Goal: Task Accomplishment & Management: Use online tool/utility

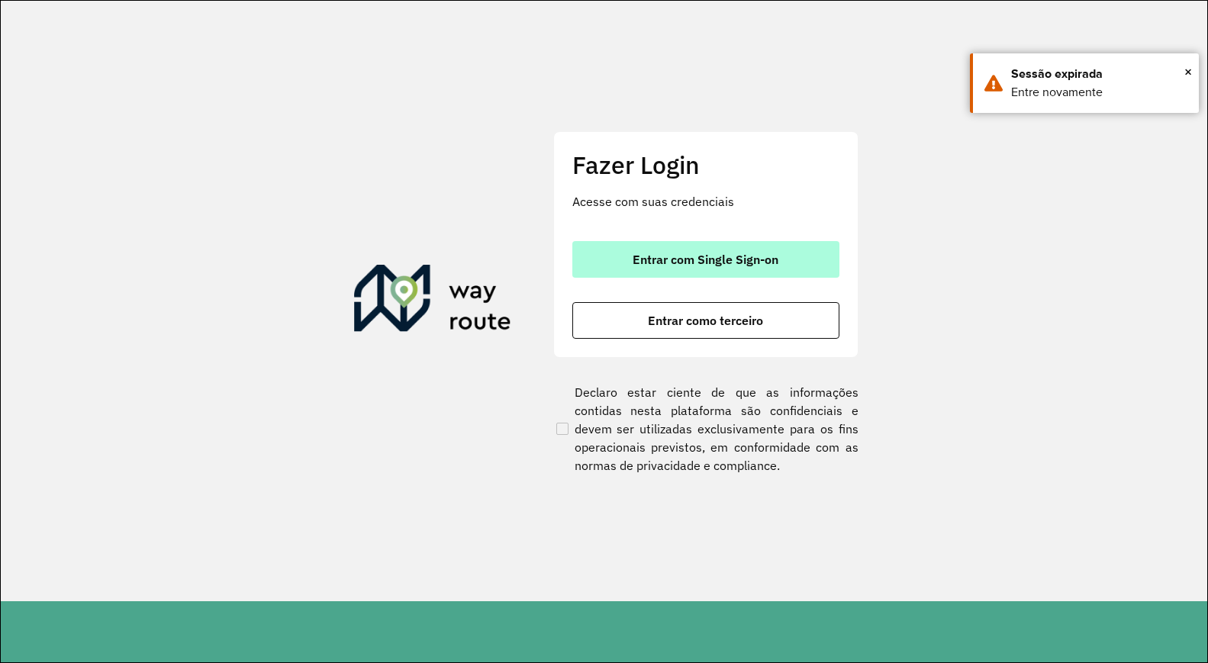
click at [612, 250] on button "Entrar com Single Sign-on" at bounding box center [705, 259] width 267 height 37
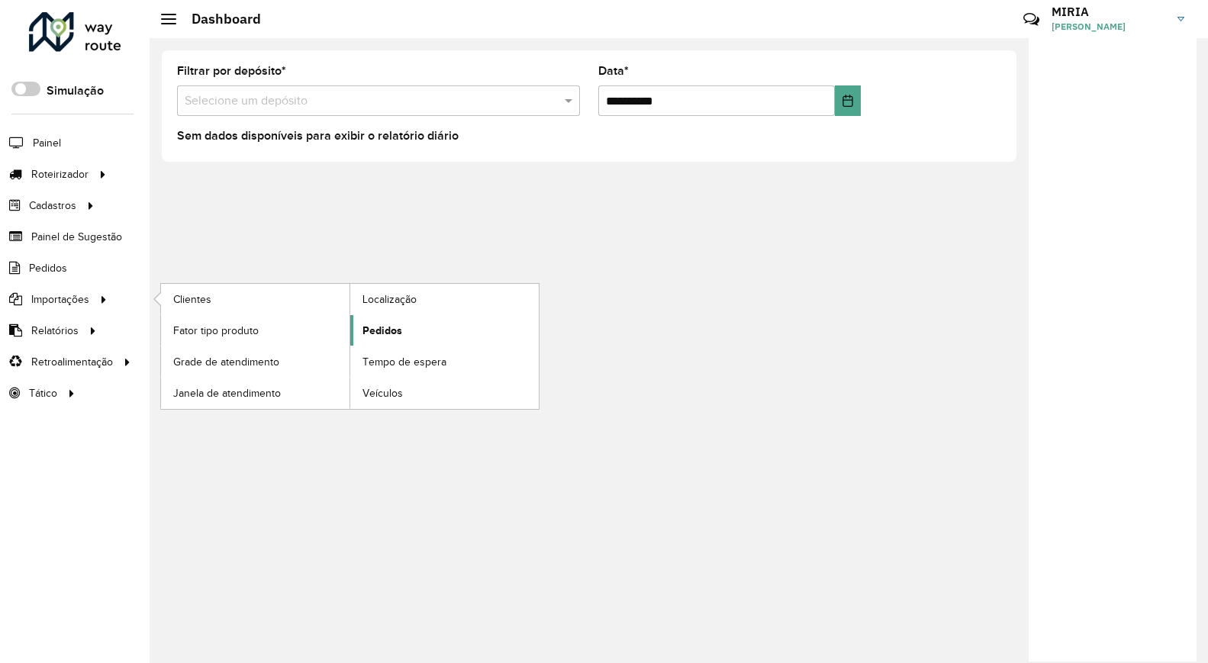
click at [370, 324] on span "Pedidos" at bounding box center [382, 331] width 40 height 16
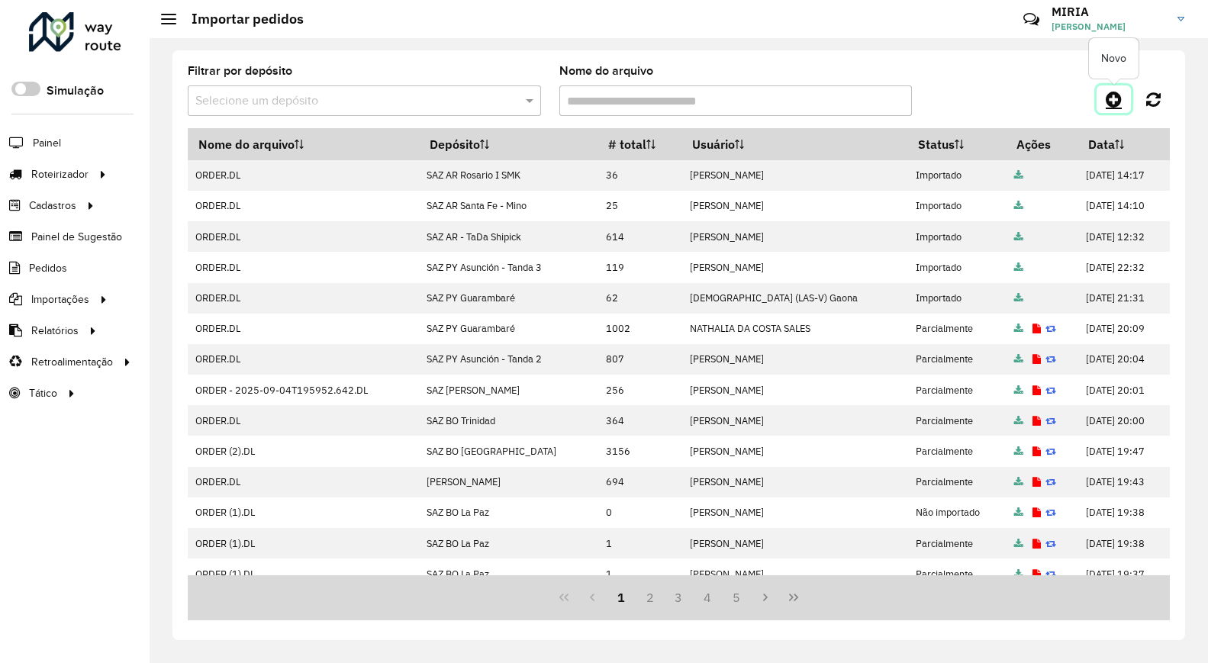
click at [1113, 94] on icon at bounding box center [1114, 99] width 16 height 18
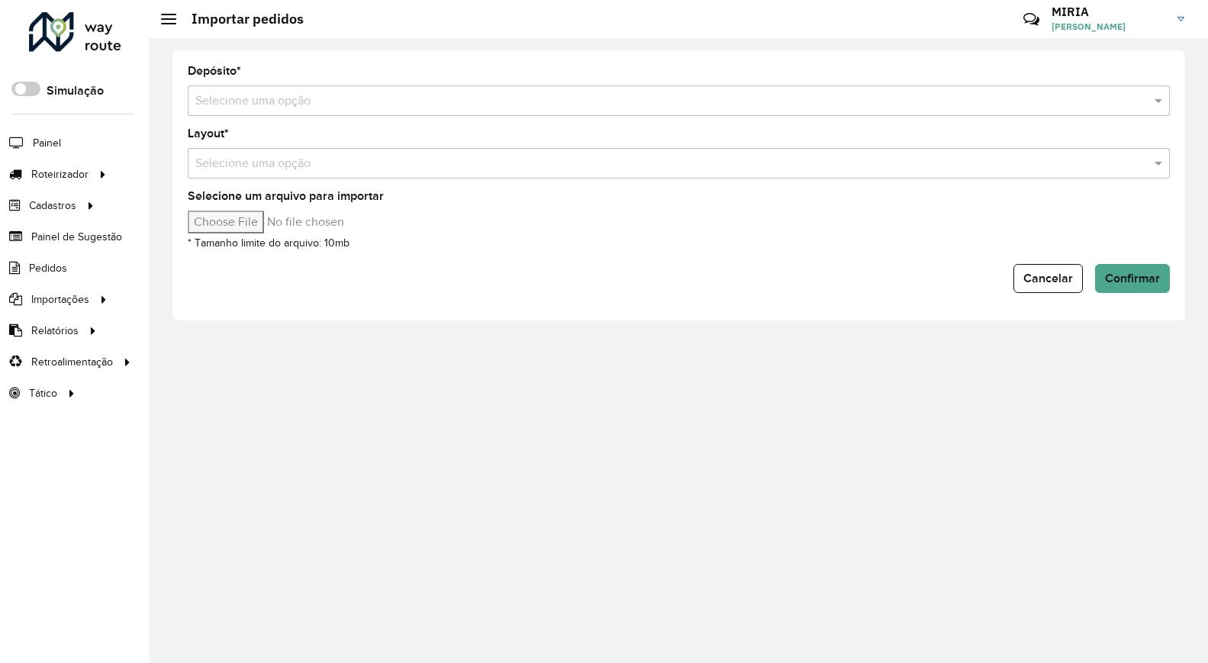
click at [568, 79] on div "Depósito * Selecione uma opção" at bounding box center [679, 91] width 982 height 50
click at [565, 100] on input "text" at bounding box center [663, 101] width 936 height 18
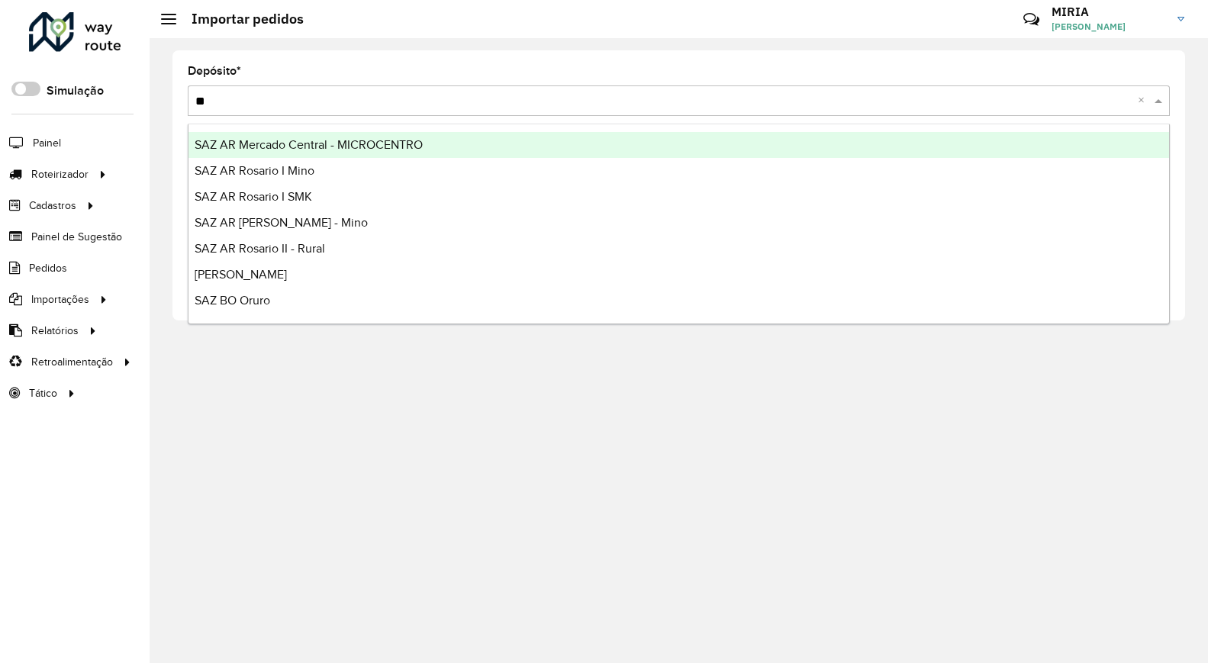
type input "***"
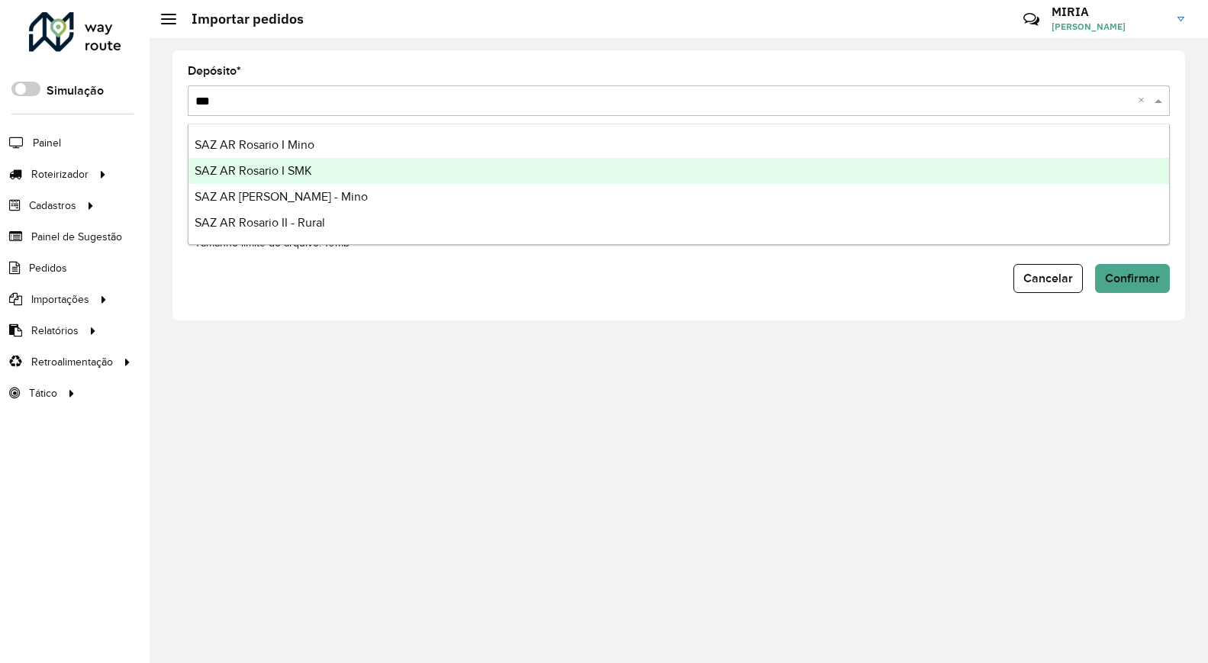
click at [384, 159] on div "SAZ AR Rosario I SMK" at bounding box center [678, 171] width 980 height 26
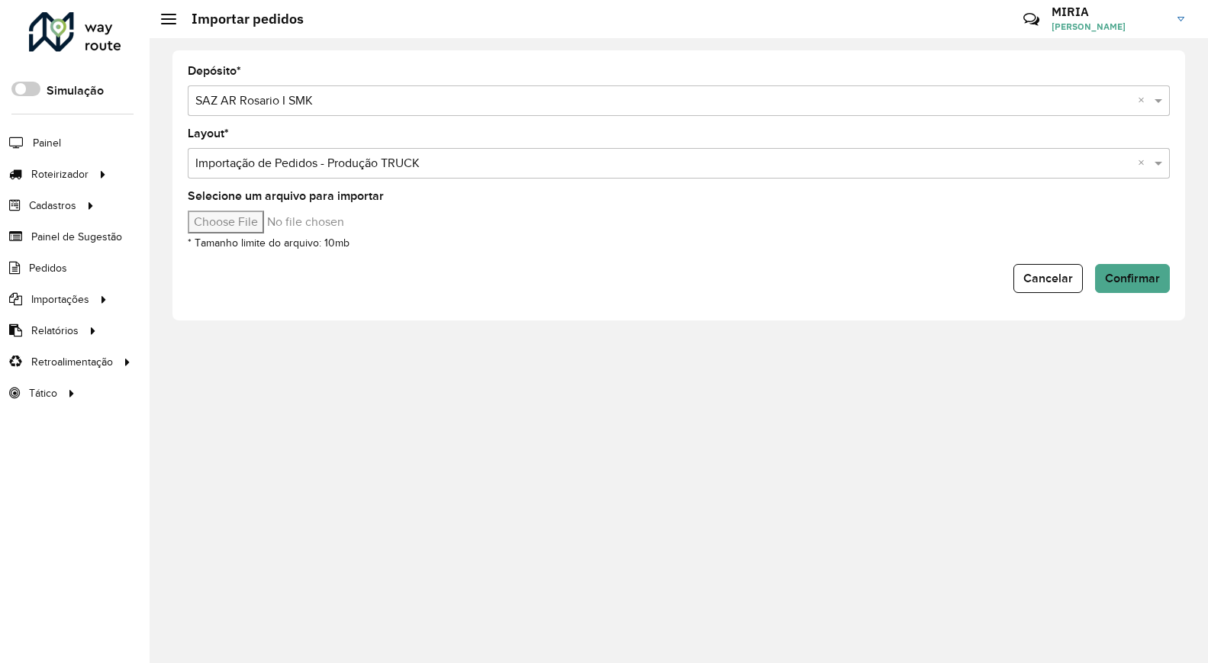
click at [260, 217] on input "Selecione um arquivo para importar" at bounding box center [317, 222] width 259 height 23
click at [197, 163] on link "Entregas" at bounding box center [254, 174] width 187 height 31
click at [202, 179] on span "Entregas" at bounding box center [194, 174] width 43 height 16
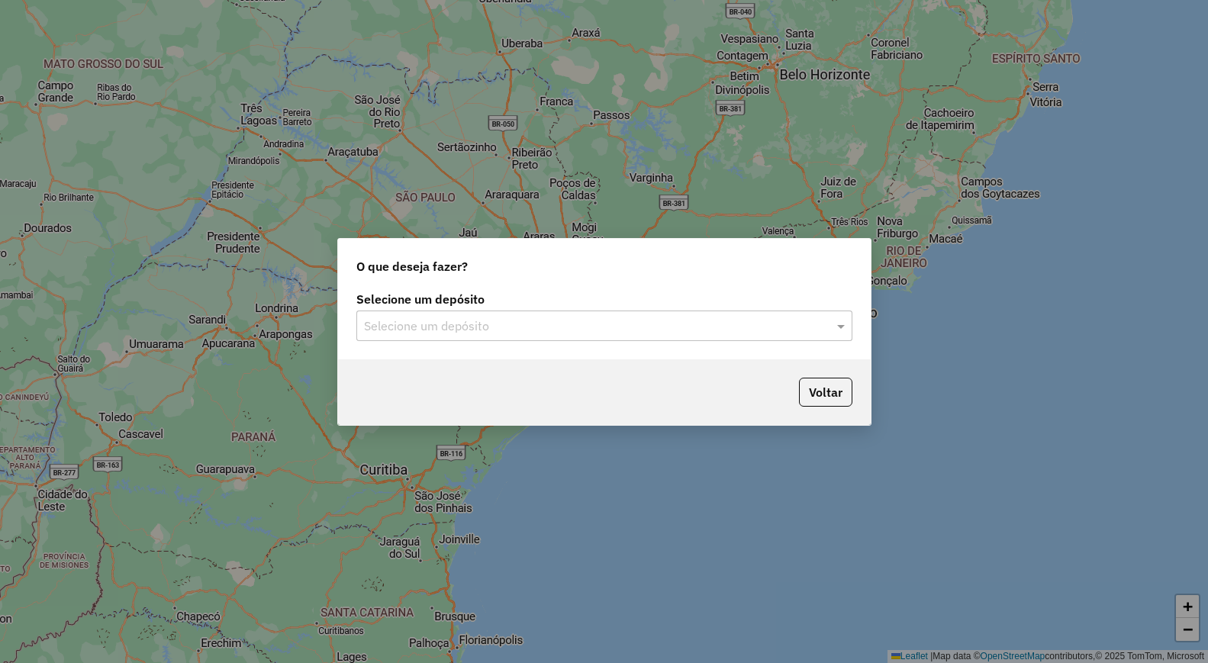
click at [407, 306] on label "Selecione um depósito" at bounding box center [604, 299] width 496 height 18
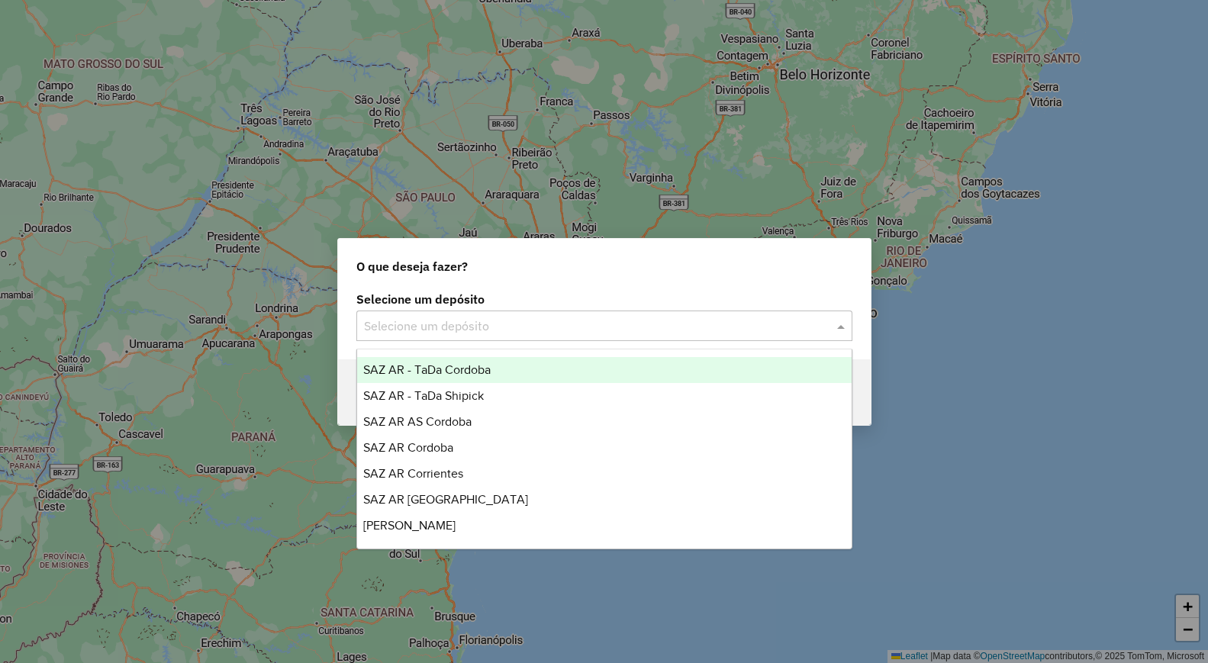
click at [455, 317] on input "text" at bounding box center [589, 326] width 450 height 18
type input "***"
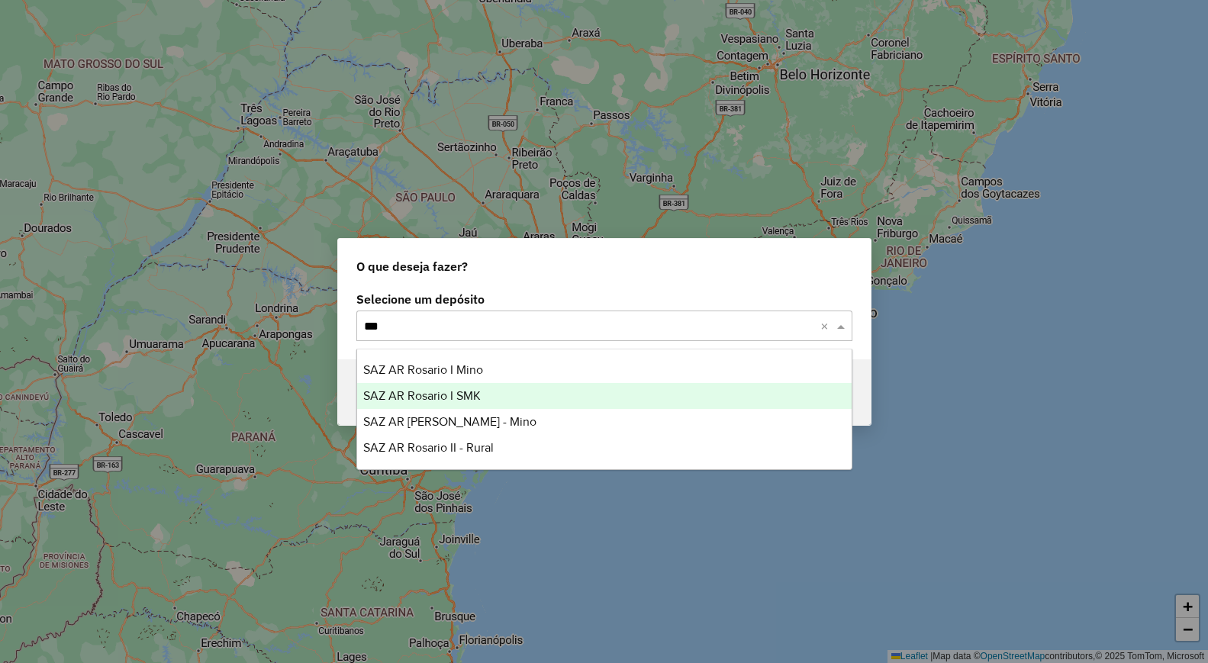
click at [447, 391] on span "SAZ AR Rosario I SMK" at bounding box center [421, 395] width 117 height 13
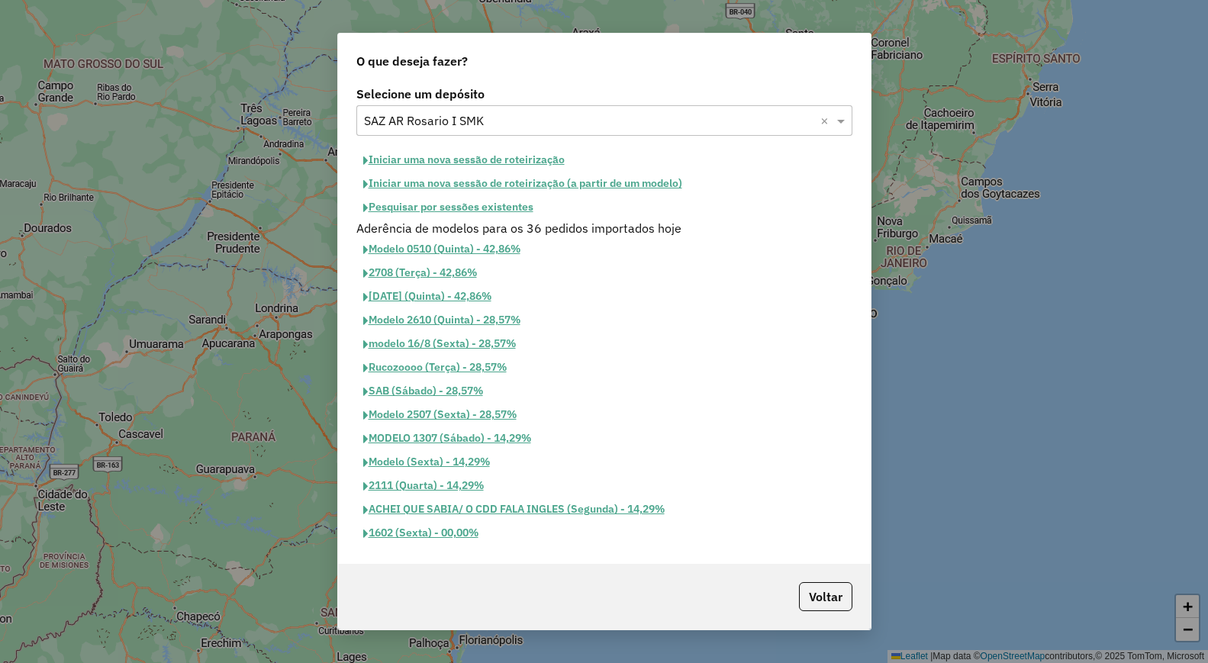
click at [465, 157] on button "Iniciar uma nova sessão de roteirização" at bounding box center [463, 160] width 215 height 24
select select "*"
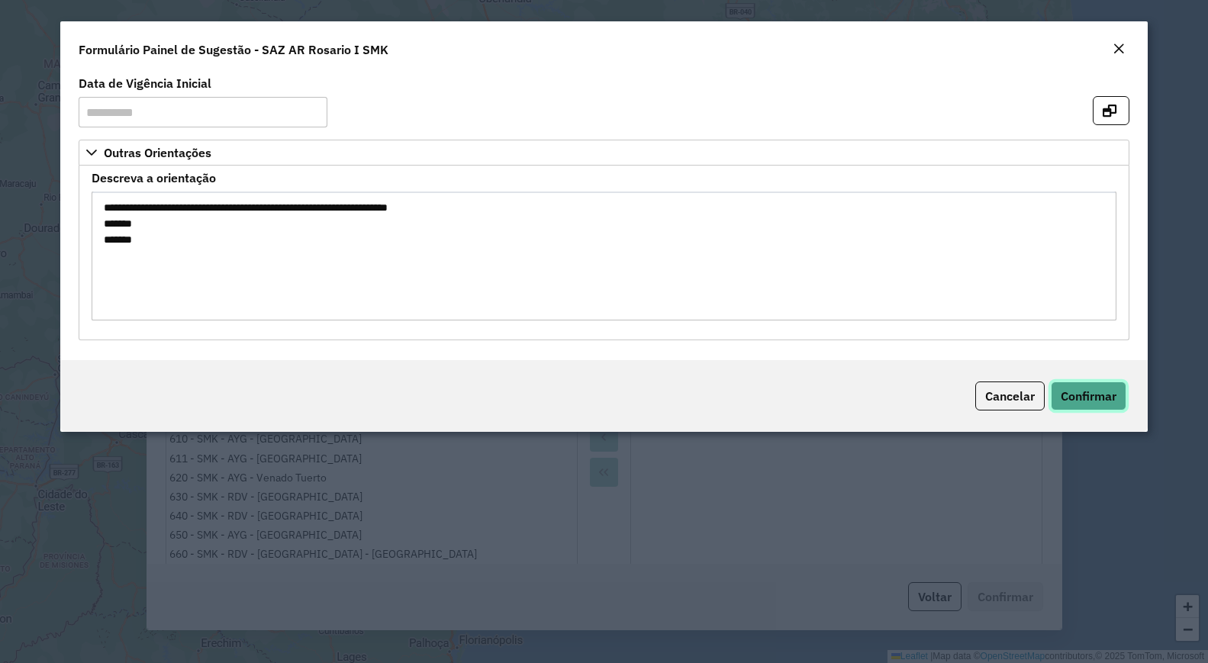
click at [1090, 396] on span "Confirmar" at bounding box center [1089, 395] width 56 height 15
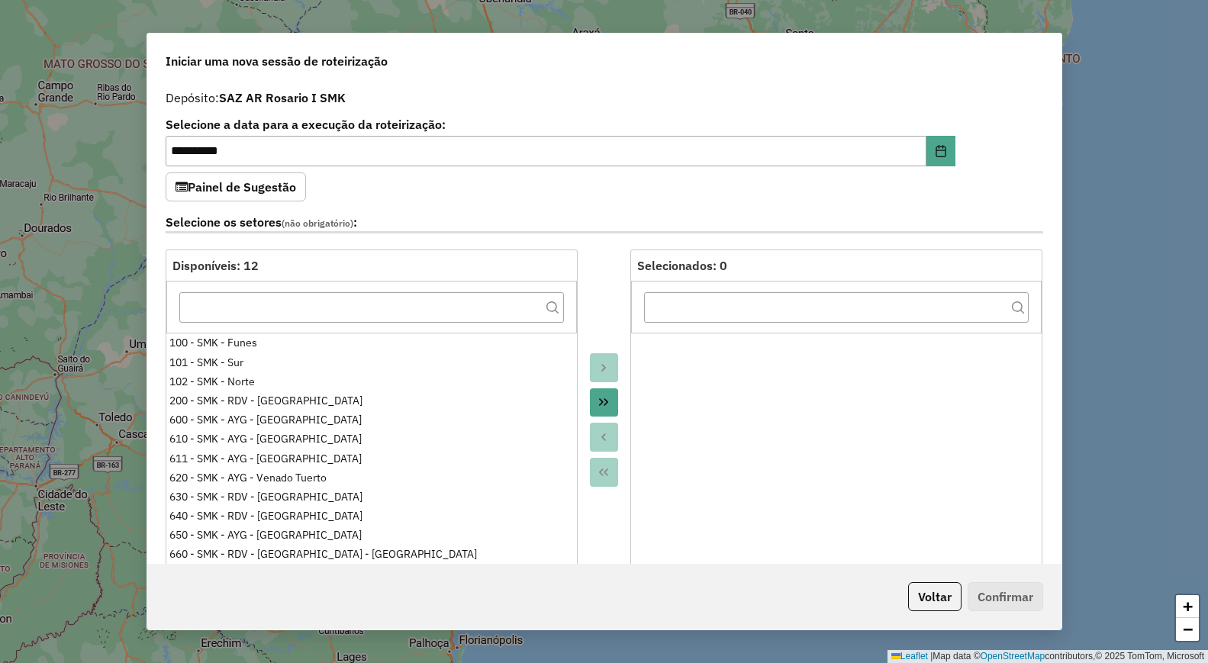
click at [605, 402] on icon "Move All to Target" at bounding box center [603, 403] width 9 height 8
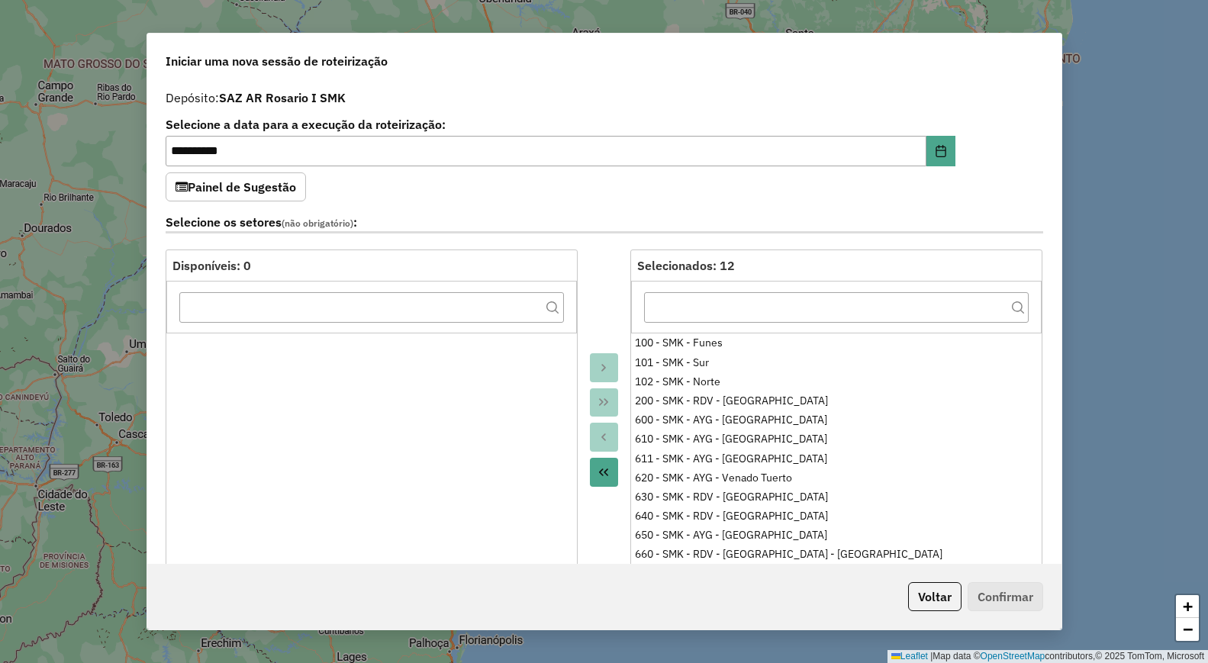
scroll to position [343, 0]
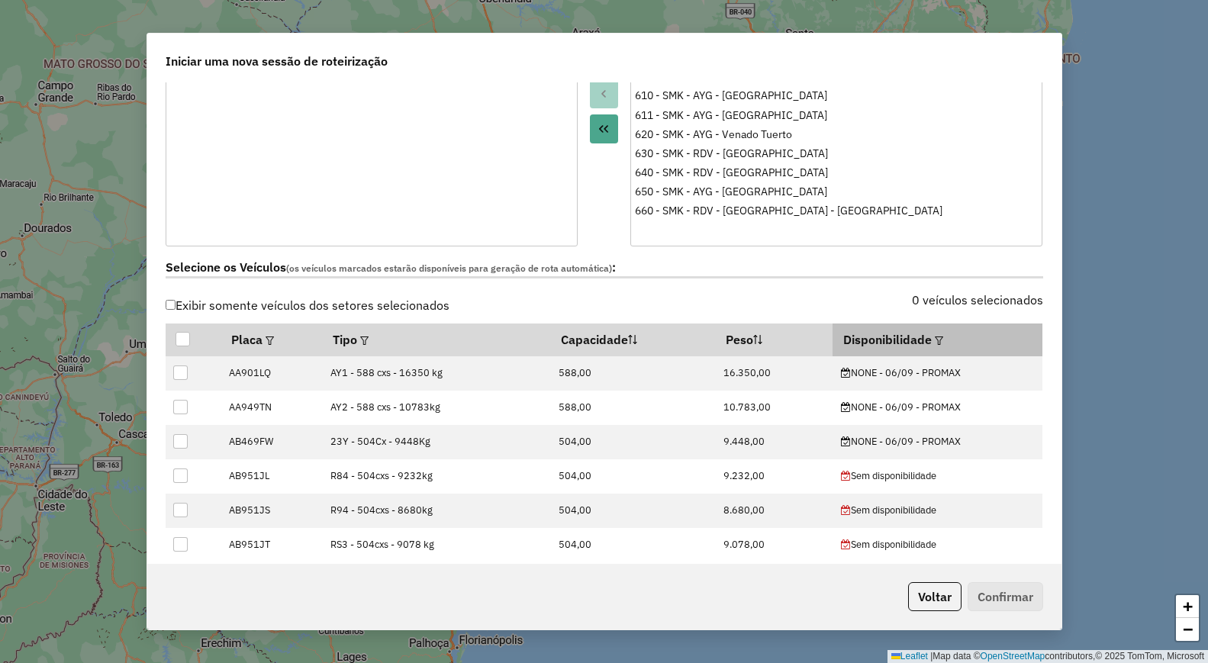
click at [932, 335] on div at bounding box center [937, 339] width 11 height 18
click at [936, 336] on em at bounding box center [939, 340] width 8 height 8
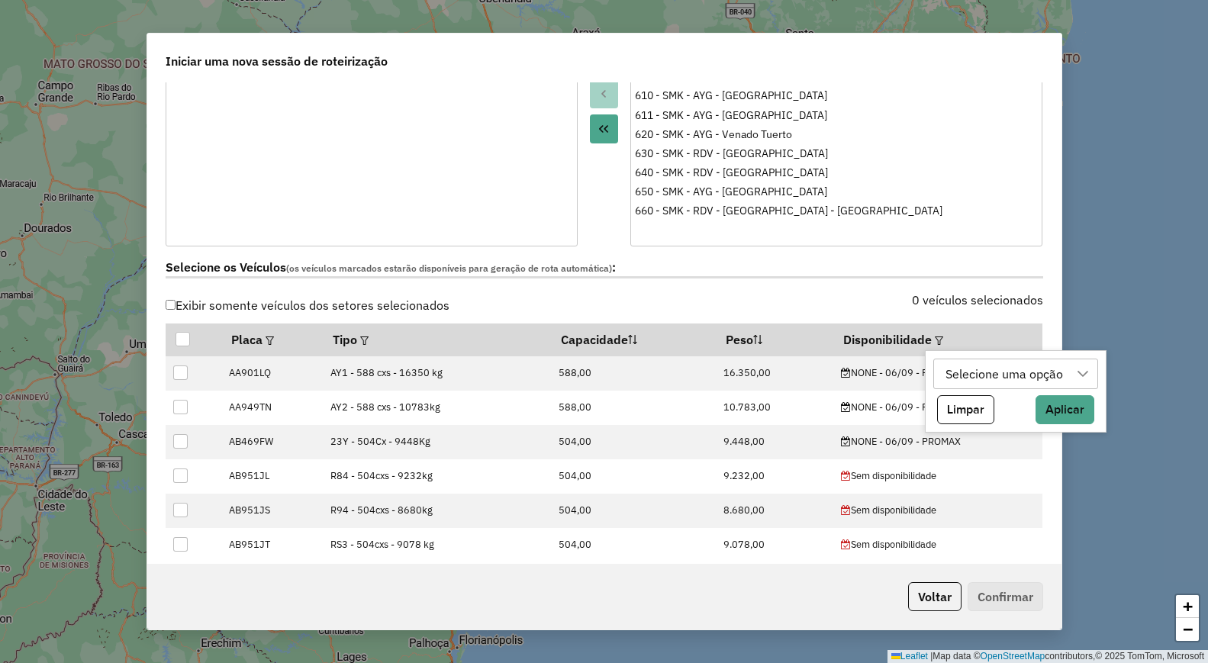
click at [954, 364] on div "Selecione uma opção" at bounding box center [1004, 373] width 128 height 29
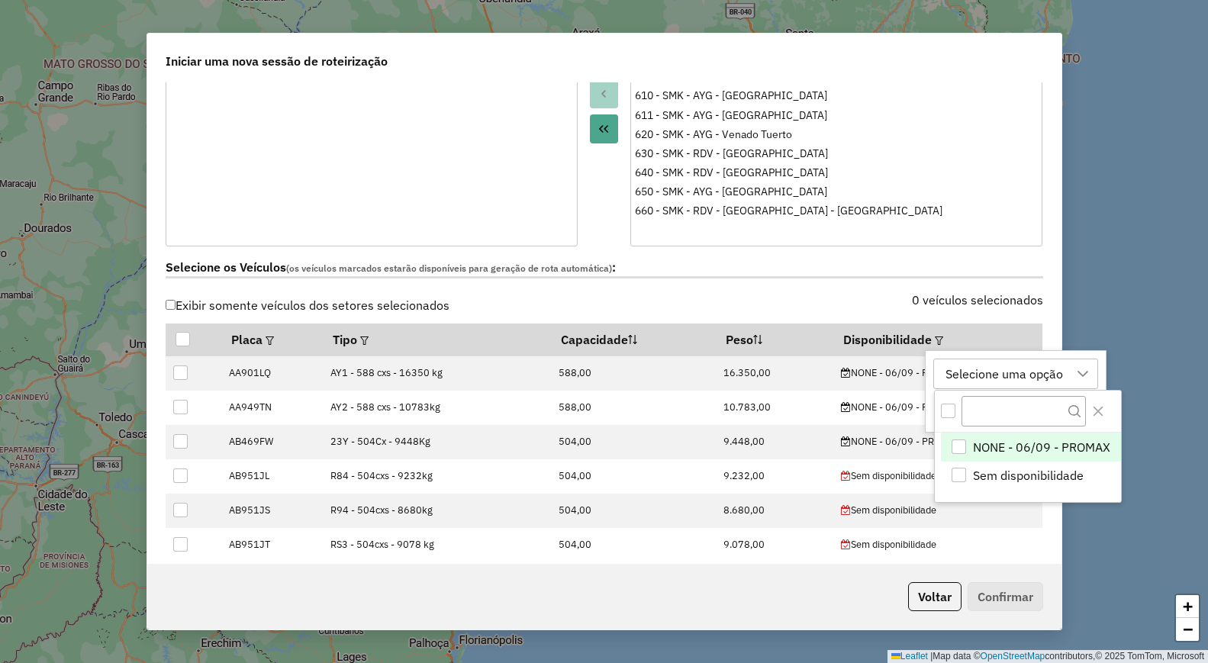
click at [982, 444] on span "NONE - 06/09 - PROMAX" at bounding box center [1041, 447] width 137 height 18
click at [1094, 409] on icon "Close" at bounding box center [1098, 411] width 12 height 12
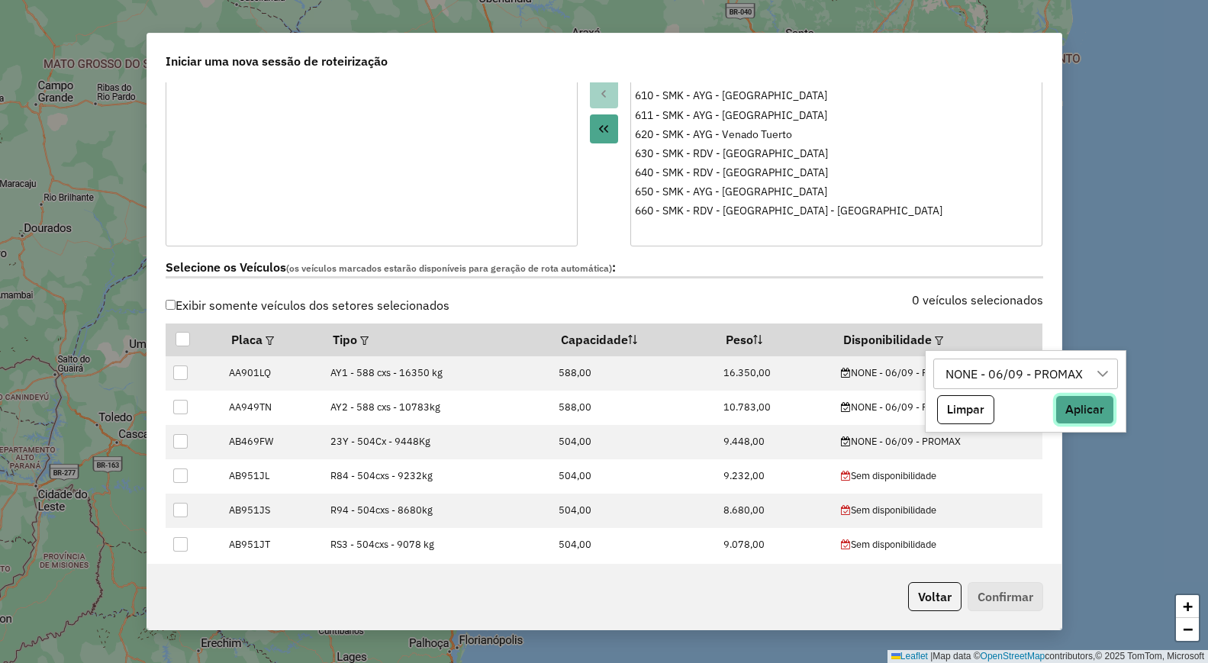
click at [1093, 411] on button "Aplicar" at bounding box center [1084, 409] width 59 height 29
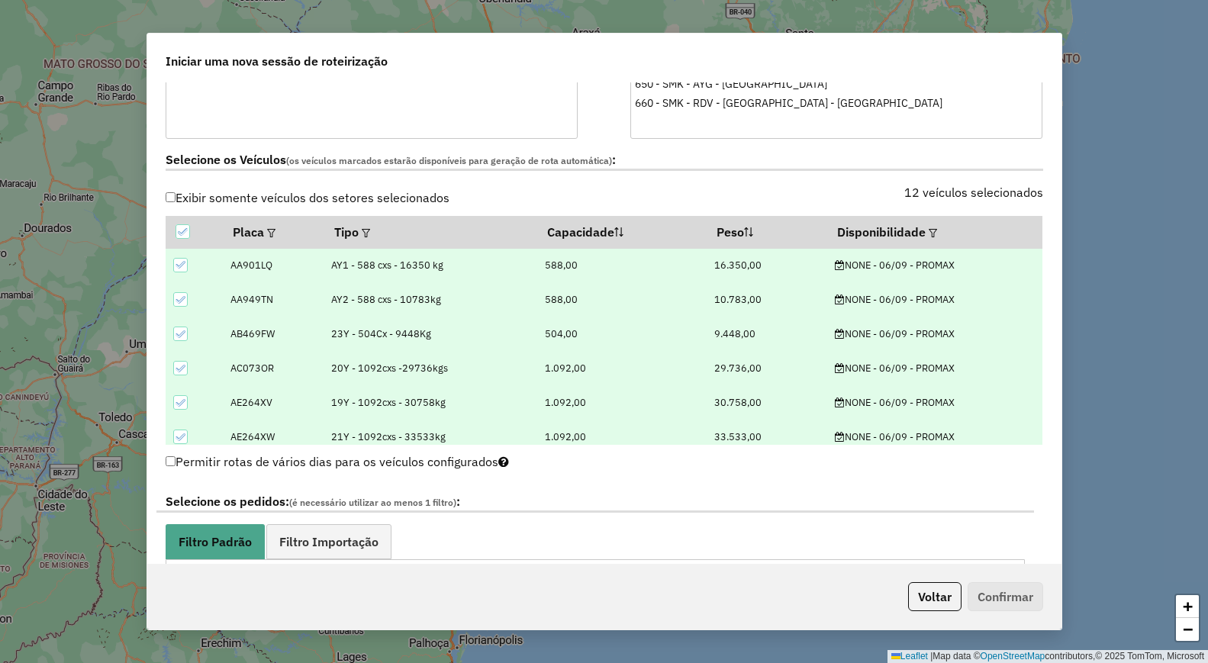
scroll to position [572, 0]
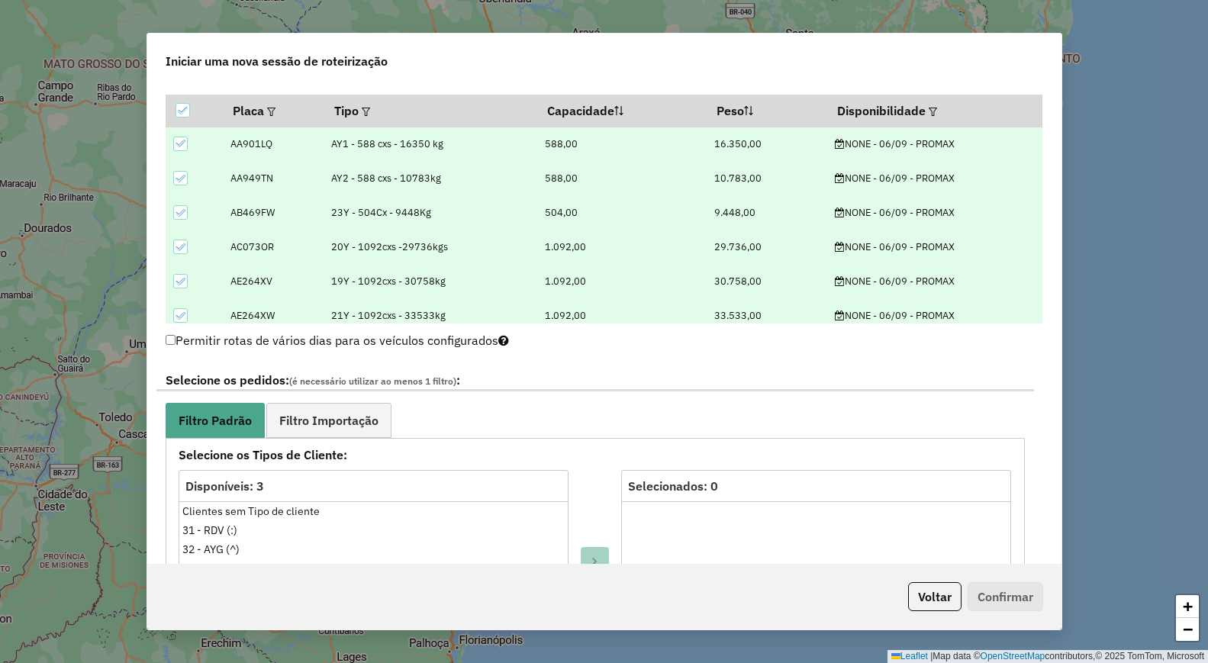
click at [366, 407] on link "Filtro Importação" at bounding box center [328, 420] width 125 height 34
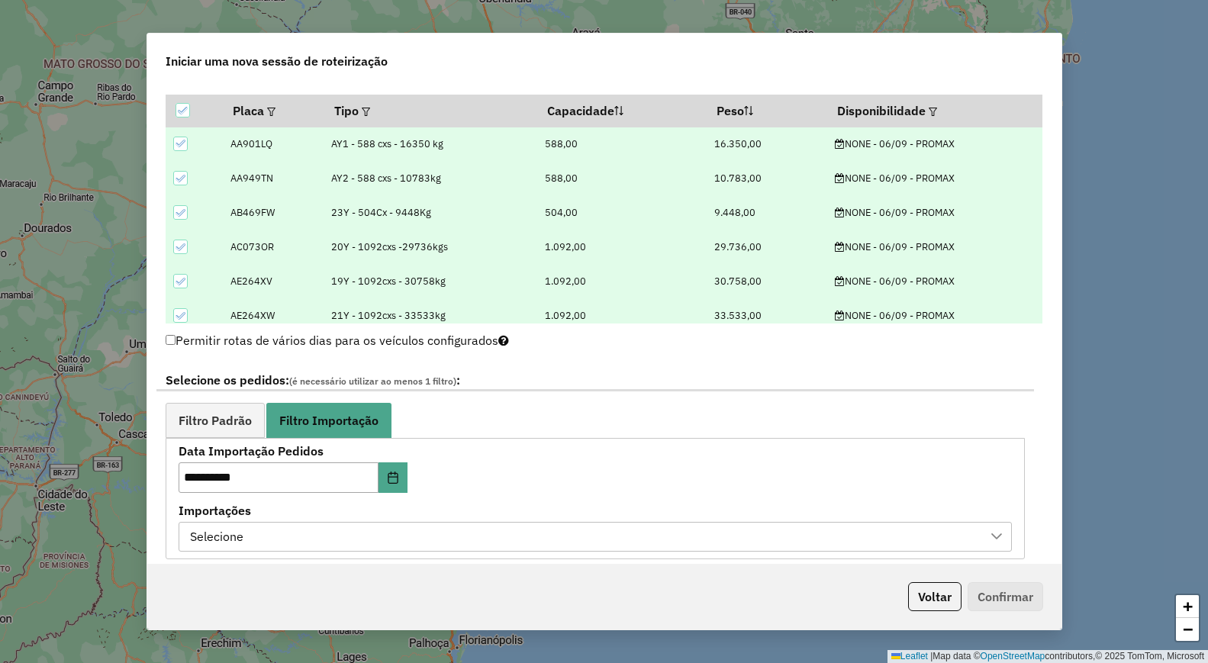
scroll to position [687, 0]
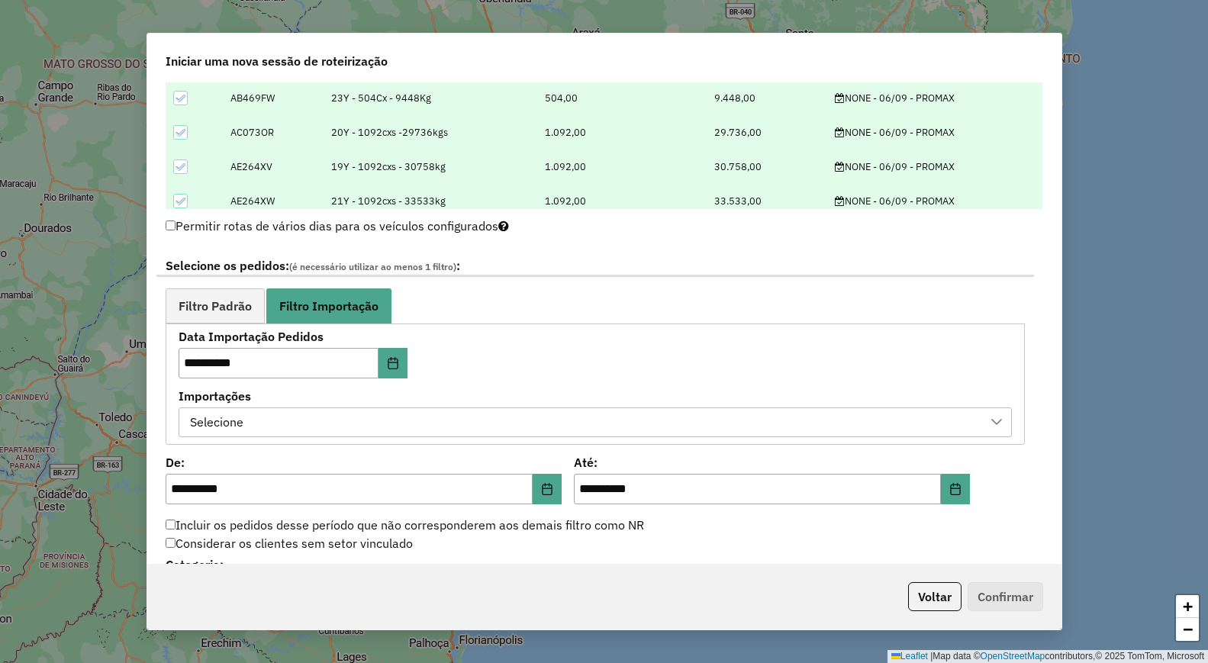
click at [426, 413] on div "Selecione" at bounding box center [583, 422] width 797 height 29
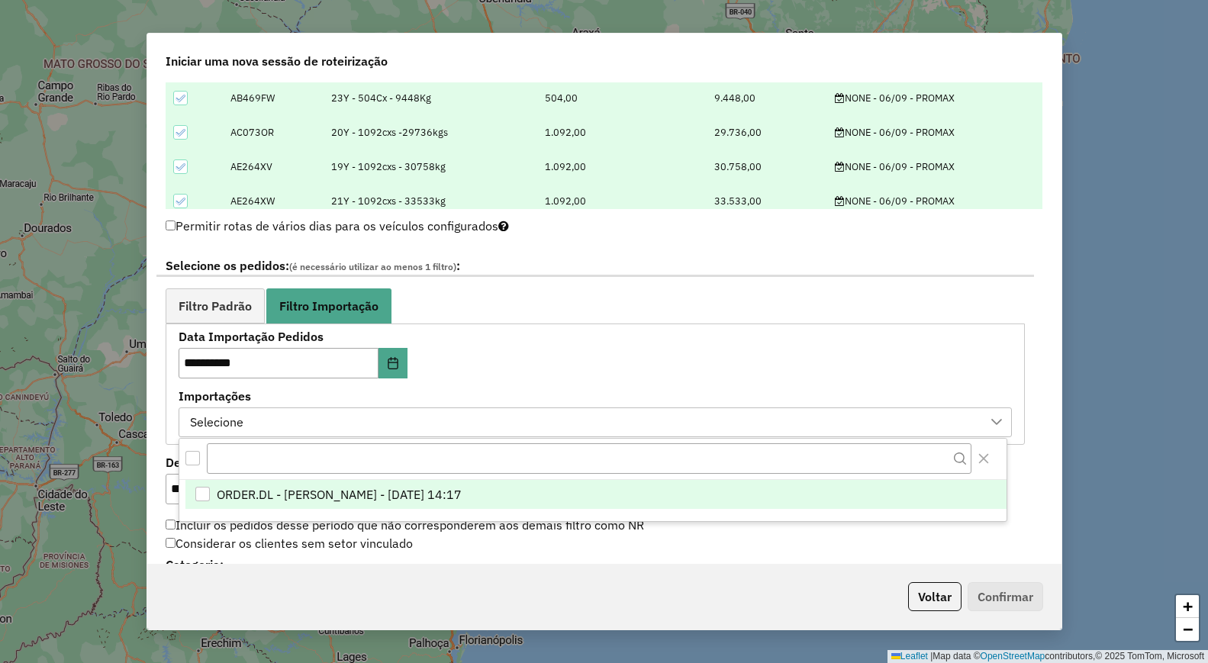
click at [420, 496] on span "ORDER.DL - [PERSON_NAME] - [DATE] 14:17" at bounding box center [339, 494] width 245 height 18
click at [224, 306] on span "Filtro Padrão" at bounding box center [215, 306] width 73 height 12
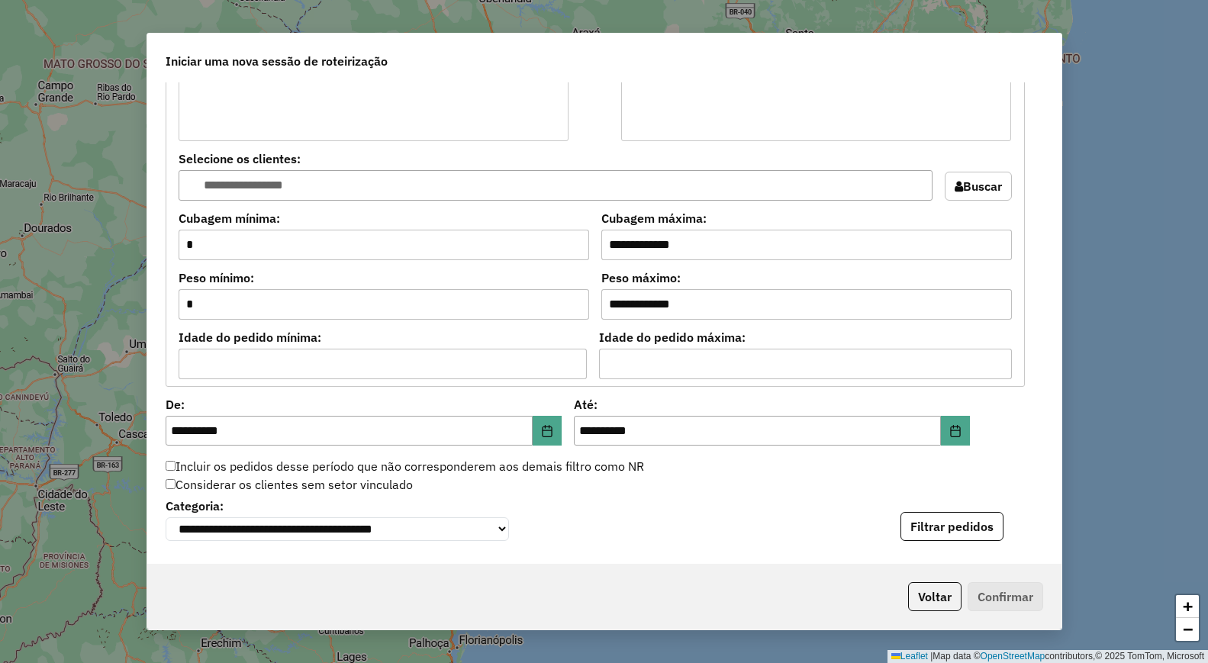
scroll to position [1259, 0]
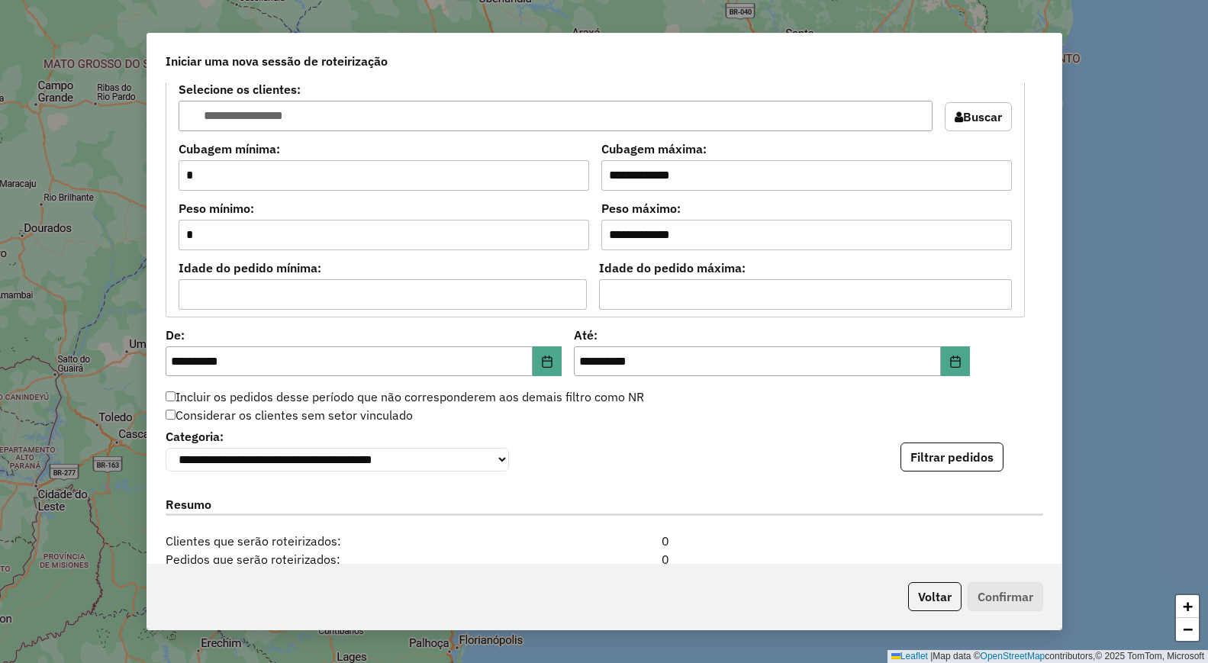
click at [947, 445] on div "**********" at bounding box center [604, 448] width 877 height 47
click at [946, 451] on button "Filtrar pedidos" at bounding box center [951, 457] width 103 height 29
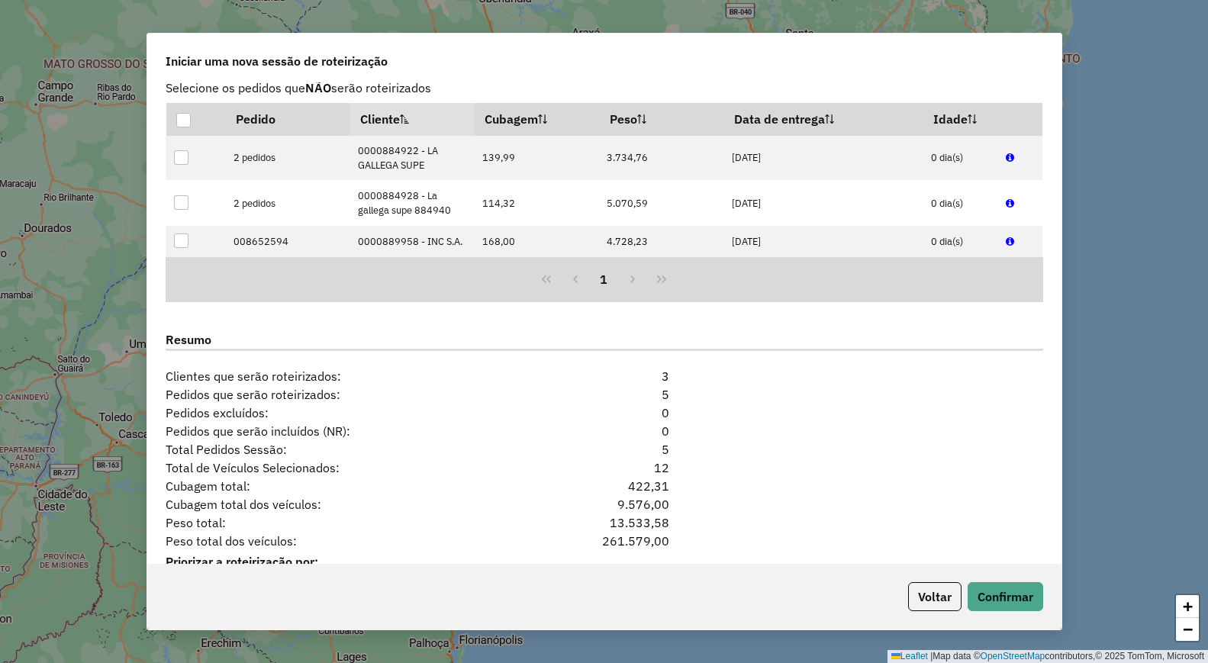
scroll to position [1723, 0]
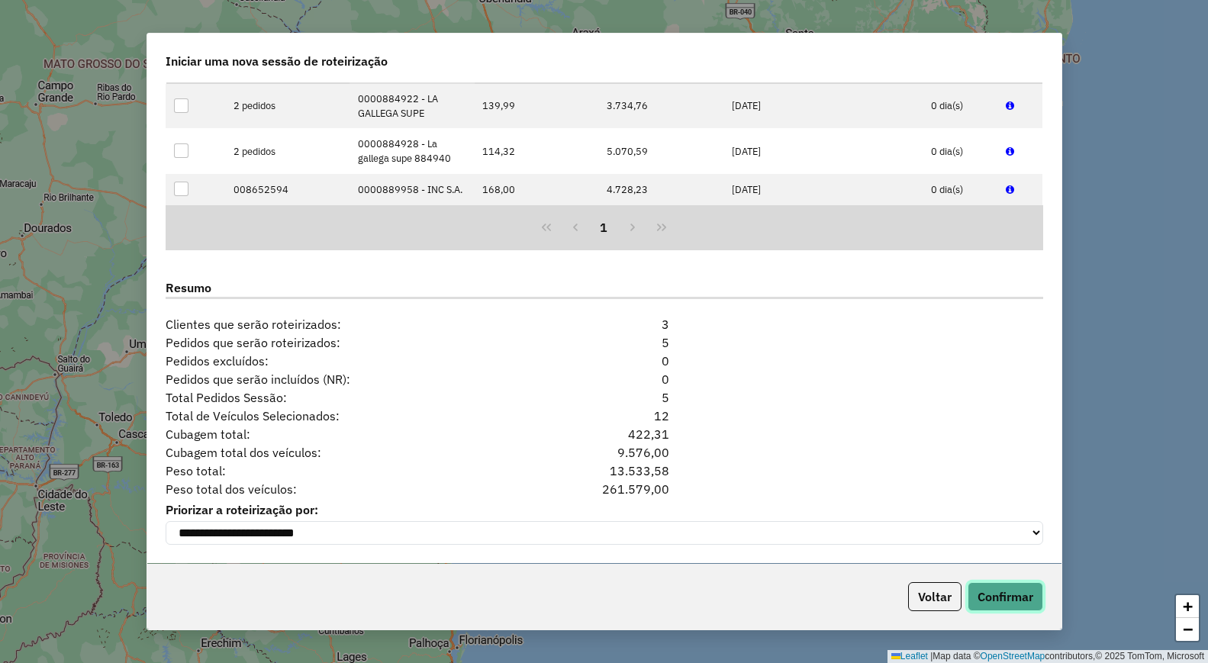
click at [1003, 605] on button "Confirmar" at bounding box center [1005, 596] width 76 height 29
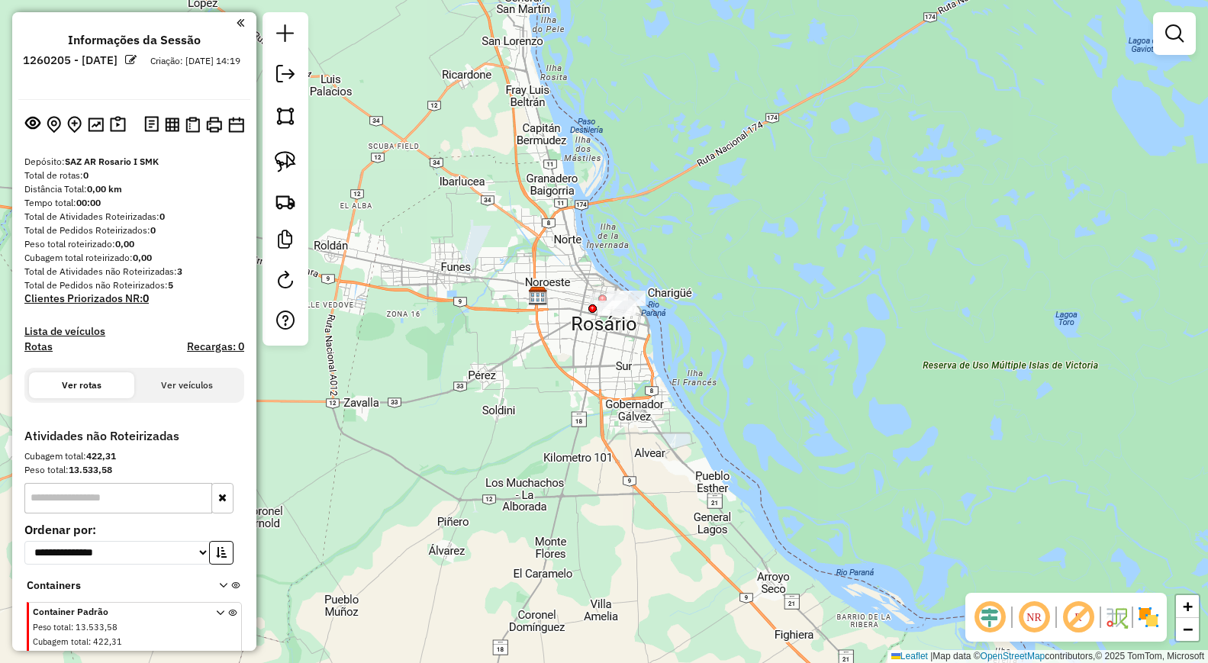
click at [511, 347] on div "Janela de atendimento Grade de atendimento Capacidade Transportadoras Veículos …" at bounding box center [604, 331] width 1208 height 663
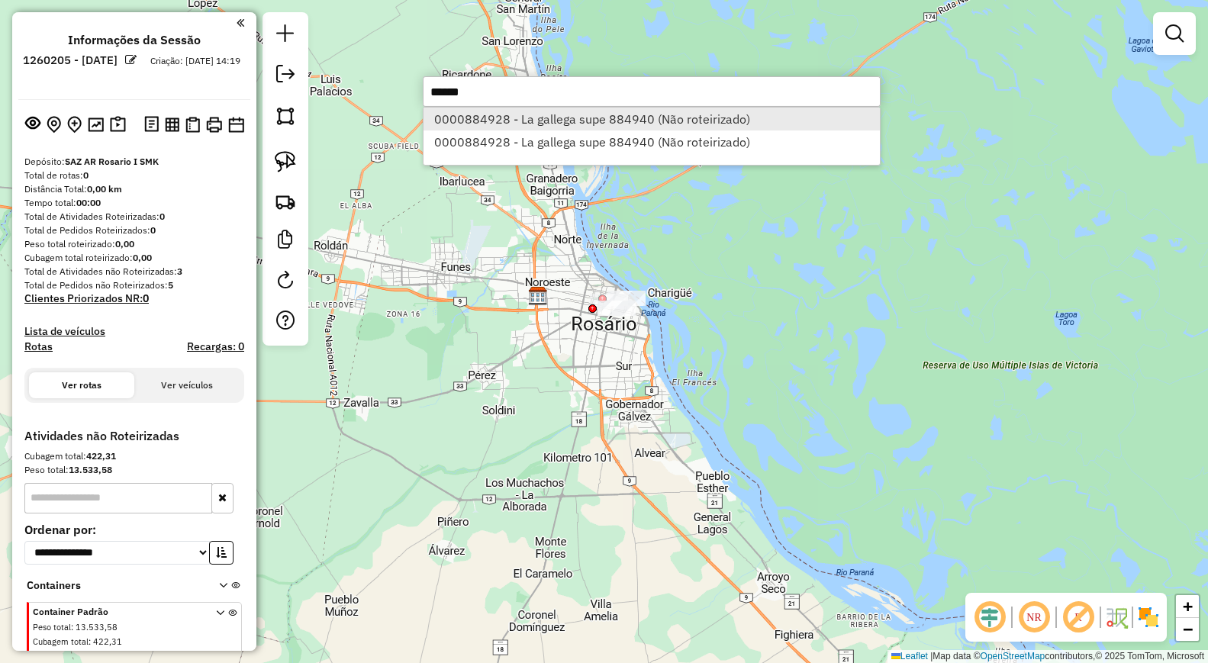
type input "******"
click at [514, 123] on li "0000884928 - La gallega supe 884940 (Não roteirizado)" at bounding box center [651, 119] width 456 height 23
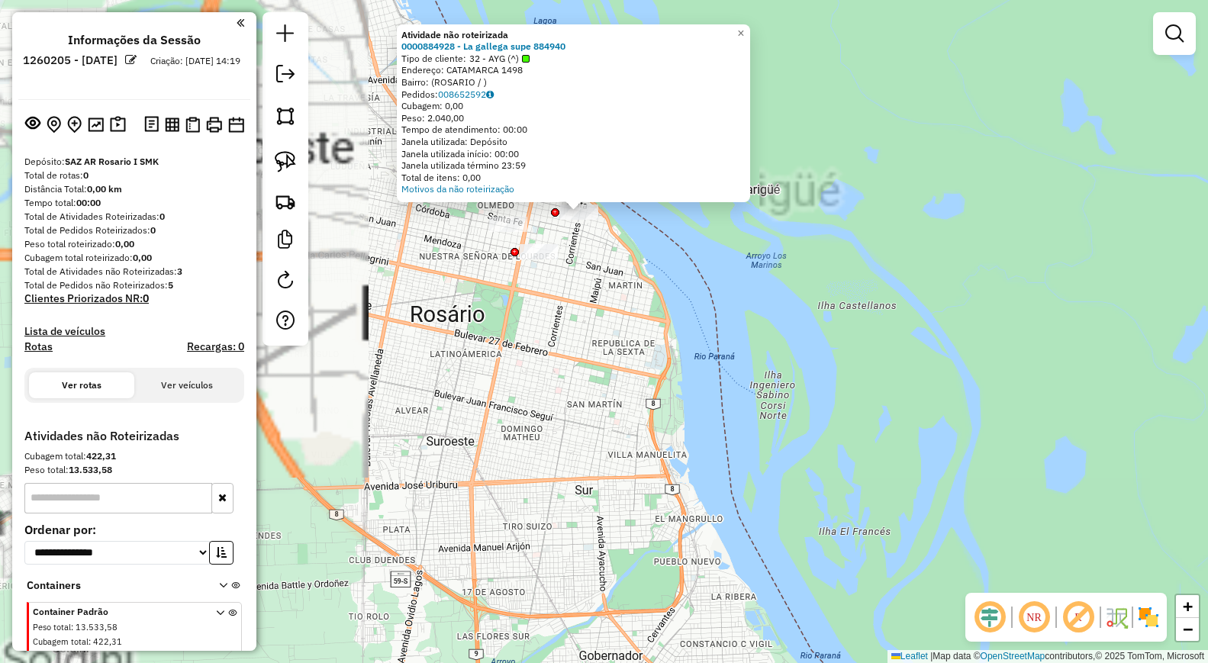
drag, startPoint x: 634, startPoint y: 314, endPoint x: 620, endPoint y: 409, distance: 96.4
click at [620, 409] on div "Atividade não roteirizada 0000884928 - La gallega supe 884940 Tipo de cliente: …" at bounding box center [604, 331] width 1208 height 663
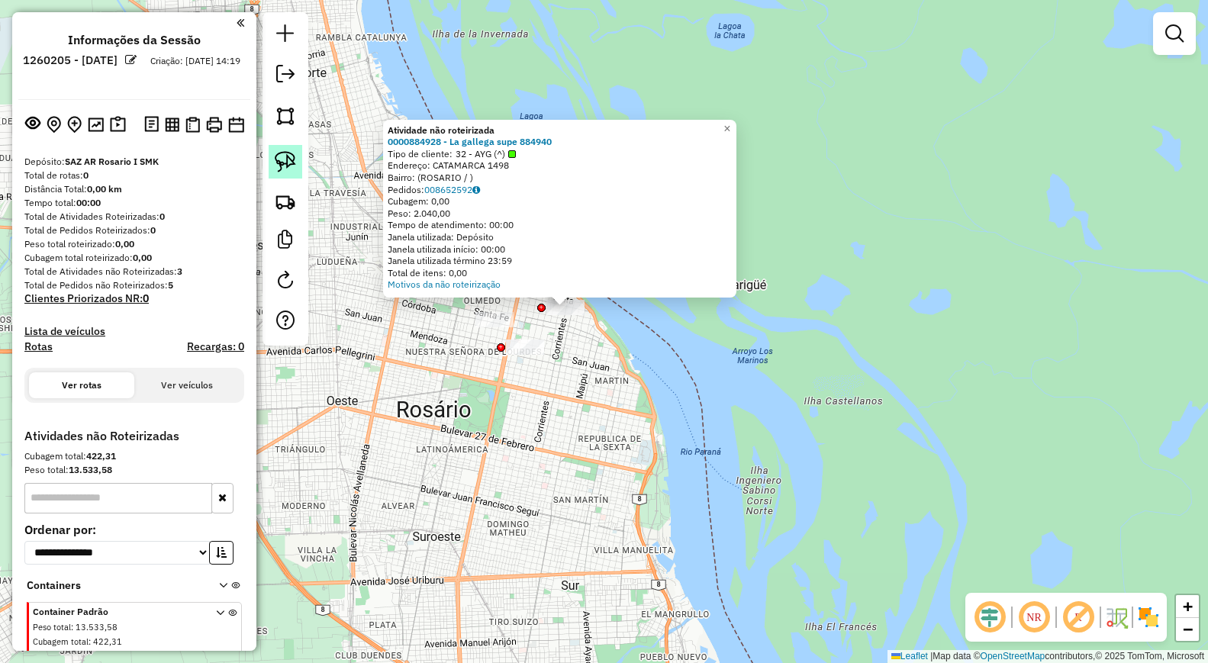
click at [270, 159] on link at bounding box center [286, 162] width 34 height 34
drag, startPoint x: 536, startPoint y: 309, endPoint x: 549, endPoint y: 269, distance: 42.7
click at [549, 269] on div "Atividade não roteirizada 0000884928 - La gallega supe 884940 Tipo de cliente: …" at bounding box center [604, 331] width 1208 height 663
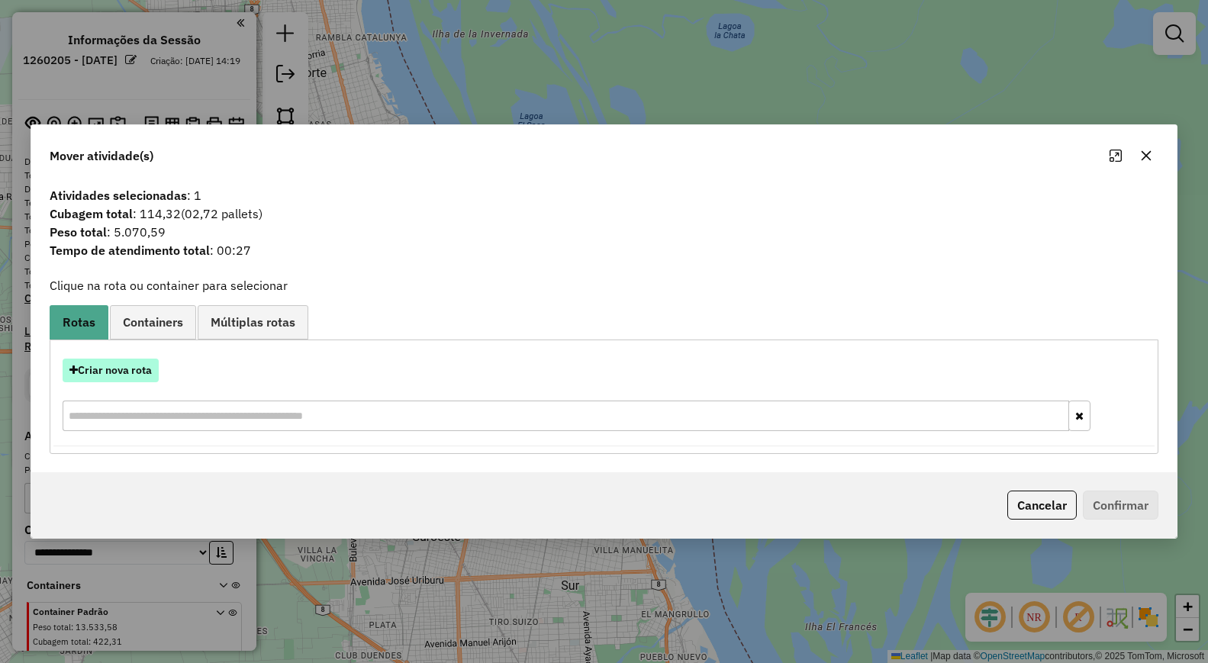
click at [153, 369] on button "Criar nova rota" at bounding box center [111, 371] width 96 height 24
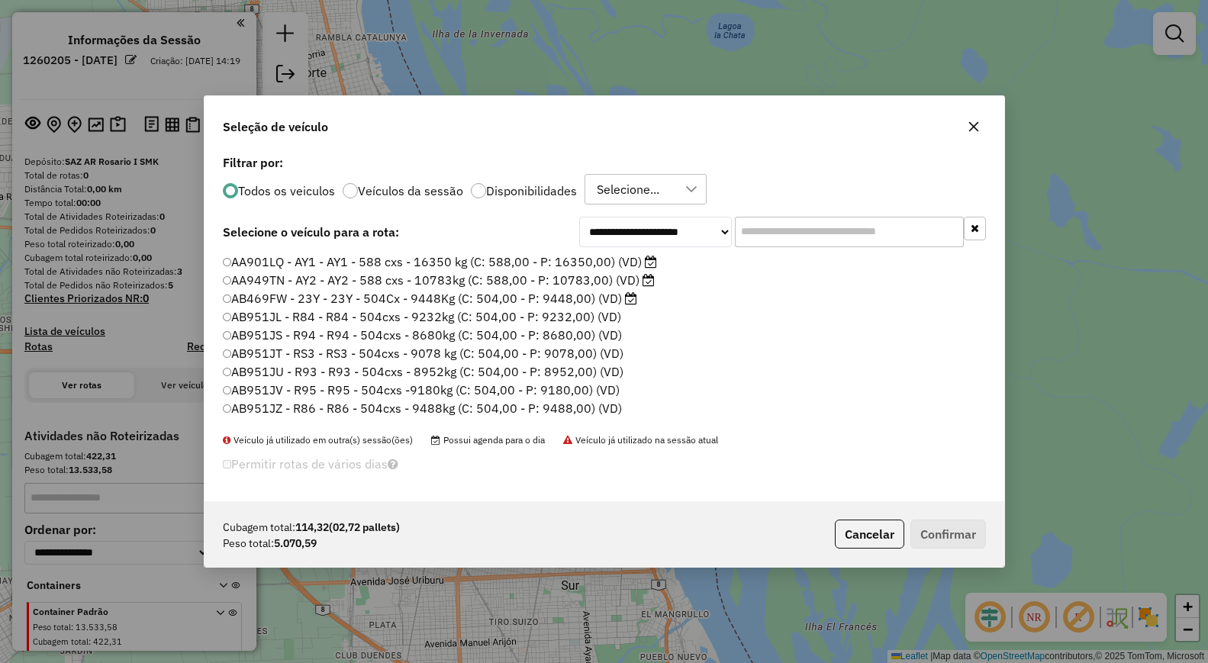
scroll to position [8, 5]
click at [878, 227] on input "text" at bounding box center [849, 232] width 229 height 31
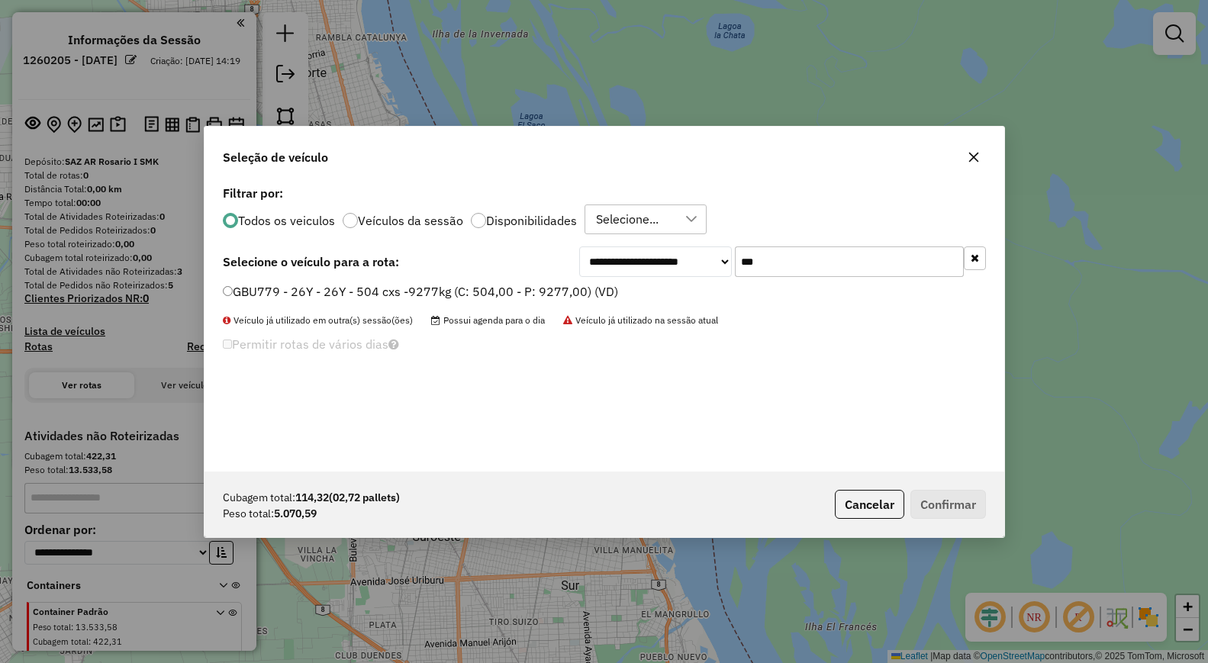
type input "***"
click at [584, 295] on label "GBU779 - 26Y - 26Y - 504 cxs -9277kg (C: 504,00 - P: 9277,00) (VD)" at bounding box center [420, 291] width 395 height 18
click at [948, 502] on button "Confirmar" at bounding box center [948, 504] width 76 height 29
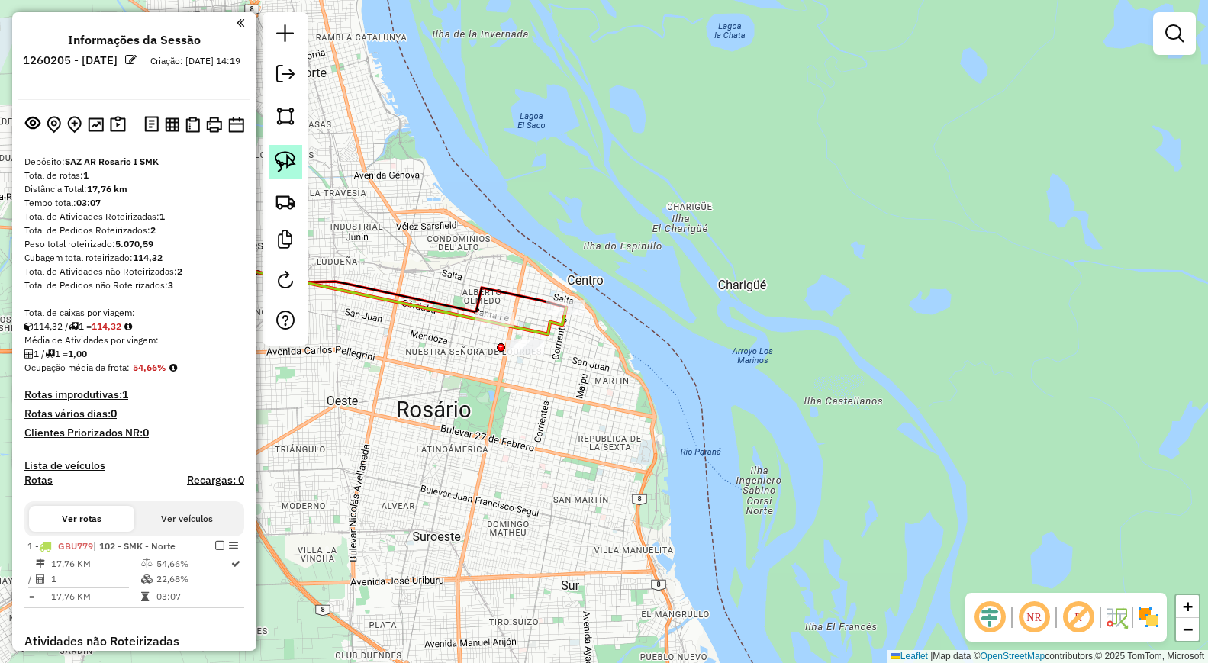
click at [294, 167] on img at bounding box center [285, 161] width 21 height 21
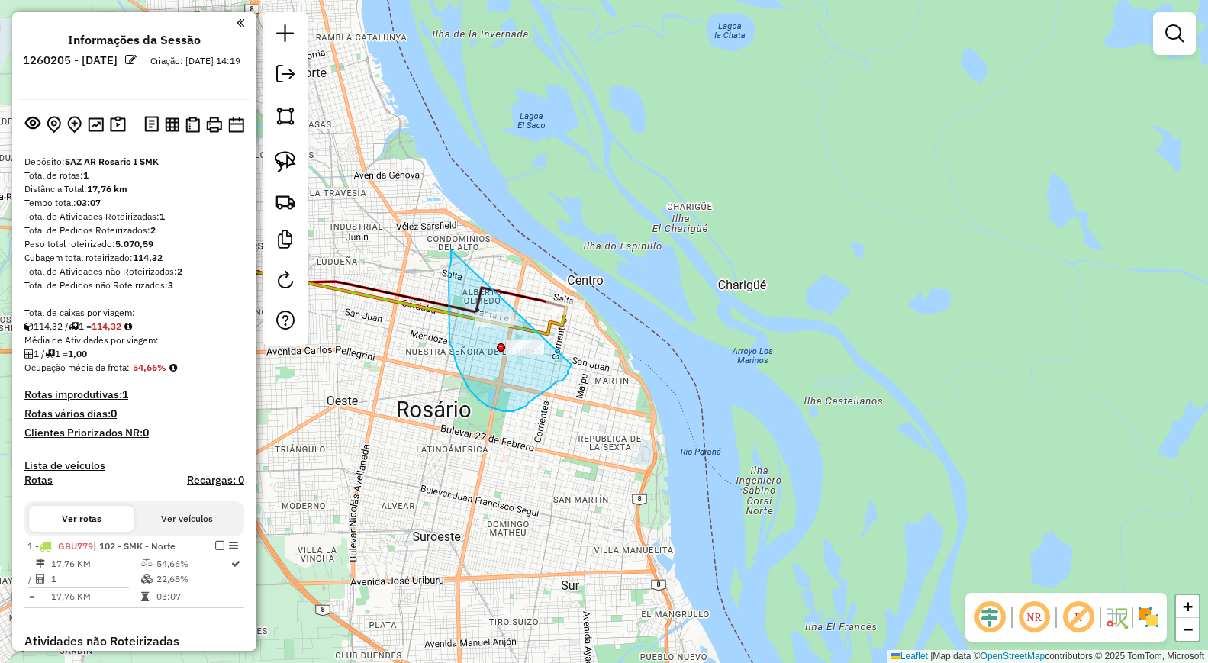
drag, startPoint x: 451, startPoint y: 250, endPoint x: 571, endPoint y: 365, distance: 166.2
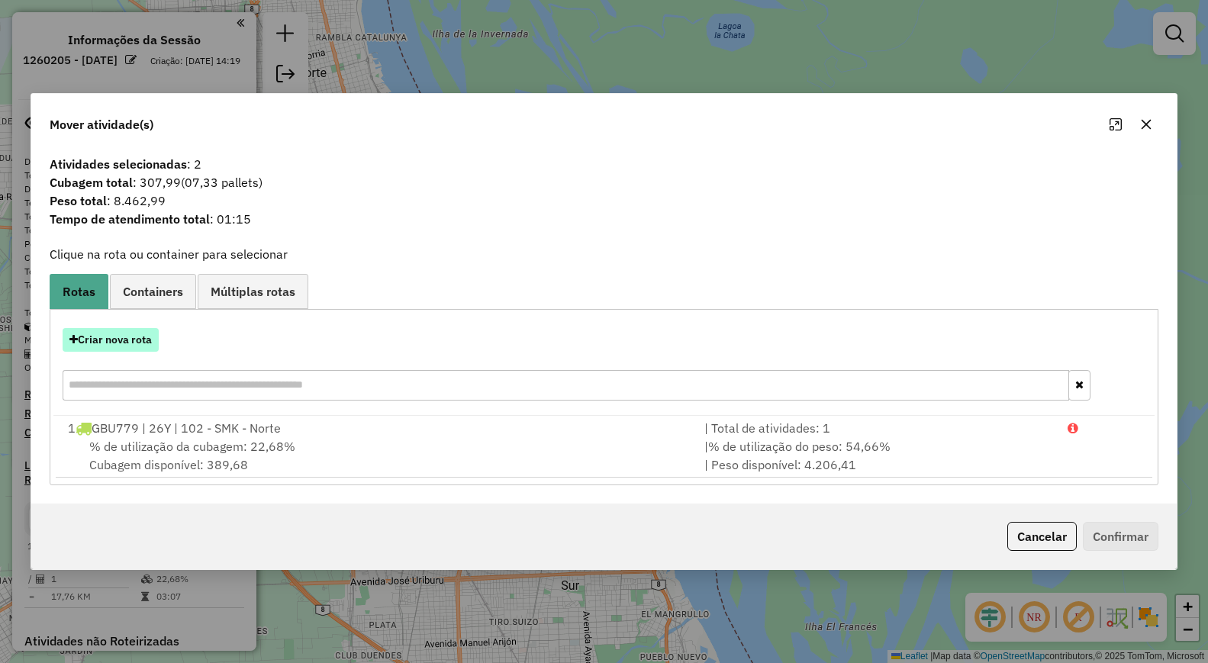
click at [145, 349] on button "Criar nova rota" at bounding box center [111, 340] width 96 height 24
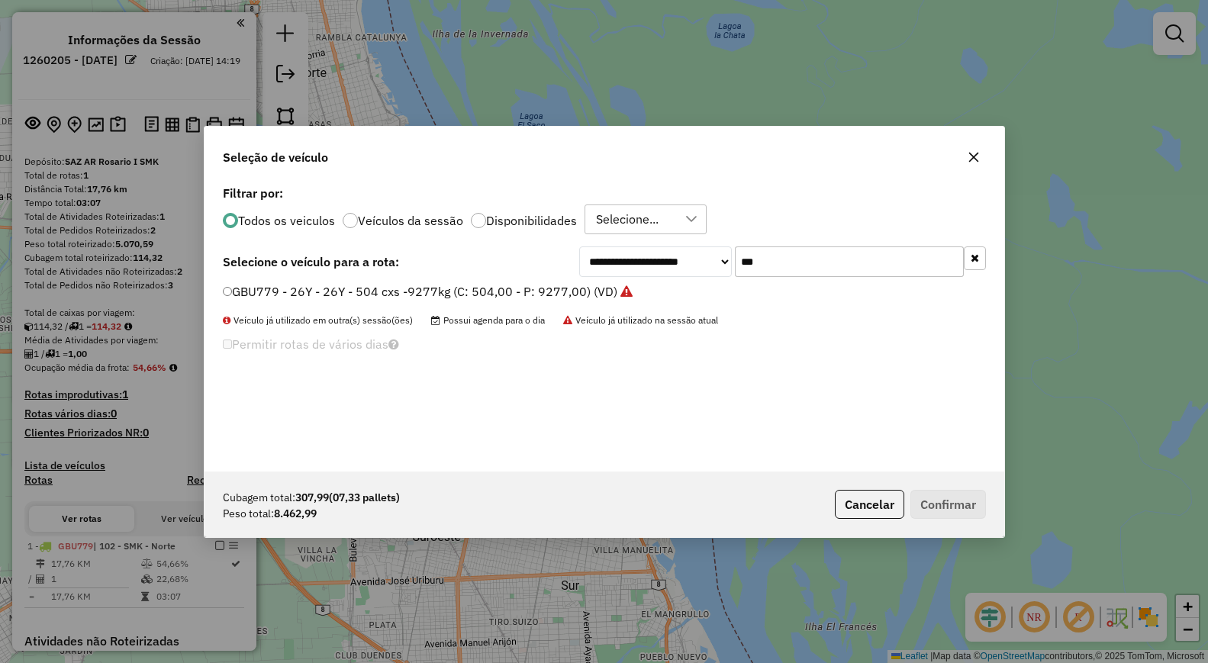
drag, startPoint x: 780, startPoint y: 260, endPoint x: 649, endPoint y: 289, distance: 133.6
click at [652, 281] on div "**********" at bounding box center [604, 327] width 800 height 290
type input "***"
click at [649, 289] on icon at bounding box center [651, 291] width 12 height 12
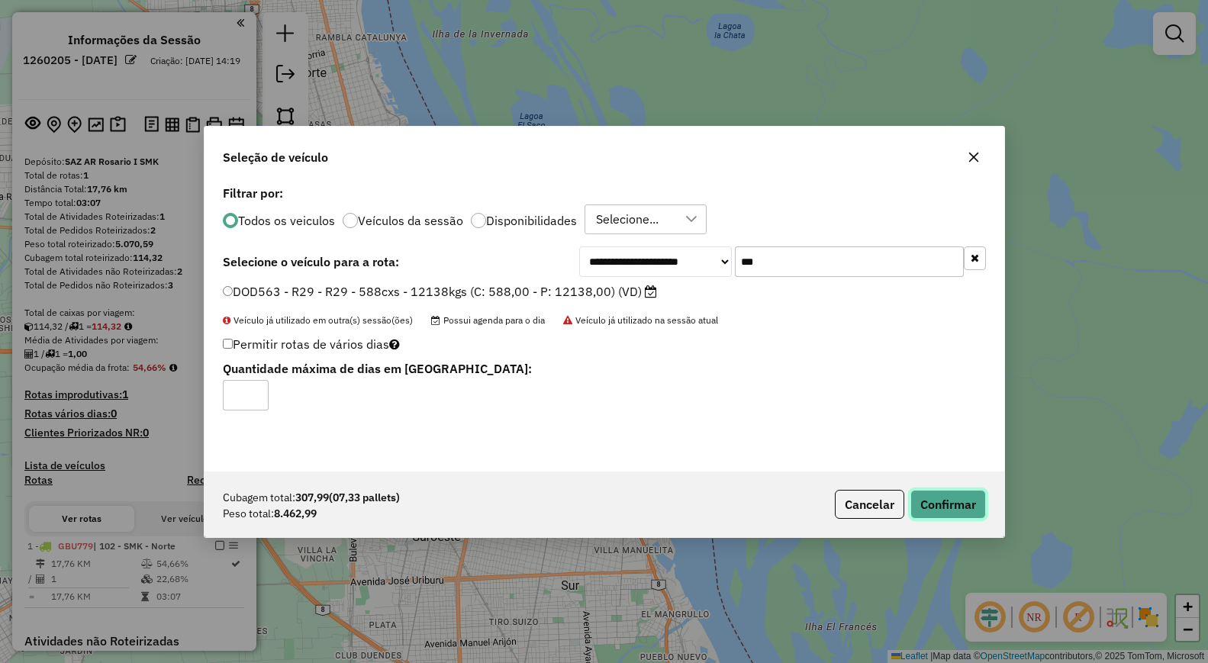
click at [959, 516] on button "Confirmar" at bounding box center [948, 504] width 76 height 29
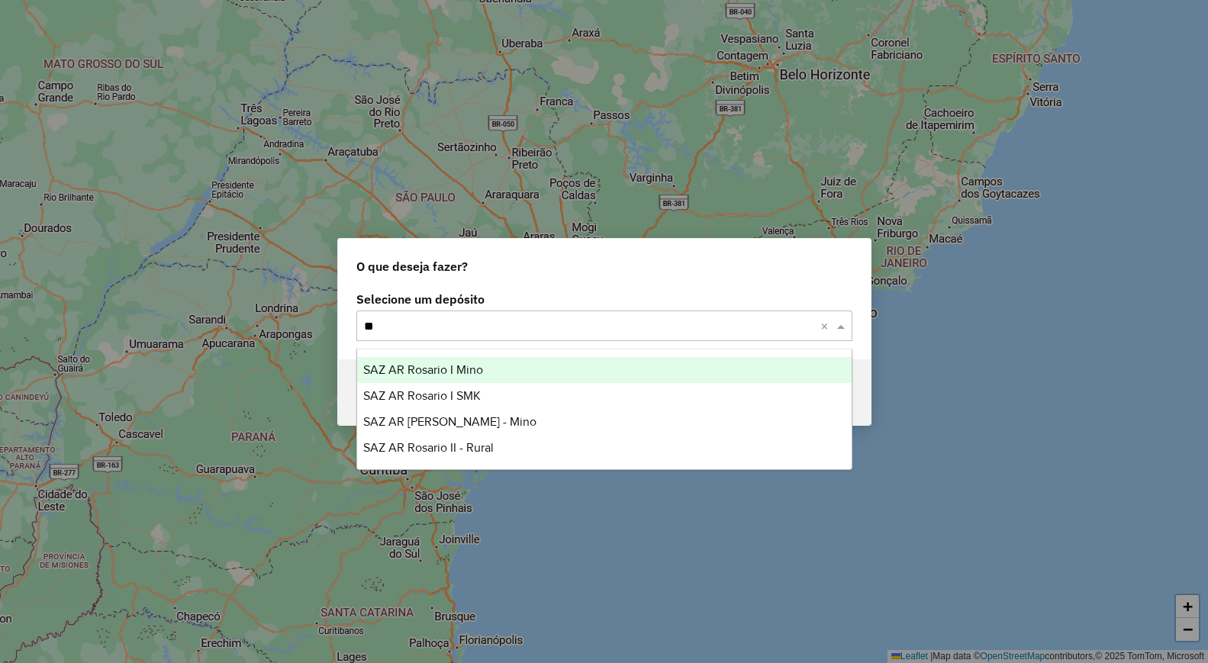
type input "***"
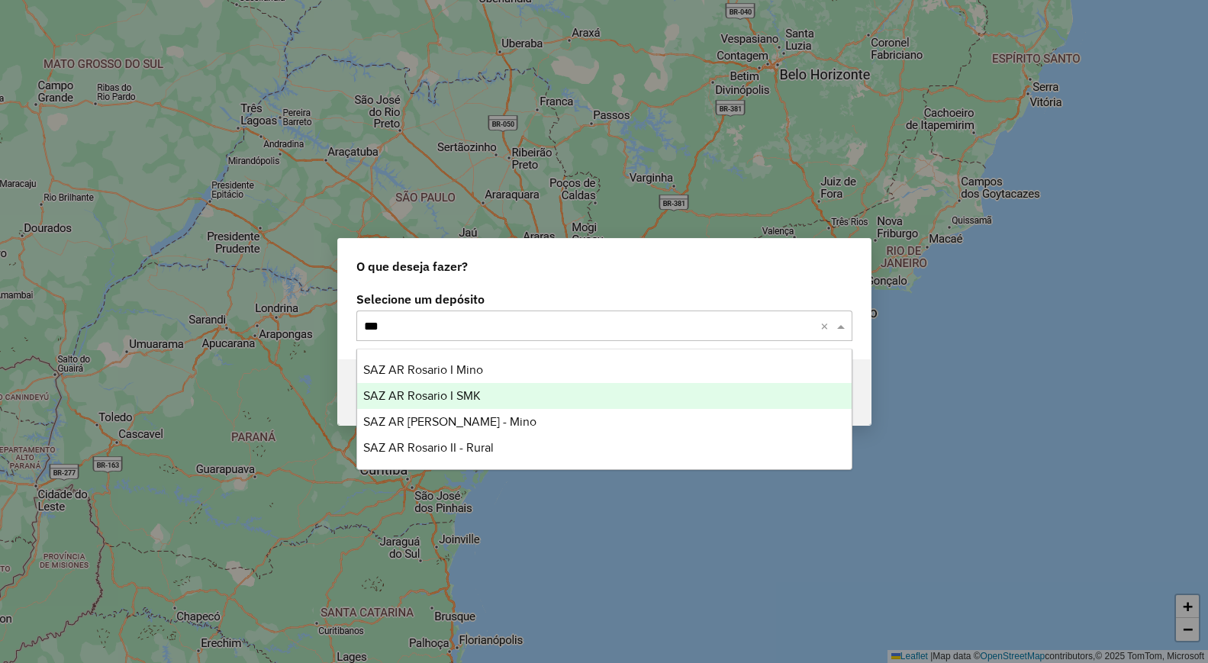
click at [504, 386] on div "SAZ AR [PERSON_NAME] AR Rosario I SMK SAZ AR Rosario II - Mino SAZ AR Rosario I…" at bounding box center [604, 409] width 494 height 104
click at [504, 386] on div "SAZ AR Rosario I SMK" at bounding box center [604, 396] width 494 height 26
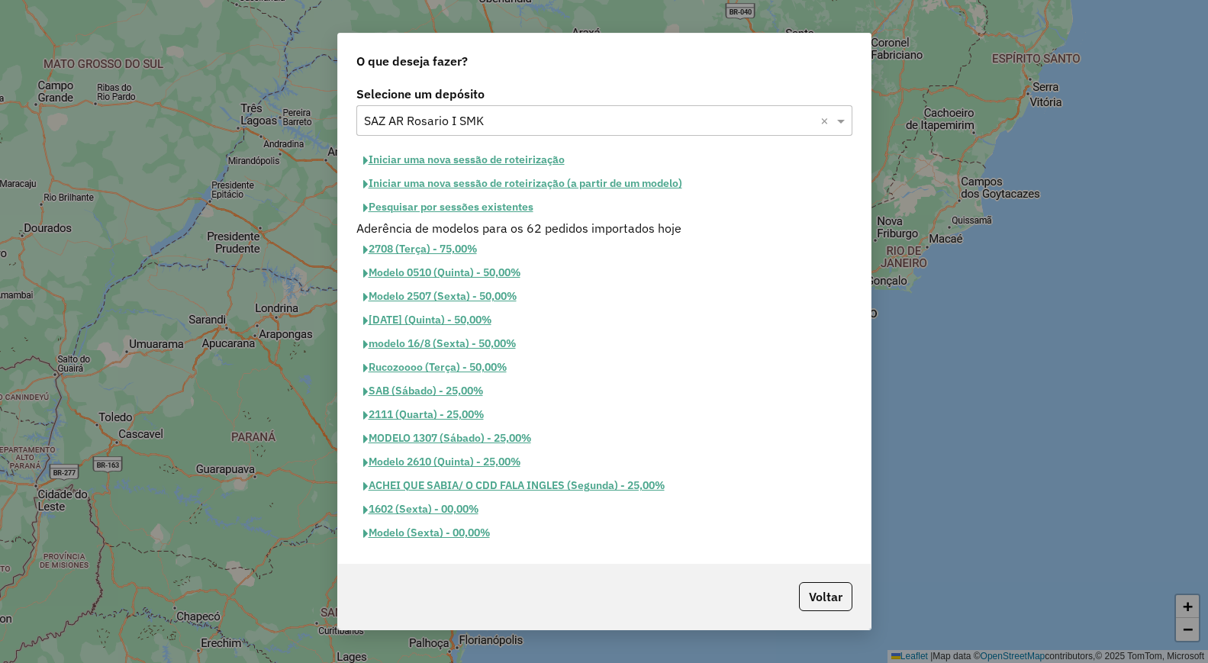
click at [503, 156] on button "Iniciar uma nova sessão de roteirização" at bounding box center [463, 160] width 215 height 24
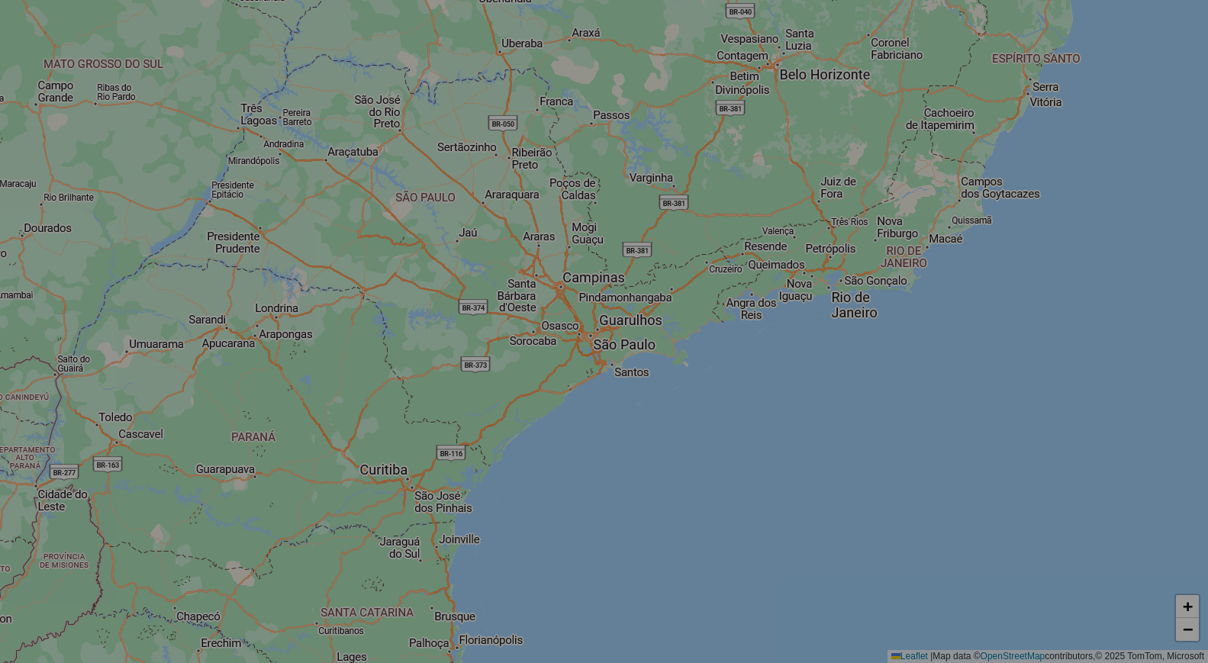
select select "*"
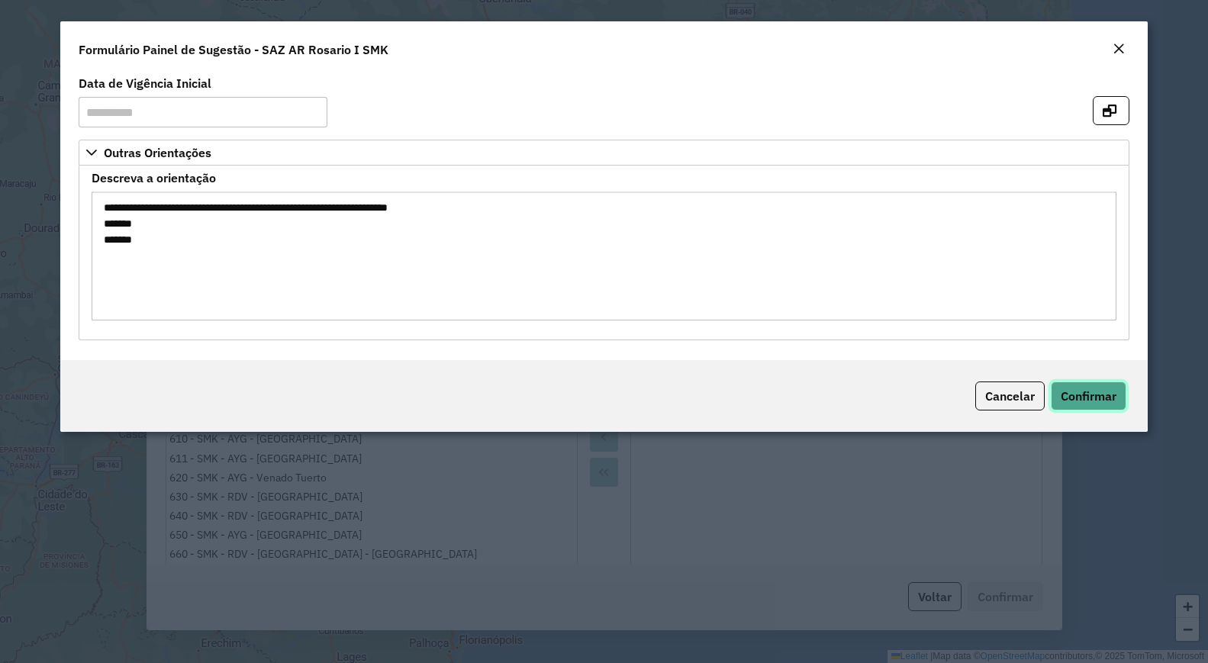
click at [1103, 400] on span "Confirmar" at bounding box center [1089, 395] width 56 height 15
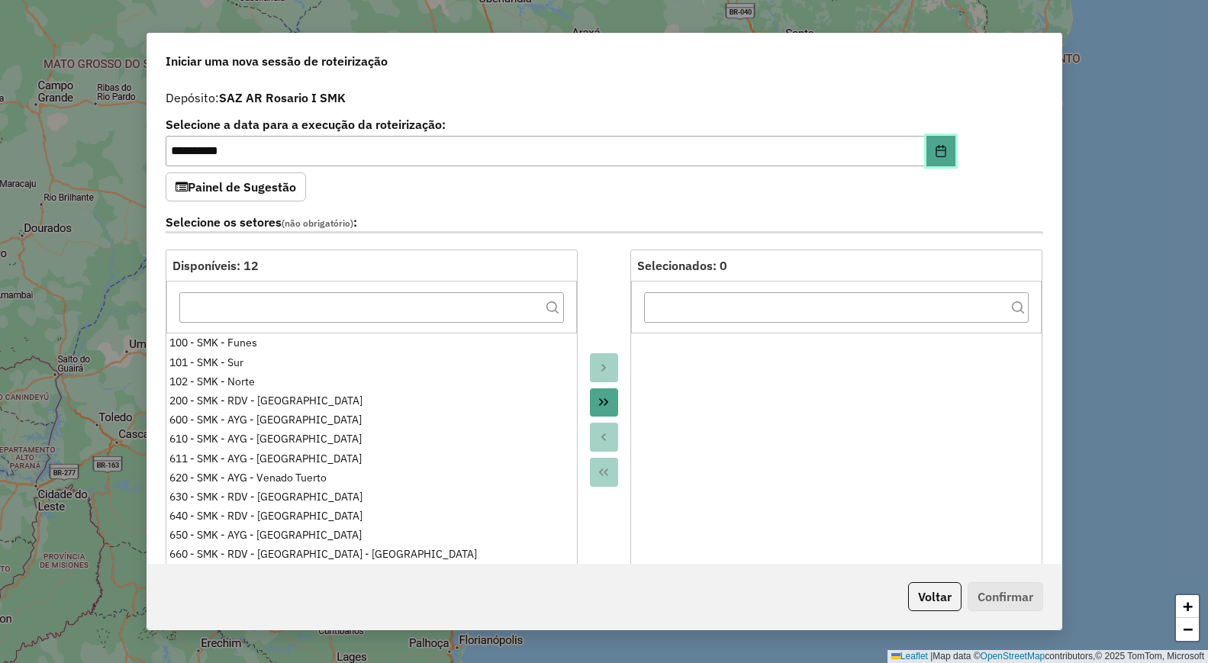
click at [938, 159] on button "Choose Date" at bounding box center [940, 151] width 29 height 31
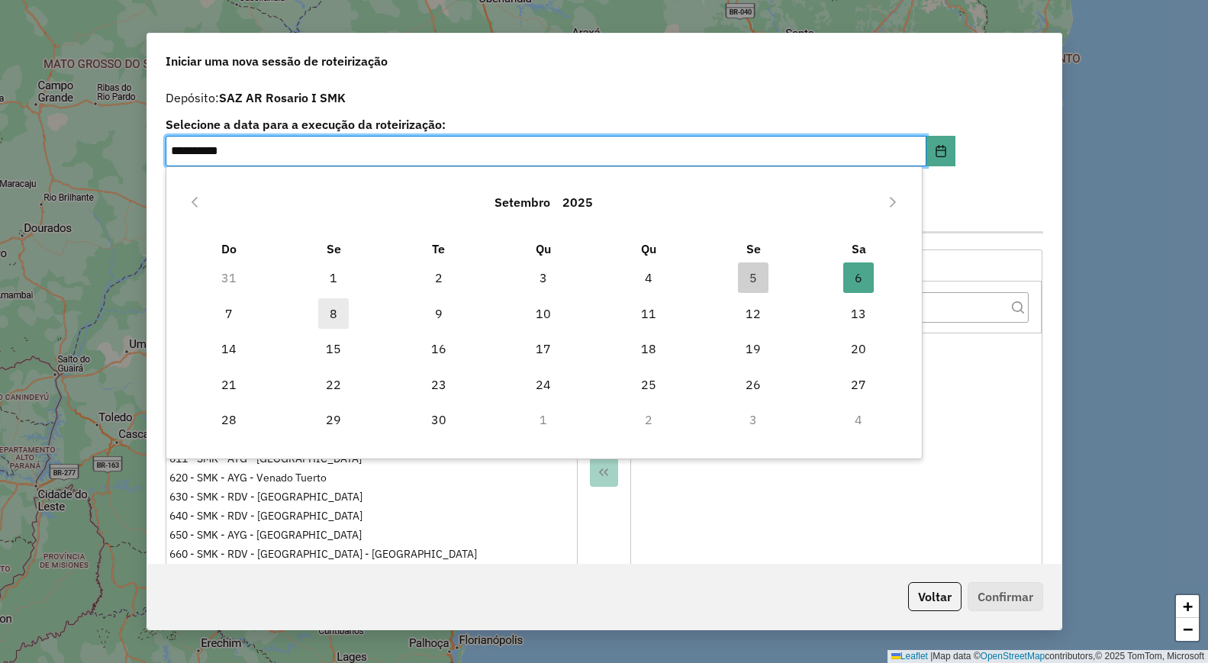
click at [337, 307] on span "8" at bounding box center [333, 313] width 31 height 31
type input "**********"
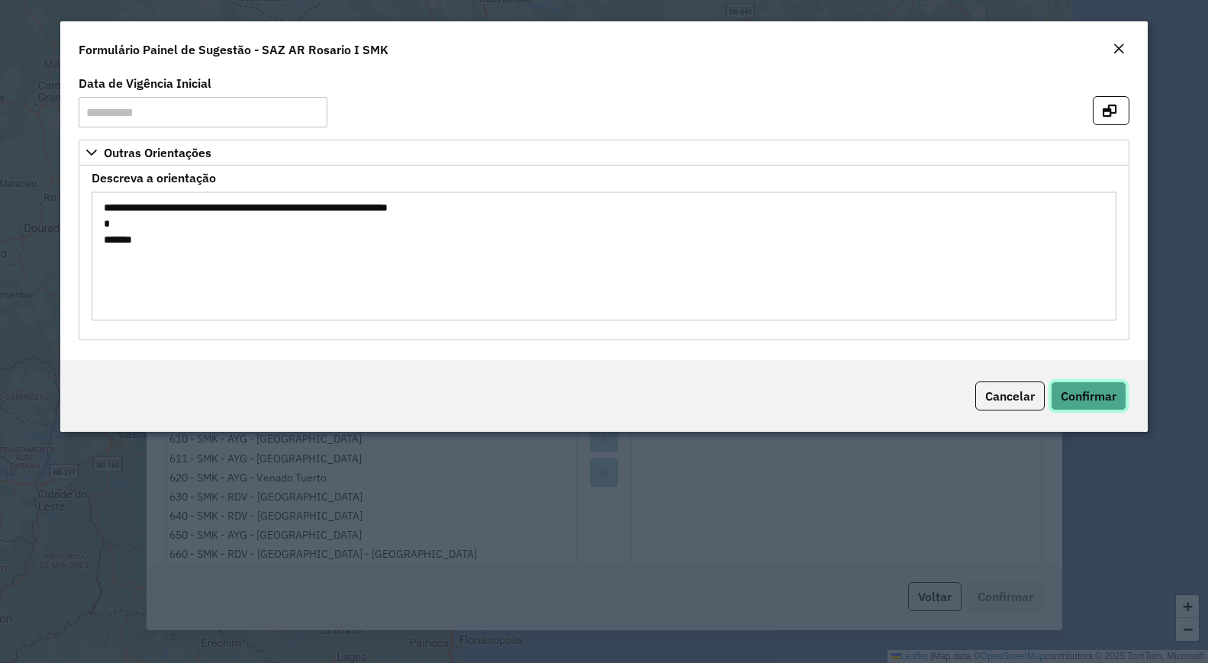
click at [1095, 391] on span "Confirmar" at bounding box center [1089, 395] width 56 height 15
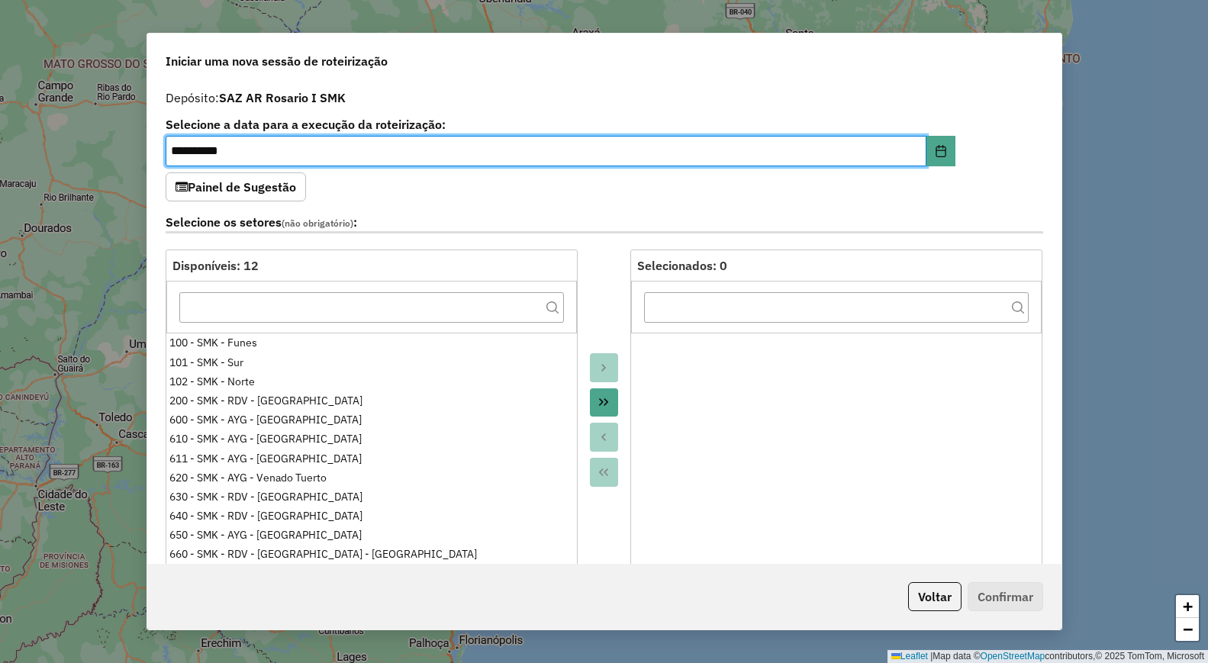
click at [608, 404] on button "Move All to Target" at bounding box center [604, 402] width 29 height 29
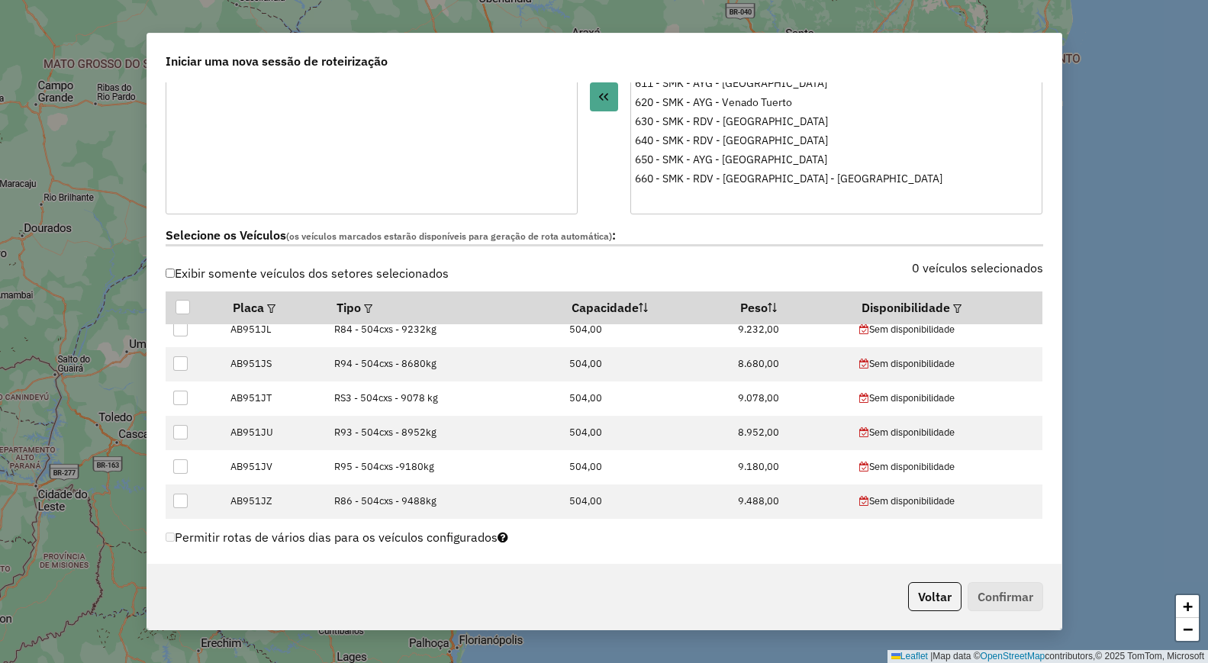
scroll to position [458, 0]
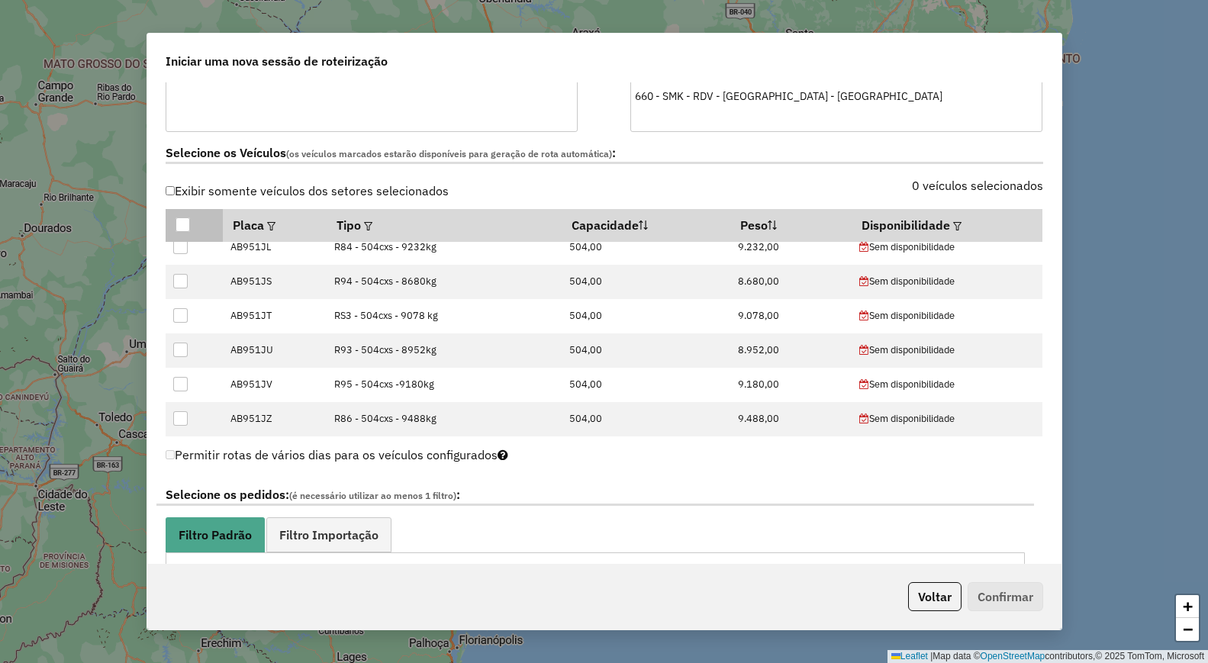
click at [185, 224] on div at bounding box center [182, 224] width 14 height 14
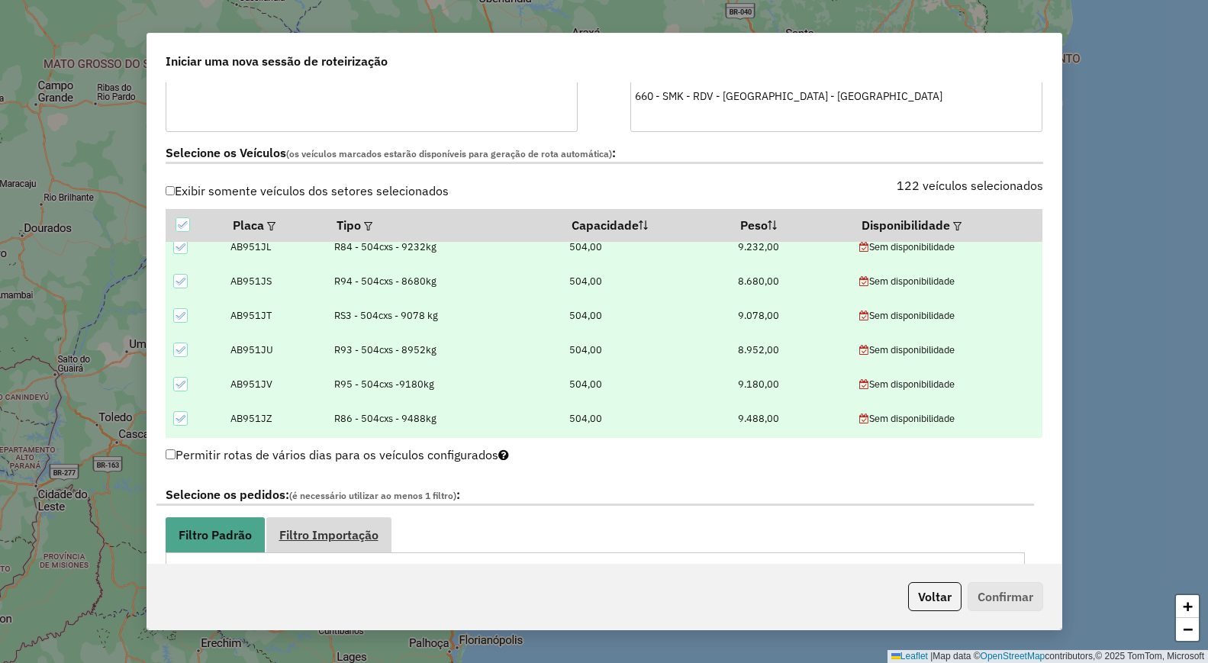
click at [325, 531] on span "Filtro Importação" at bounding box center [328, 535] width 99 height 12
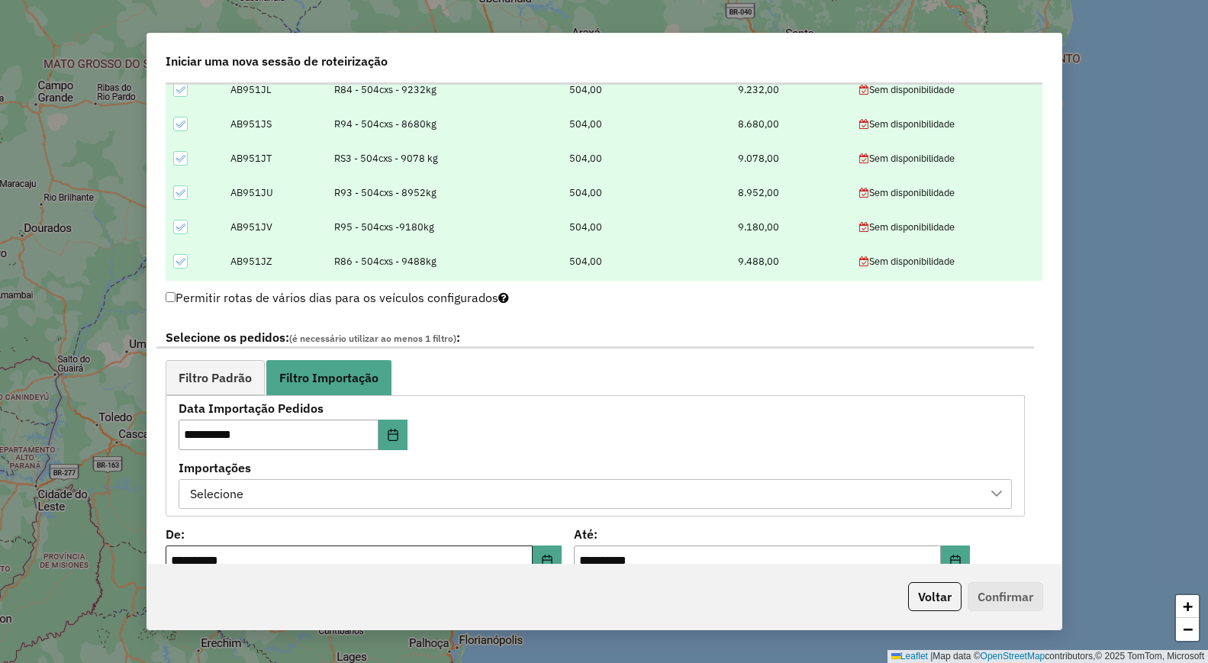
scroll to position [687, 0]
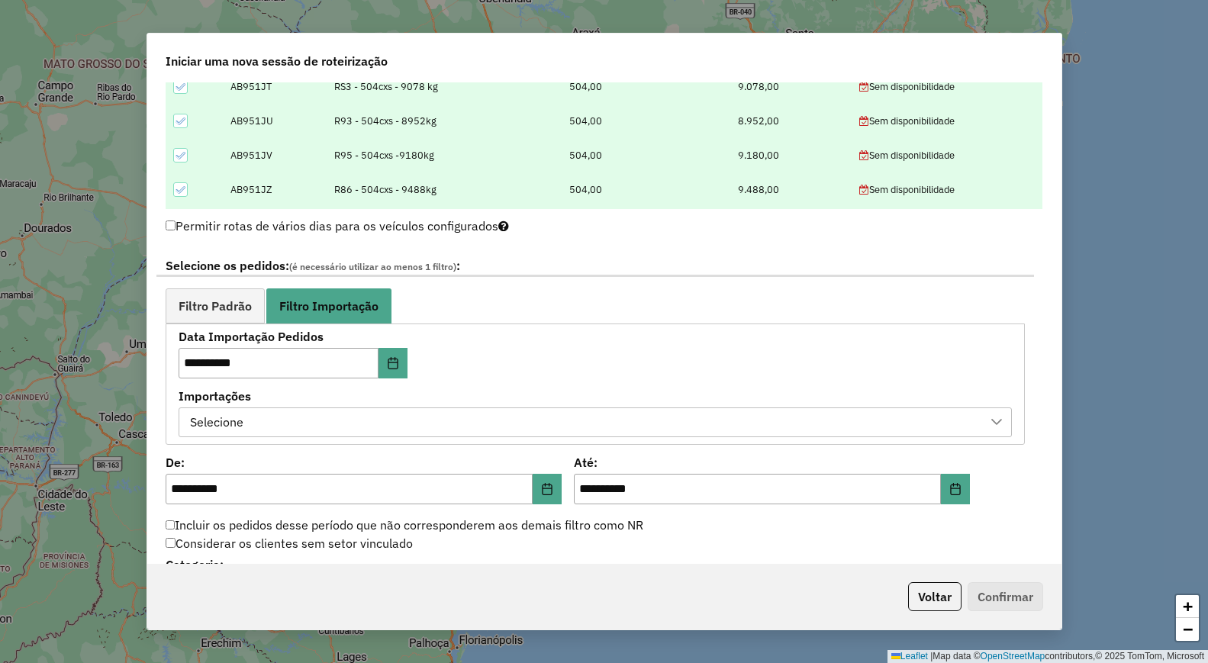
click at [433, 423] on div "Selecione" at bounding box center [583, 422] width 797 height 29
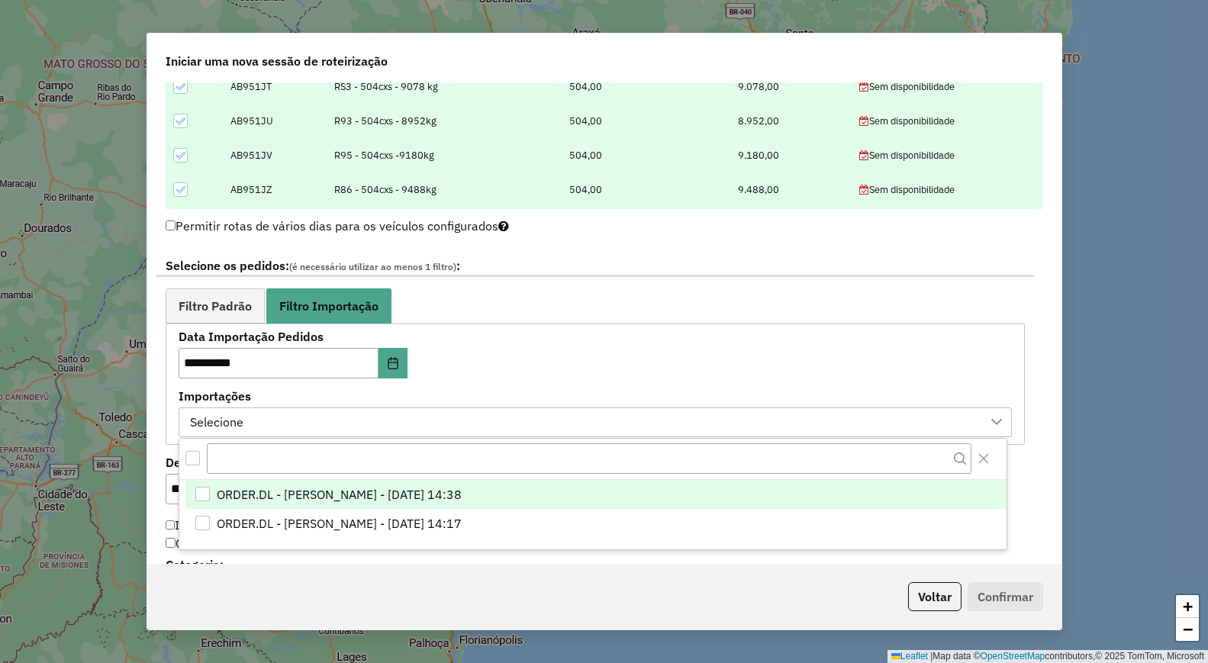
click at [404, 491] on span "ORDER.DL - [PERSON_NAME] - [DATE] 14:38" at bounding box center [339, 494] width 245 height 18
click at [210, 307] on span "Filtro Padrão" at bounding box center [215, 306] width 73 height 12
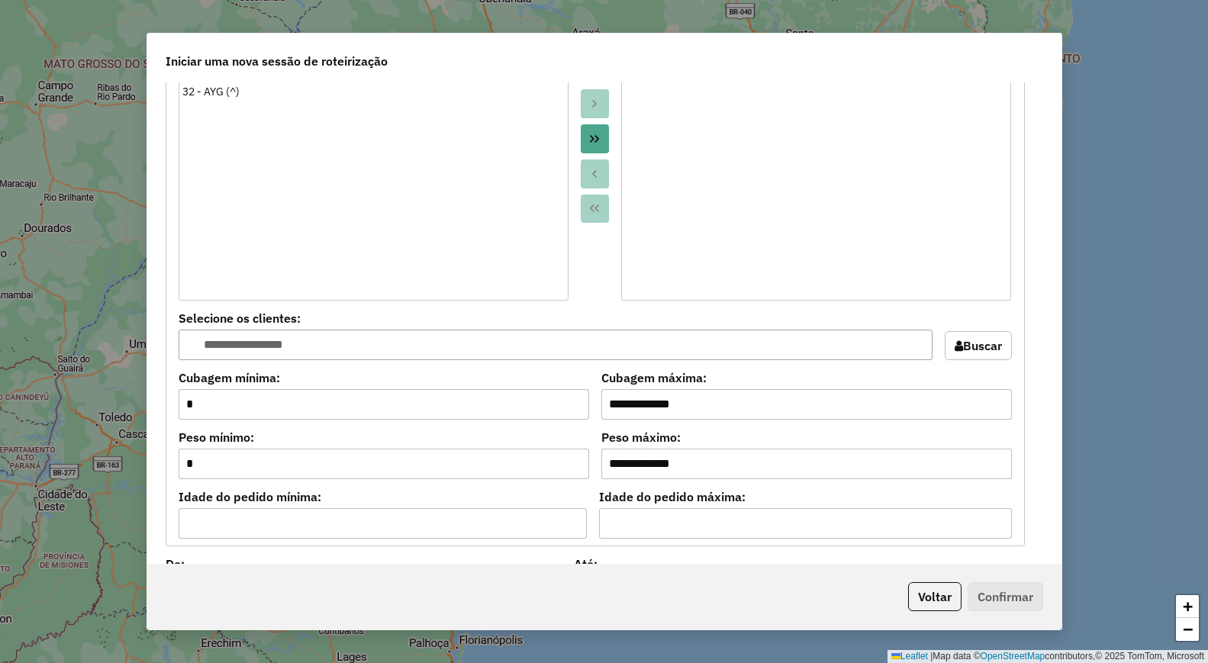
scroll to position [1259, 0]
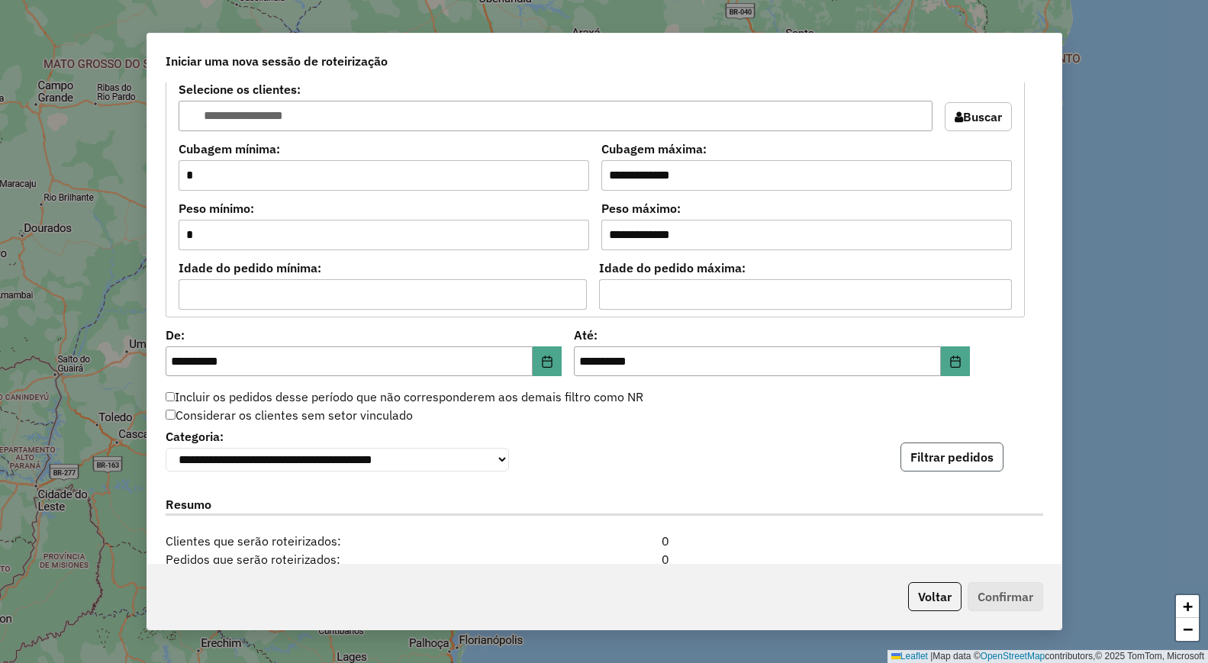
click at [967, 460] on button "Filtrar pedidos" at bounding box center [951, 457] width 103 height 29
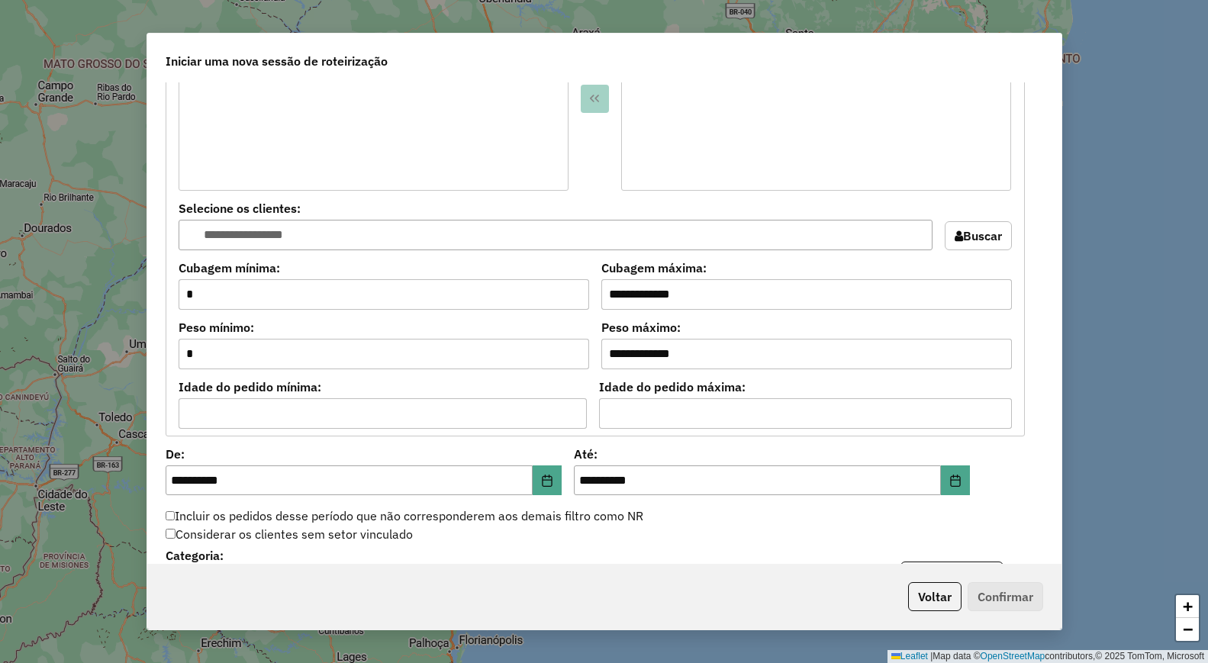
scroll to position [1139, 0]
click at [553, 481] on button "Choose Date" at bounding box center [547, 481] width 29 height 31
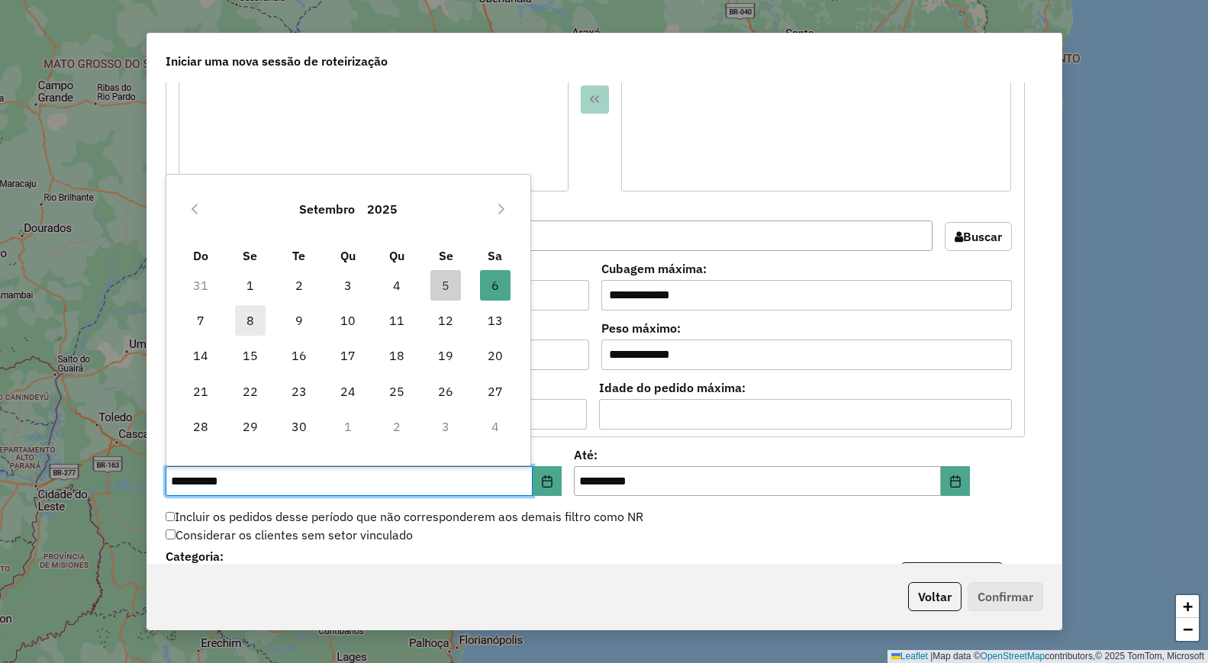
click at [242, 322] on span "8" at bounding box center [250, 320] width 31 height 31
type input "**********"
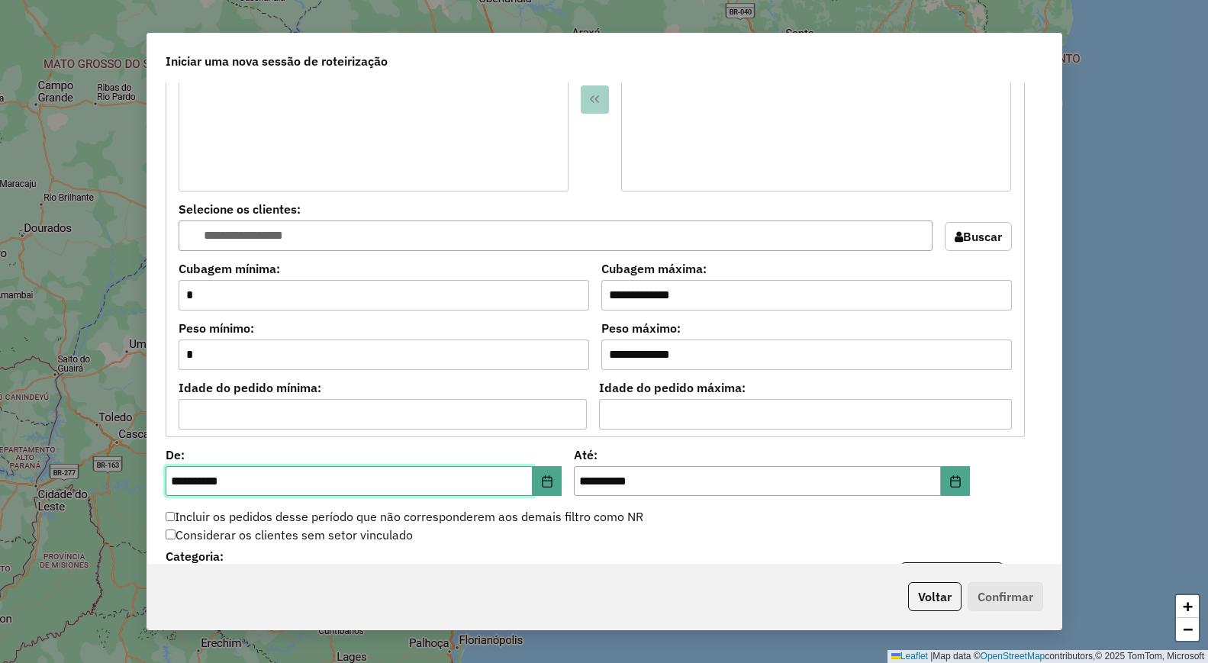
scroll to position [1368, 0]
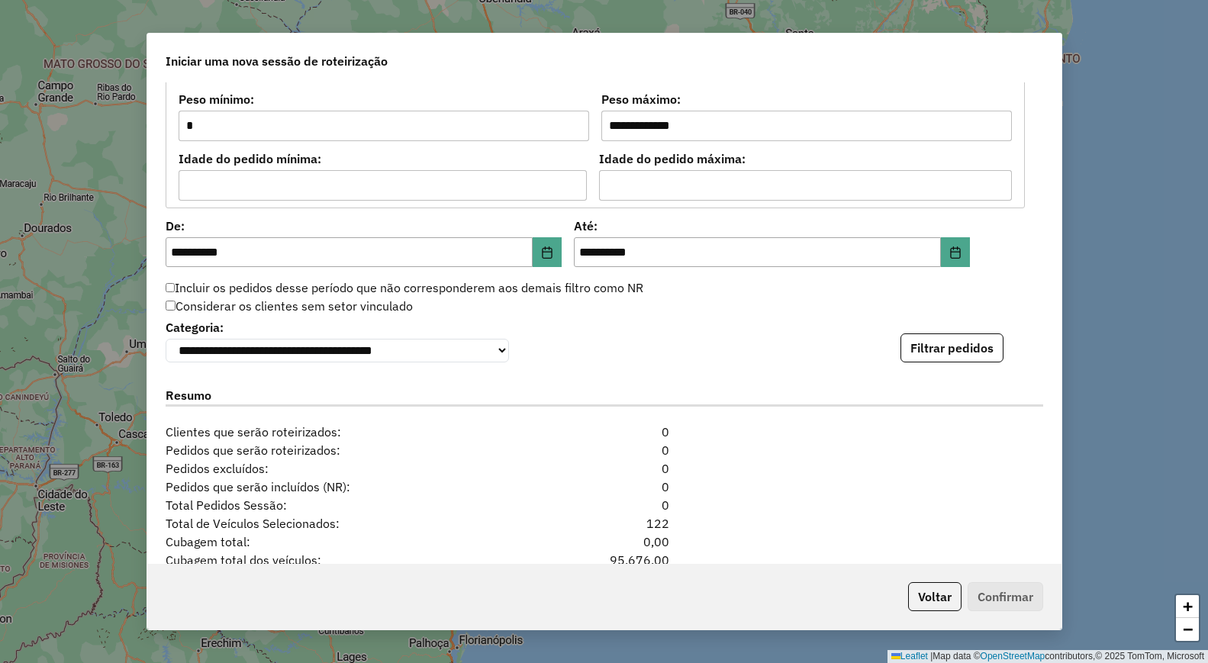
click at [935, 336] on div "**********" at bounding box center [604, 339] width 877 height 47
click at [935, 342] on button "Filtrar pedidos" at bounding box center [951, 347] width 103 height 29
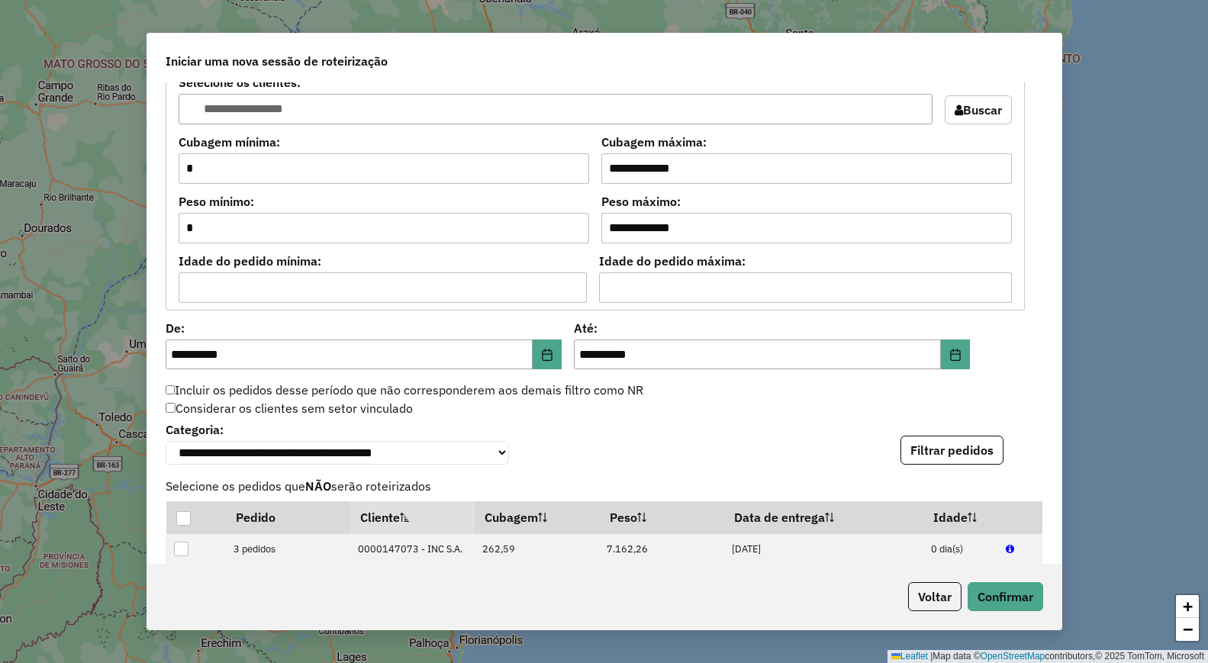
scroll to position [1724, 0]
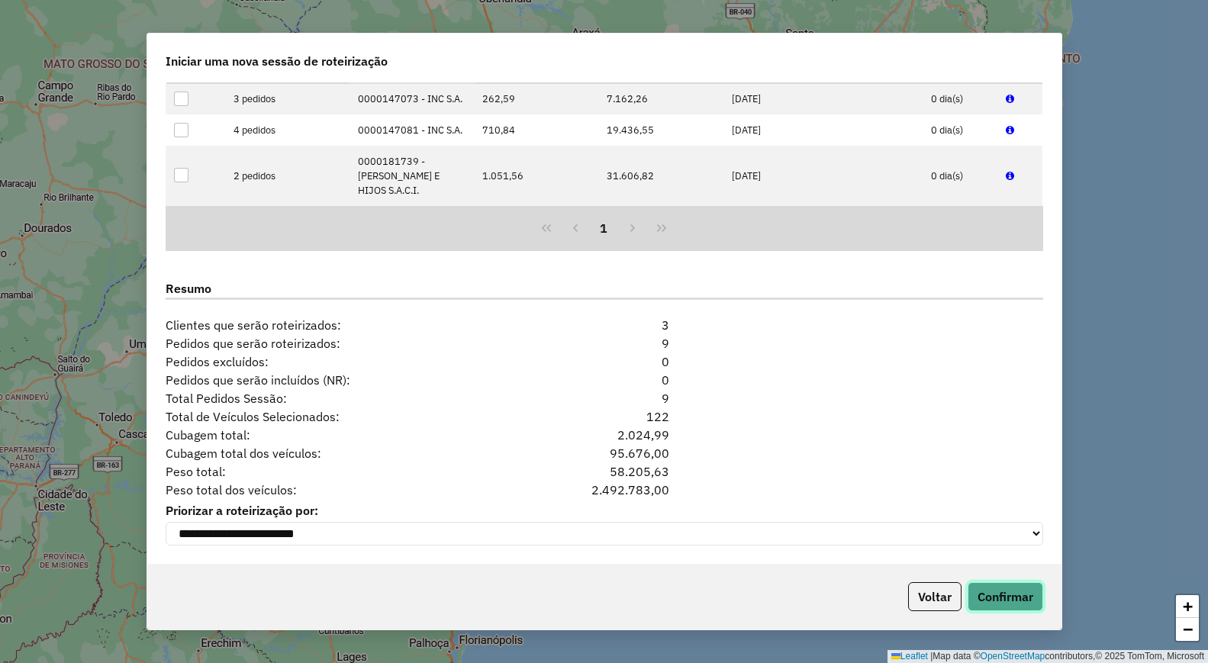
click at [991, 600] on button "Confirmar" at bounding box center [1005, 596] width 76 height 29
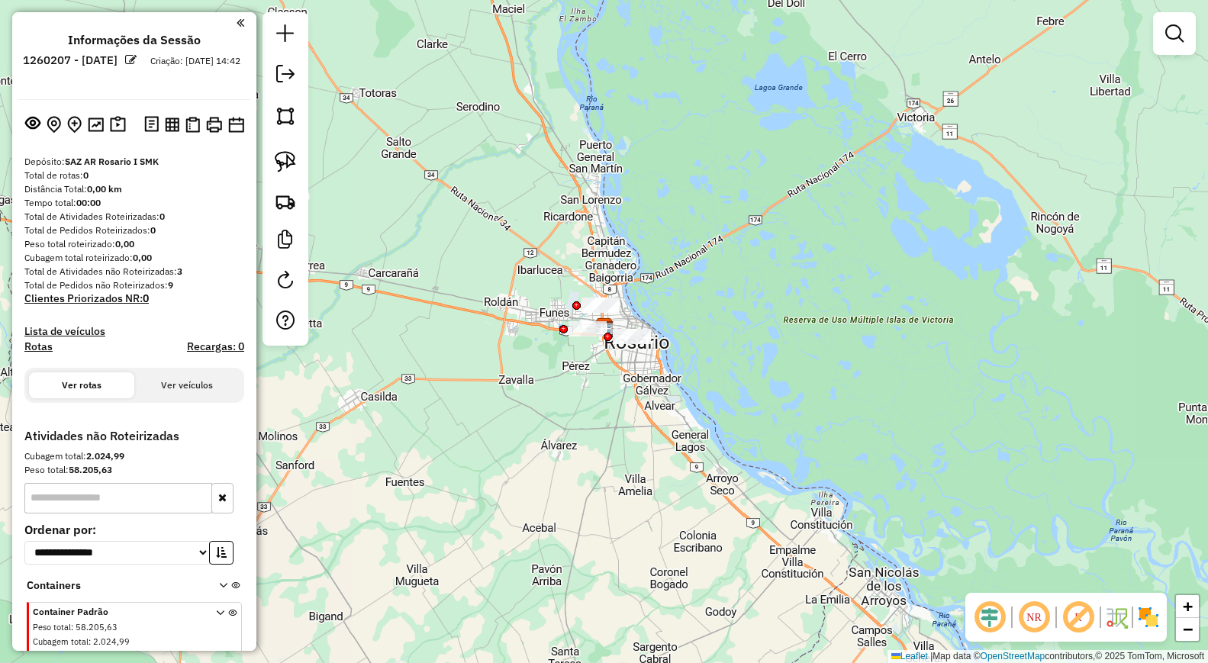
drag, startPoint x: 671, startPoint y: 137, endPoint x: 667, endPoint y: 87, distance: 50.6
click at [667, 87] on div "Janela de atendimento Grade de atendimento Capacidade Transportadoras Veículos …" at bounding box center [604, 331] width 1208 height 663
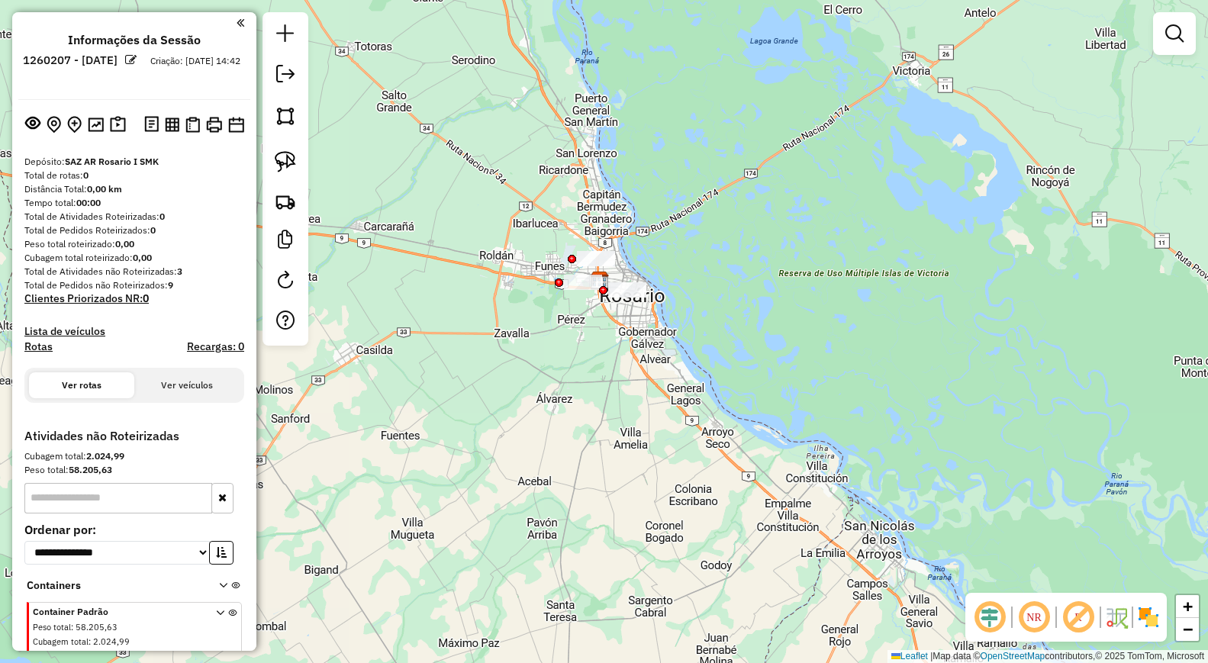
click at [1193, 247] on div "Janela de atendimento Grade de atendimento Capacidade Transportadoras Veículos …" at bounding box center [604, 331] width 1208 height 663
click at [428, 365] on div "Janela de atendimento Grade de atendimento Capacidade Transportadoras Veículos …" at bounding box center [604, 331] width 1208 height 663
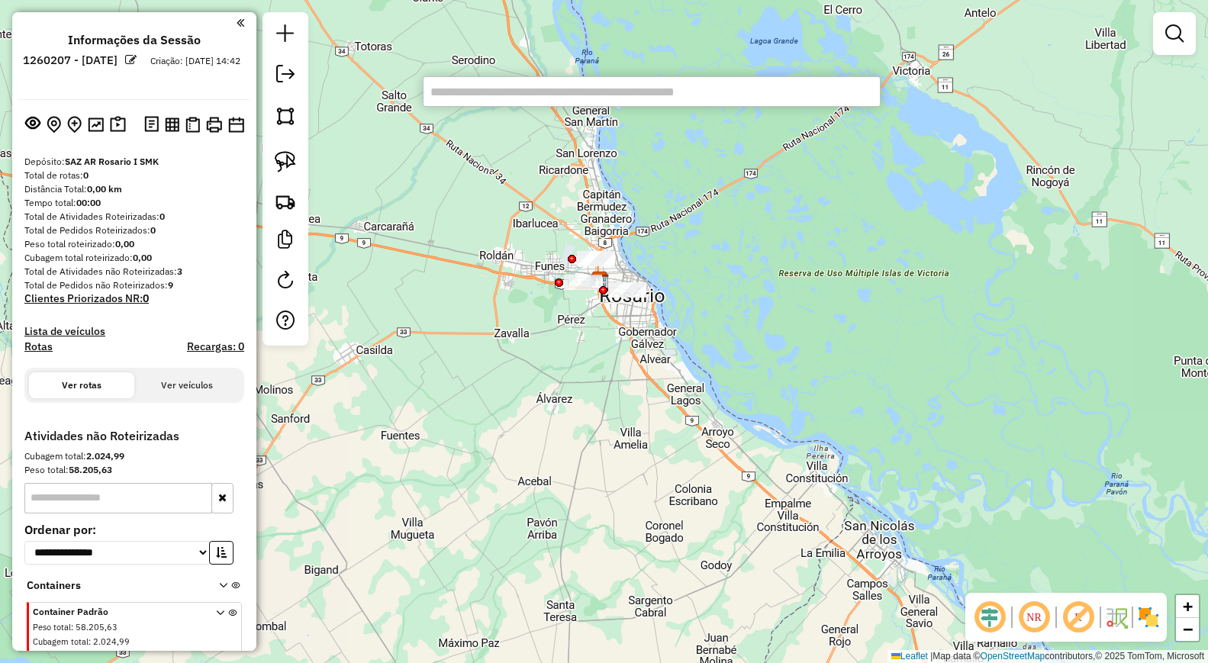
paste input "******"
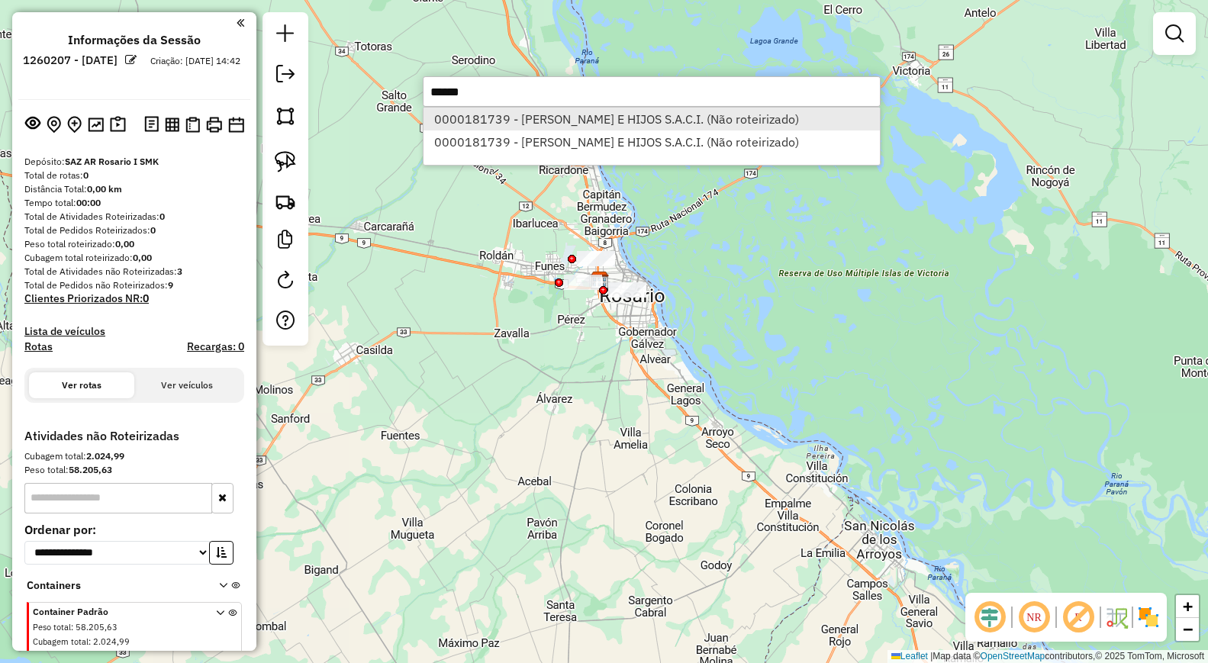
type input "******"
click at [508, 122] on li "0000181739 - [PERSON_NAME] E HIJOS S.A.C.I. (Não roteirizado)" at bounding box center [651, 119] width 456 height 23
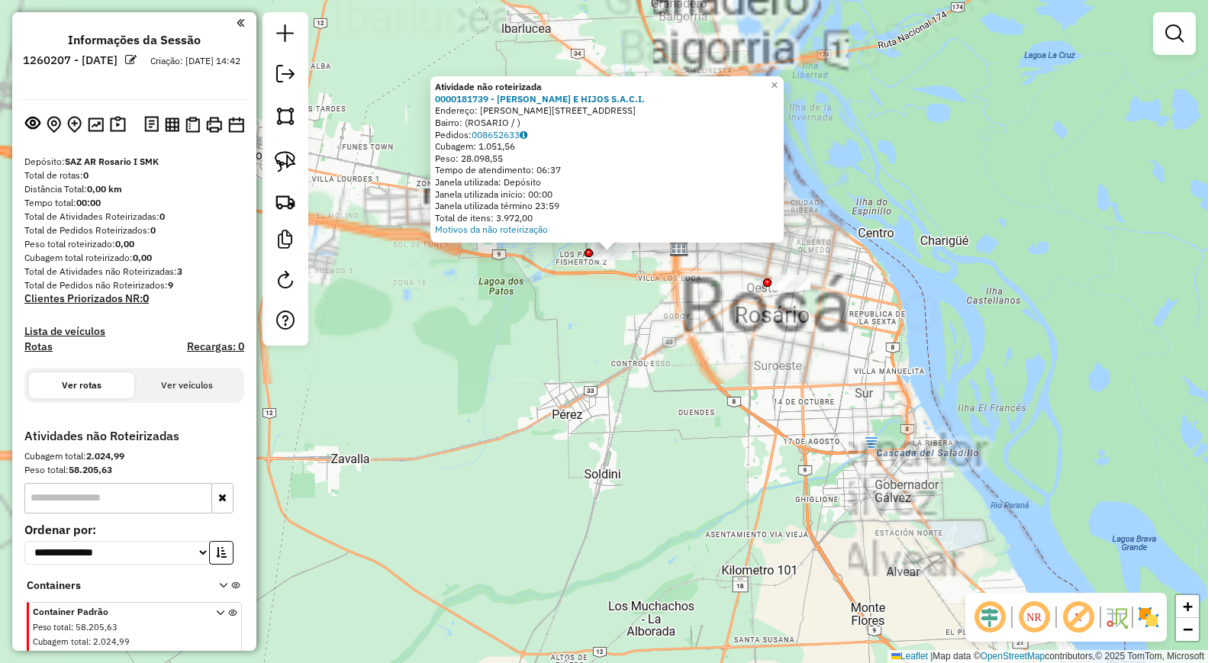
drag, startPoint x: 509, startPoint y: 426, endPoint x: 647, endPoint y: 536, distance: 176.5
click at [647, 536] on div "Atividade não roteirizada 0000181739 - [PERSON_NAME] E HIJOS S.A.C.I. Endereço:…" at bounding box center [604, 331] width 1208 height 663
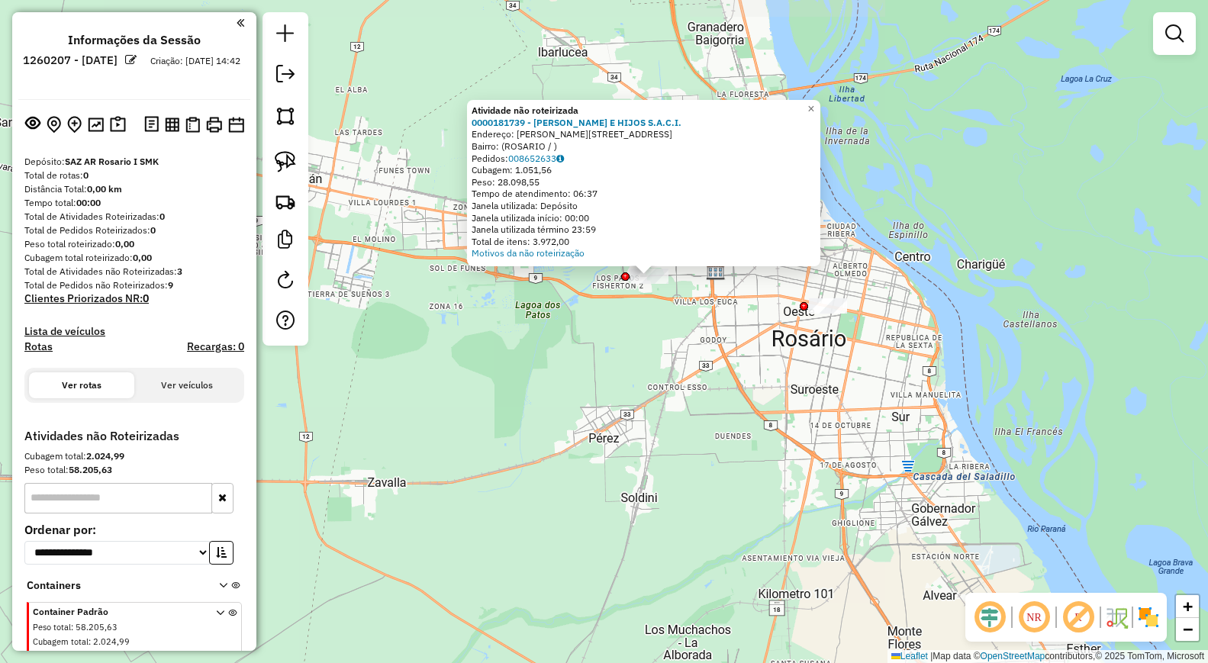
click at [478, 412] on div "Atividade não roteirizada 0000181739 - [PERSON_NAME] E HIJOS S.A.C.I. Endereço:…" at bounding box center [604, 331] width 1208 height 663
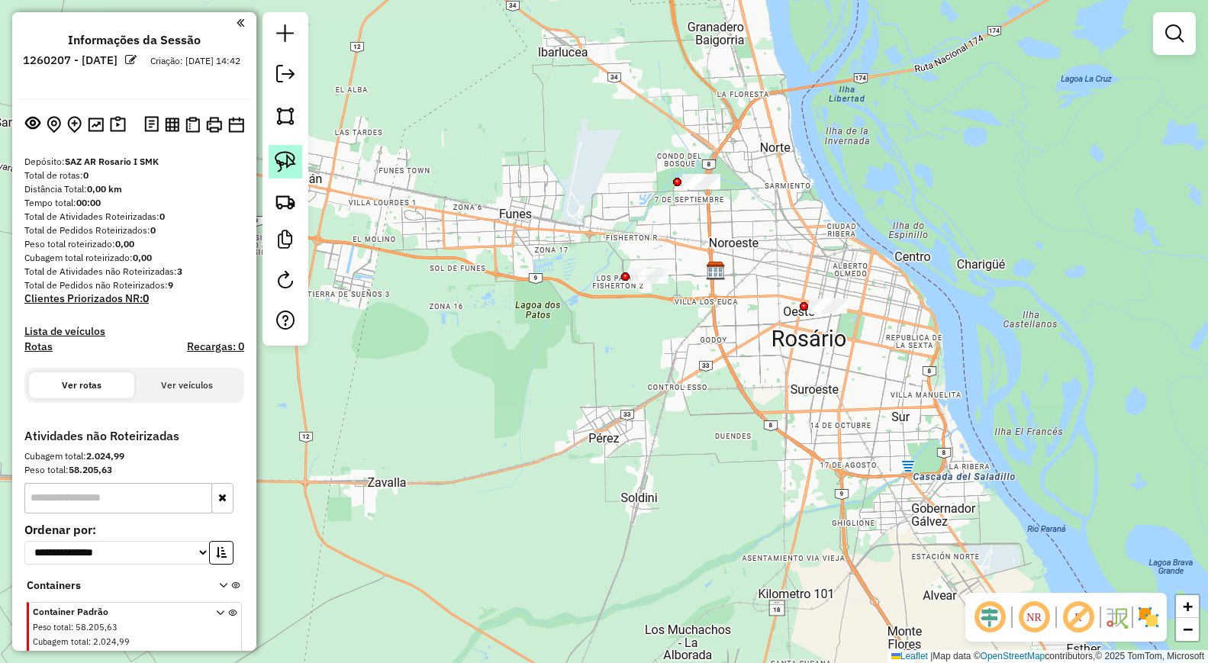
click at [279, 156] on img at bounding box center [285, 161] width 21 height 21
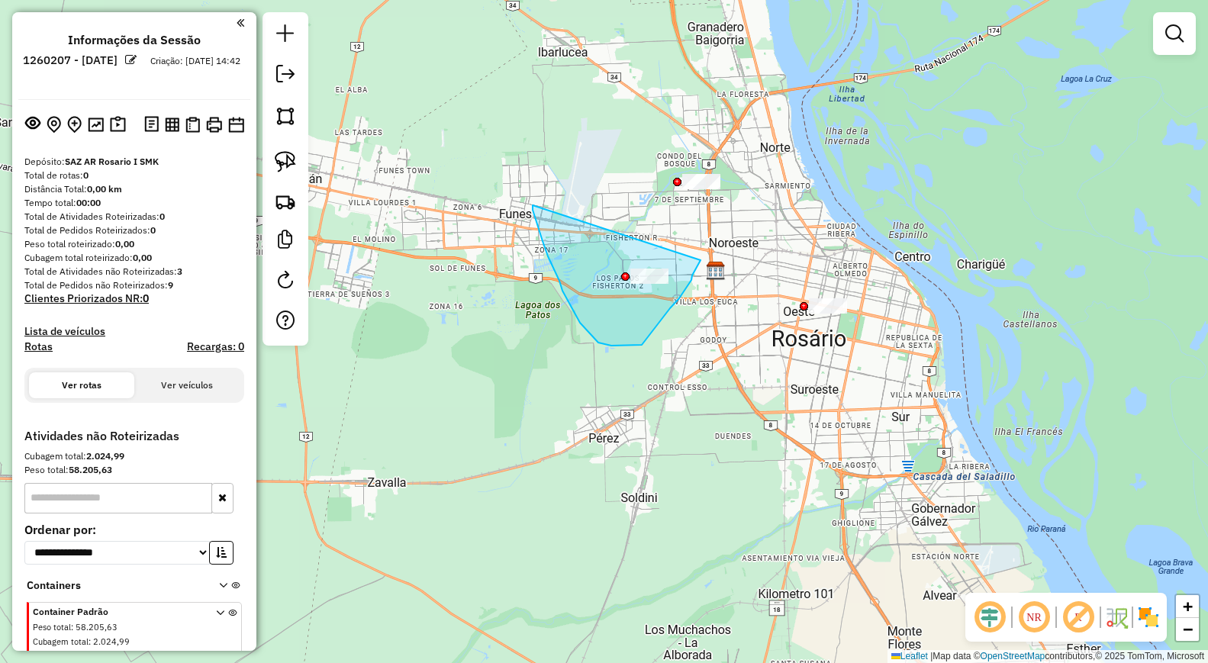
drag, startPoint x: 533, startPoint y: 205, endPoint x: 701, endPoint y: 260, distance: 177.3
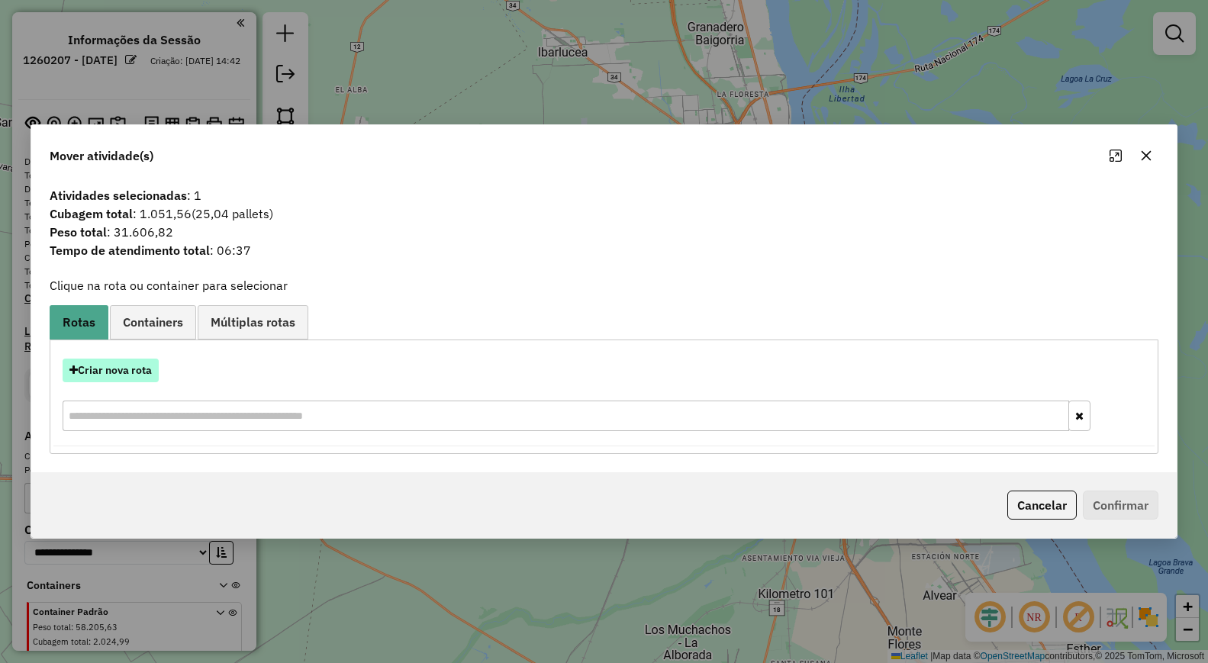
click at [140, 362] on button "Criar nova rota" at bounding box center [111, 371] width 96 height 24
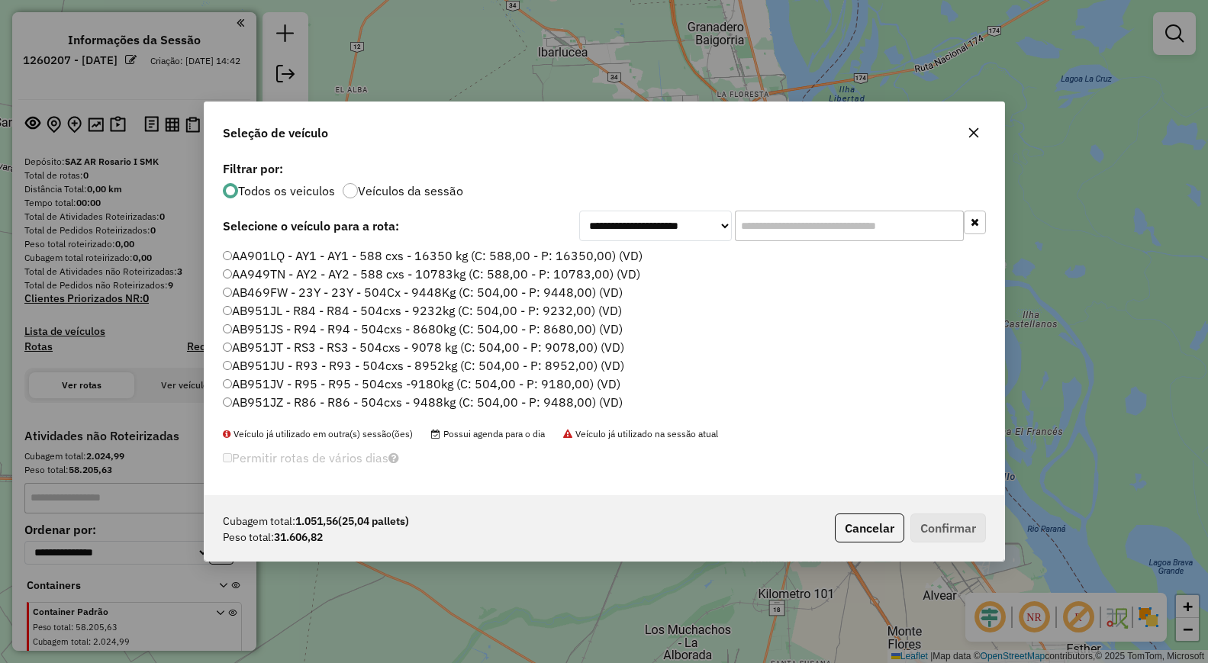
scroll to position [8, 5]
click at [779, 221] on input "text" at bounding box center [849, 226] width 229 height 31
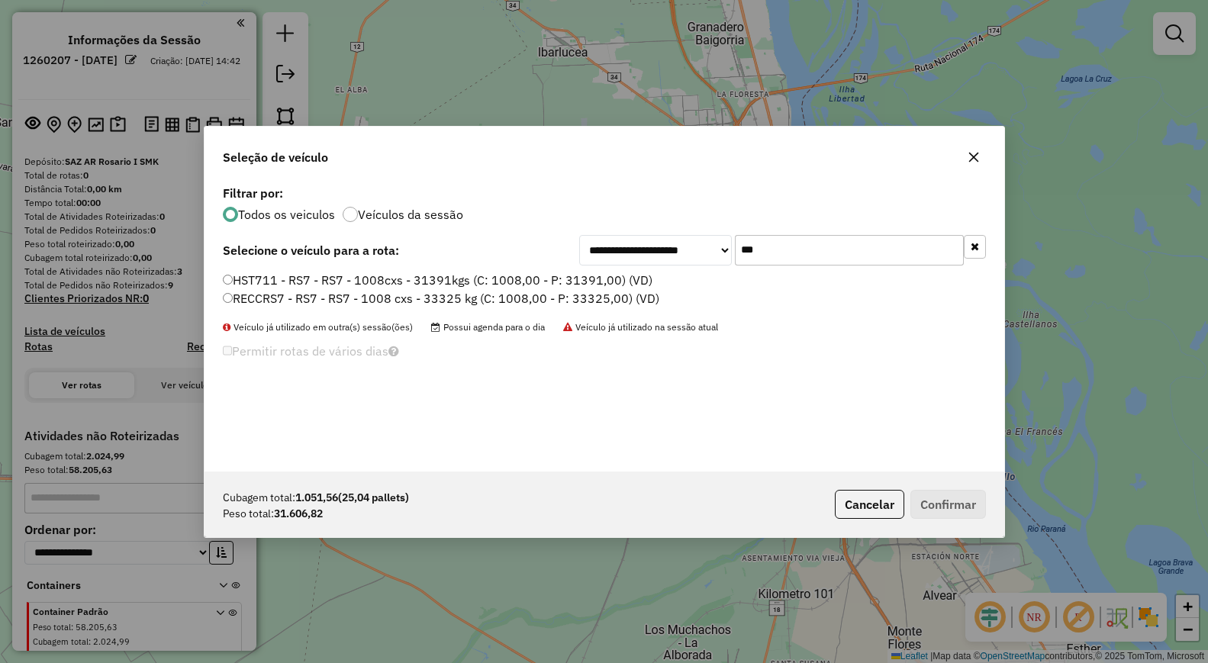
type input "***"
click at [524, 273] on label "HST711 - RS7 - RS7 - 1008cxs - 31391kgs (C: 1008,00 - P: 31391,00) (VD)" at bounding box center [438, 280] width 430 height 18
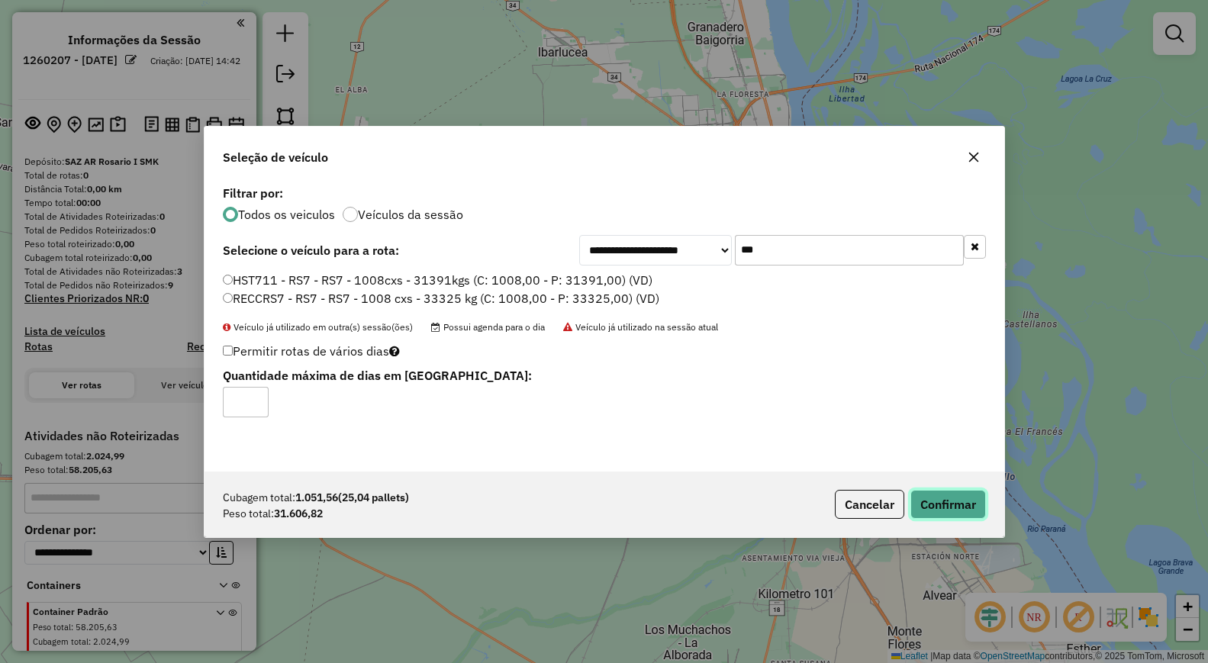
click at [951, 507] on button "Confirmar" at bounding box center [948, 504] width 76 height 29
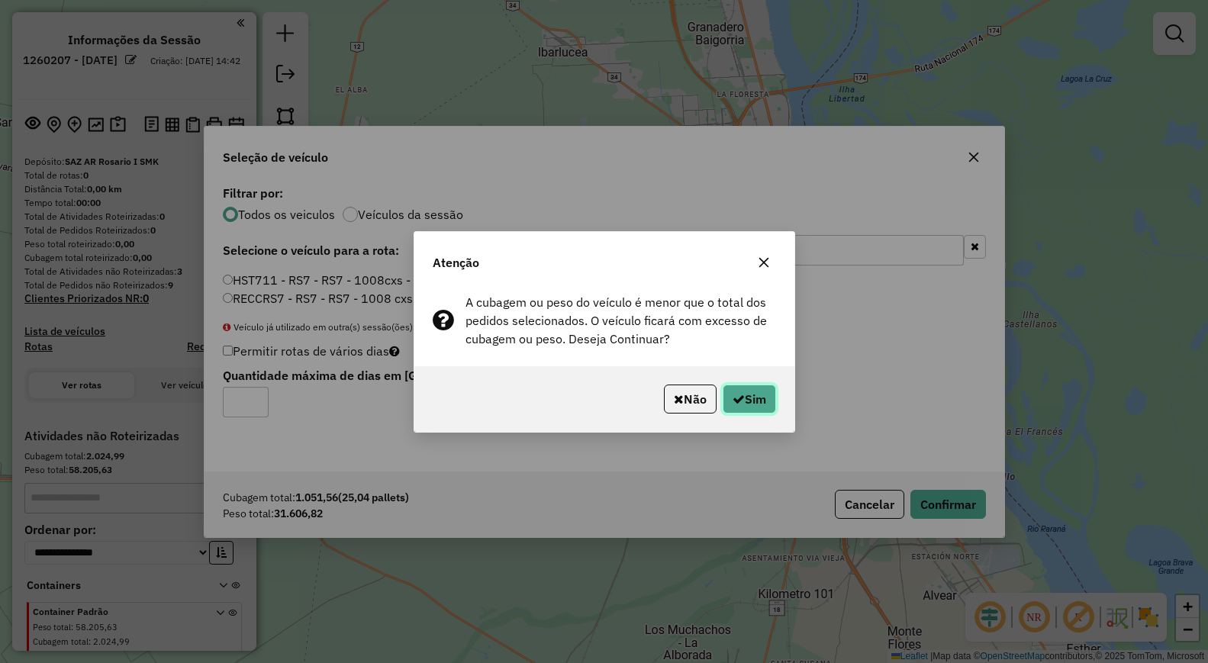
click at [747, 405] on button "Sim" at bounding box center [749, 399] width 53 height 29
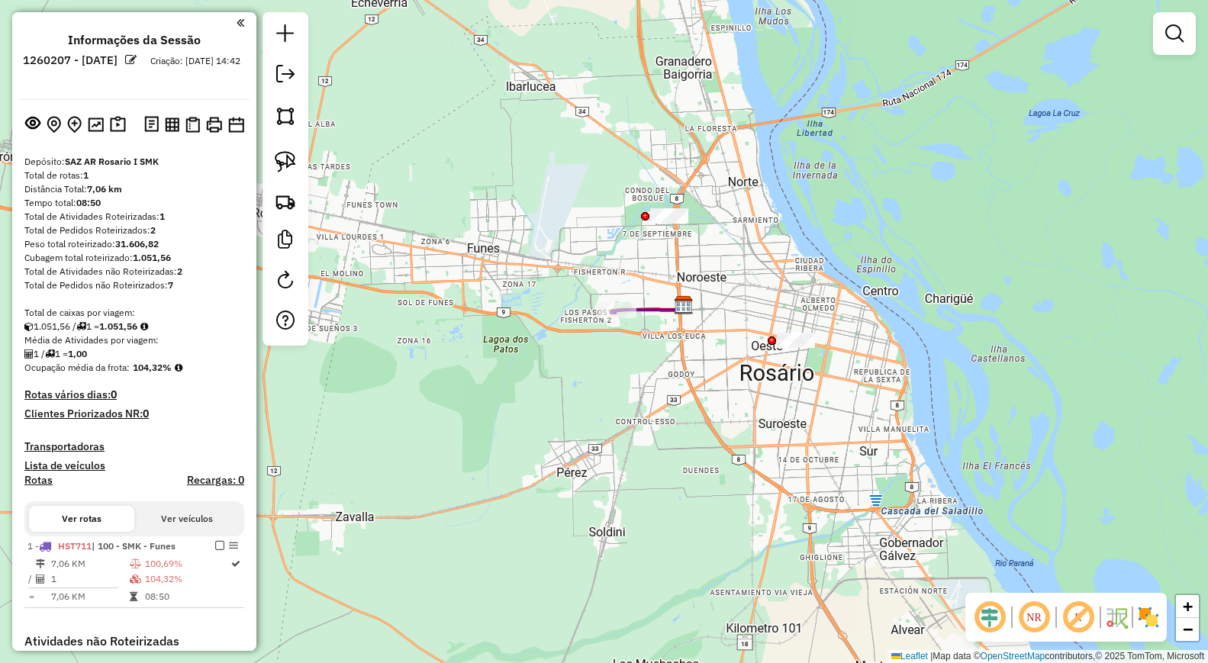
drag, startPoint x: 746, startPoint y: 288, endPoint x: 672, endPoint y: 332, distance: 86.2
click at [690, 340] on div "Janela de atendimento Grade de atendimento Capacidade Transportadoras Veículos …" at bounding box center [604, 331] width 1208 height 663
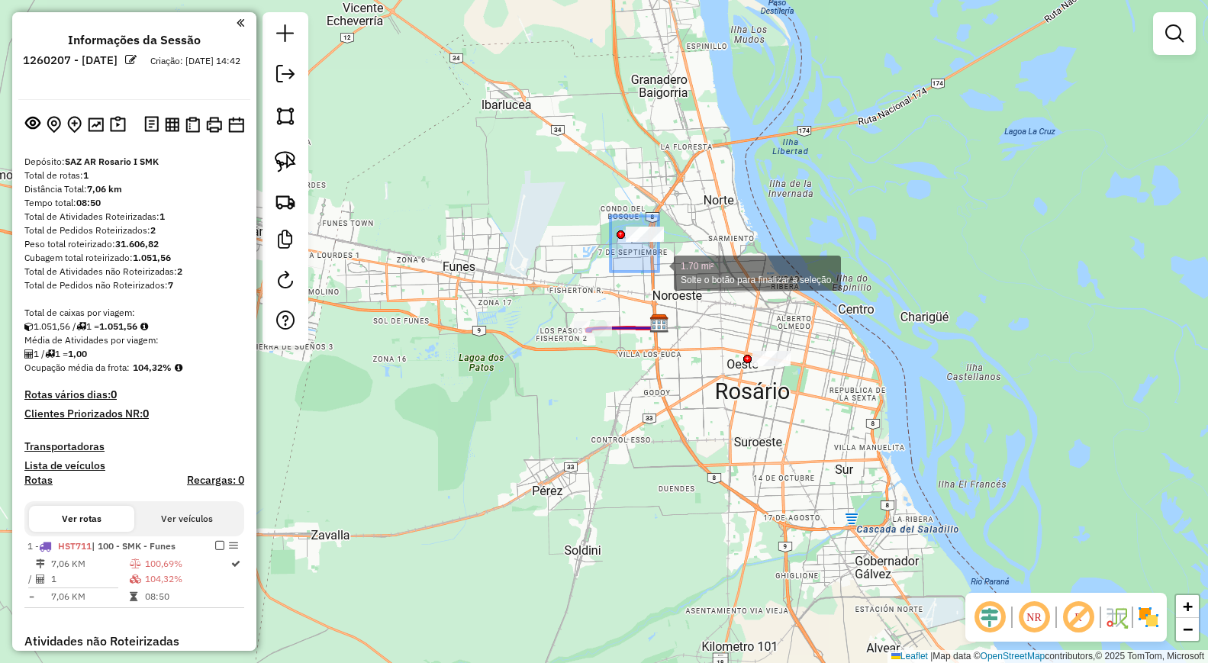
drag, startPoint x: 610, startPoint y: 216, endPoint x: 671, endPoint y: 276, distance: 85.2
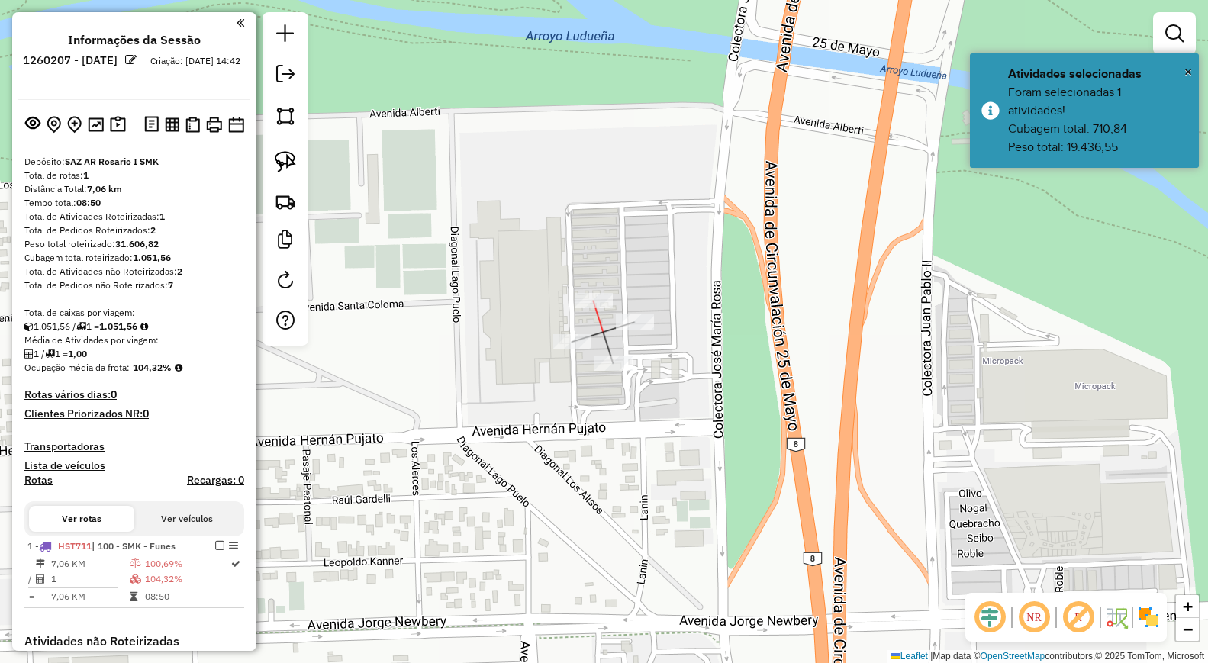
click at [594, 308] on div at bounding box center [594, 300] width 38 height 15
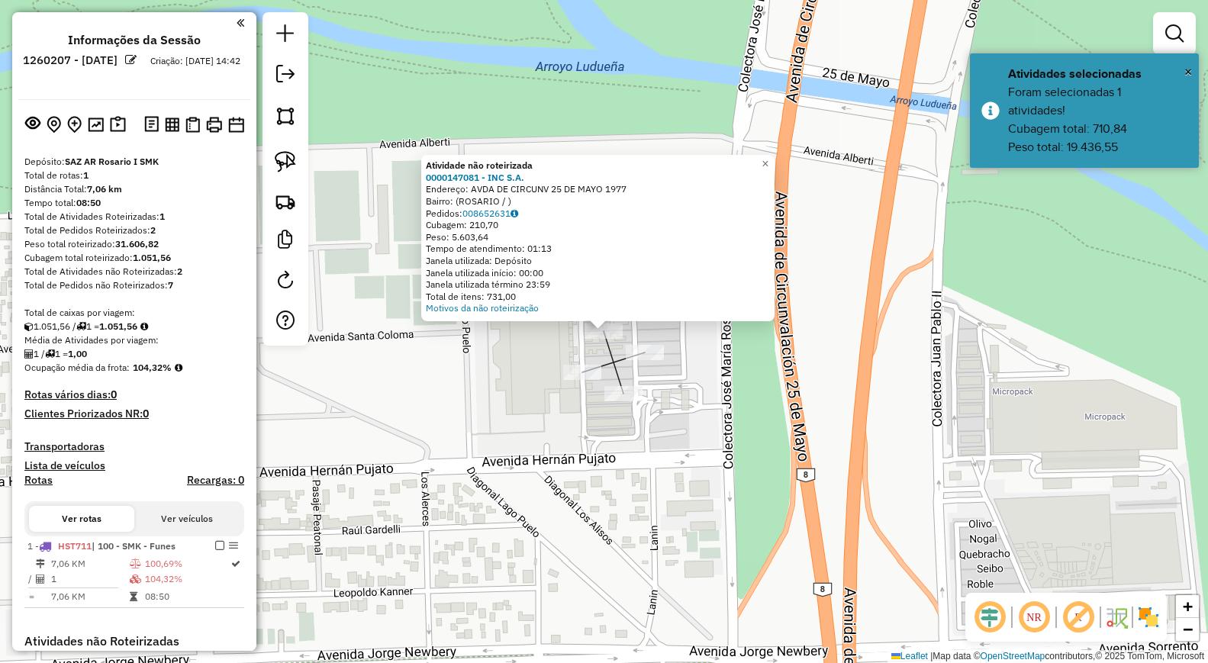
click at [512, 426] on div "Atividade não roteirizada 0000147081 - INC S.A. Endereço: AVDA DE CIRCUNV 25 DE…" at bounding box center [604, 331] width 1208 height 663
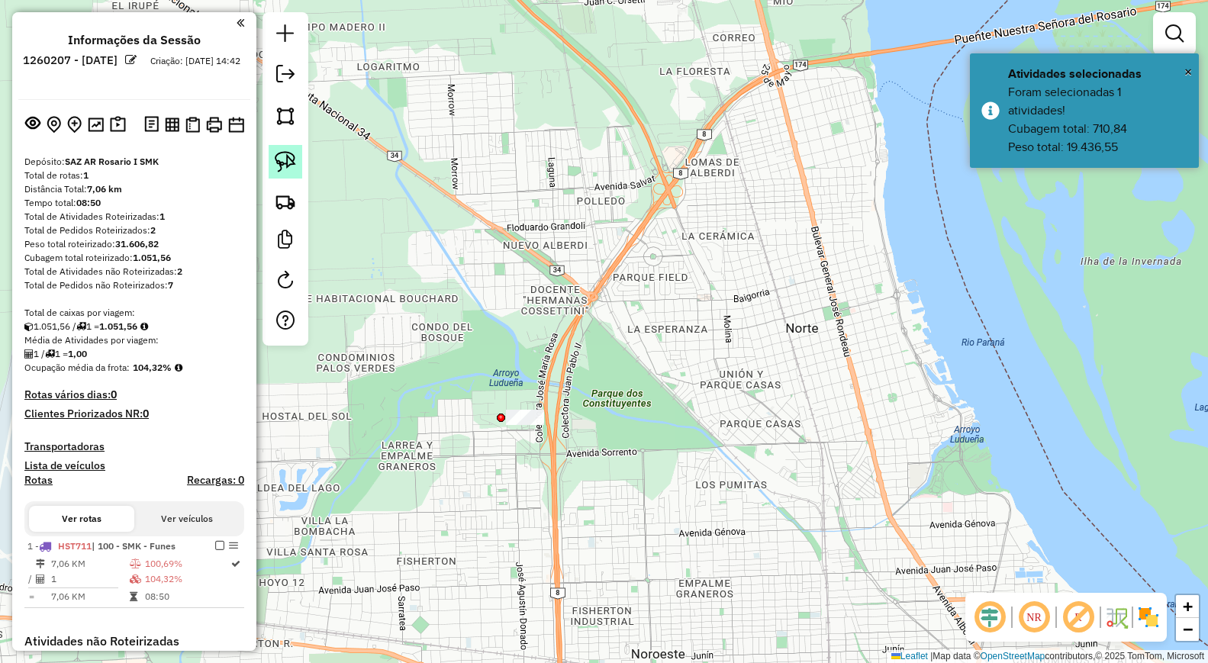
click at [284, 152] on img at bounding box center [285, 161] width 21 height 21
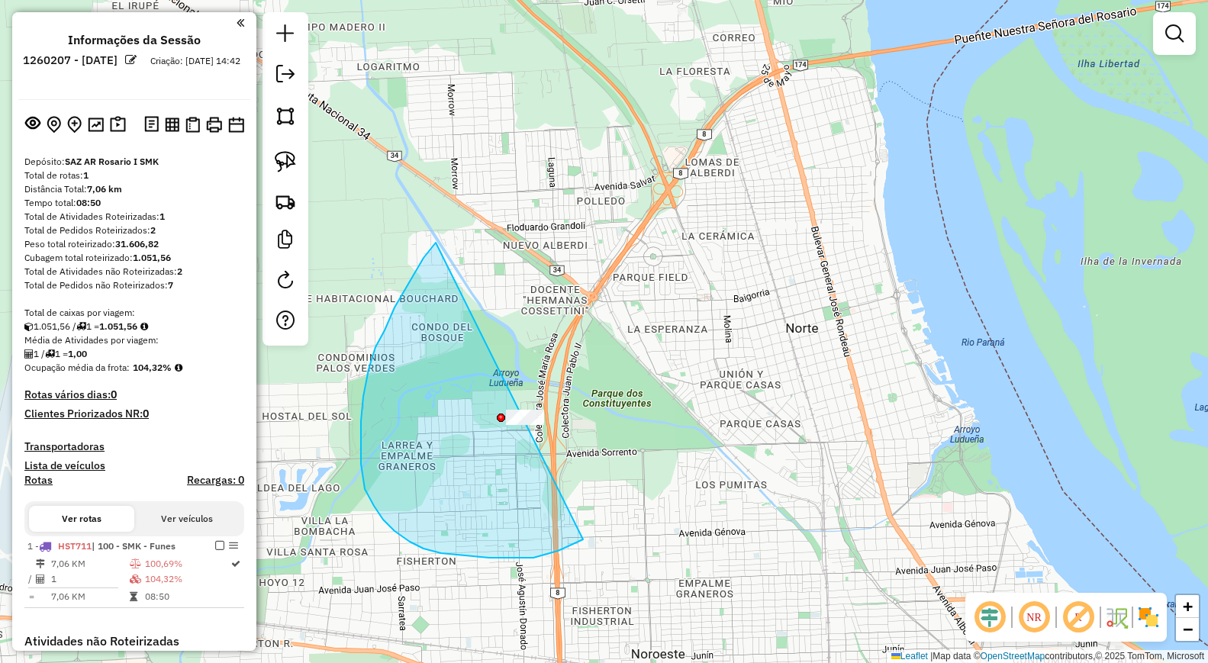
drag, startPoint x: 404, startPoint y: 291, endPoint x: 642, endPoint y: 494, distance: 312.2
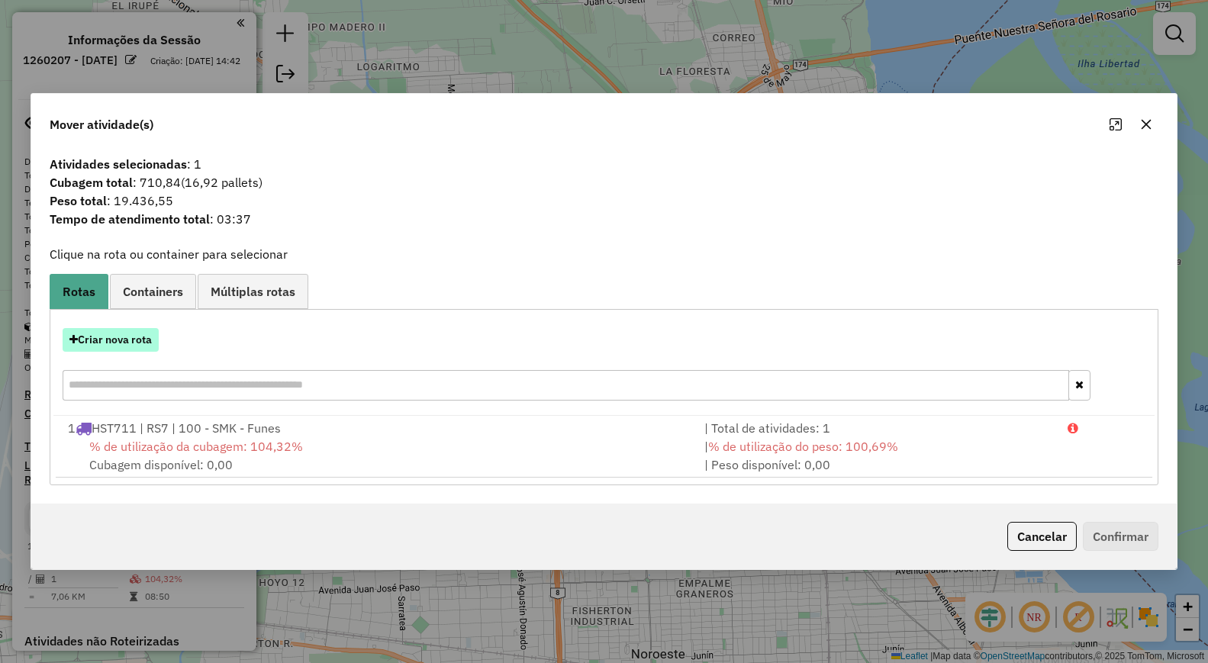
click at [136, 344] on button "Criar nova rota" at bounding box center [111, 340] width 96 height 24
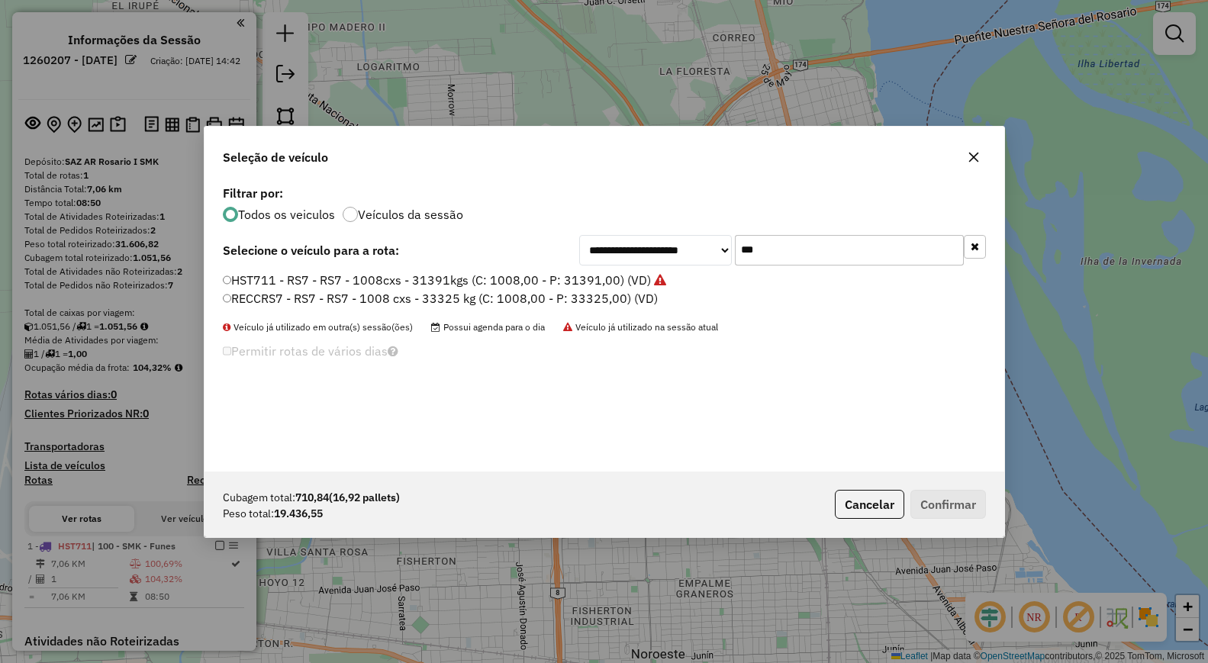
drag, startPoint x: 726, startPoint y: 241, endPoint x: 623, endPoint y: 240, distance: 103.0
click at [623, 240] on div "**********" at bounding box center [782, 250] width 407 height 31
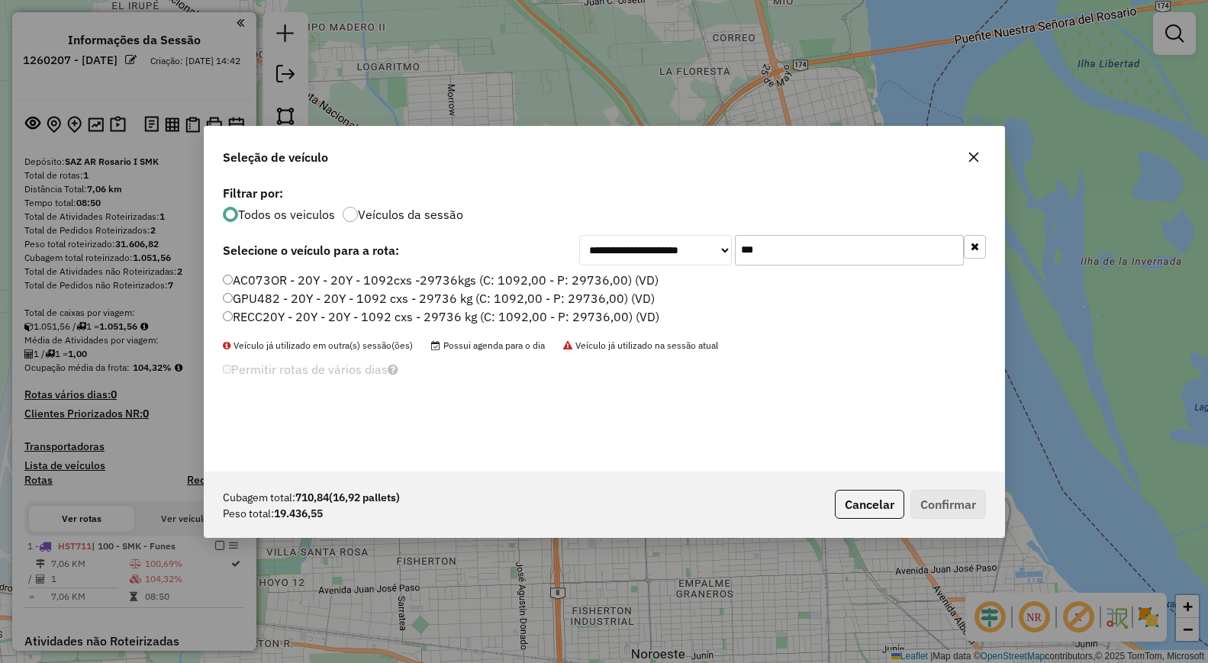
type input "***"
click at [601, 276] on label "AC073OR - 20Y - 20Y - 1092cxs -29736kgs (C: 1092,00 - P: 29736,00) (VD)" at bounding box center [441, 280] width 436 height 18
click at [915, 500] on button "Confirmar" at bounding box center [948, 504] width 76 height 29
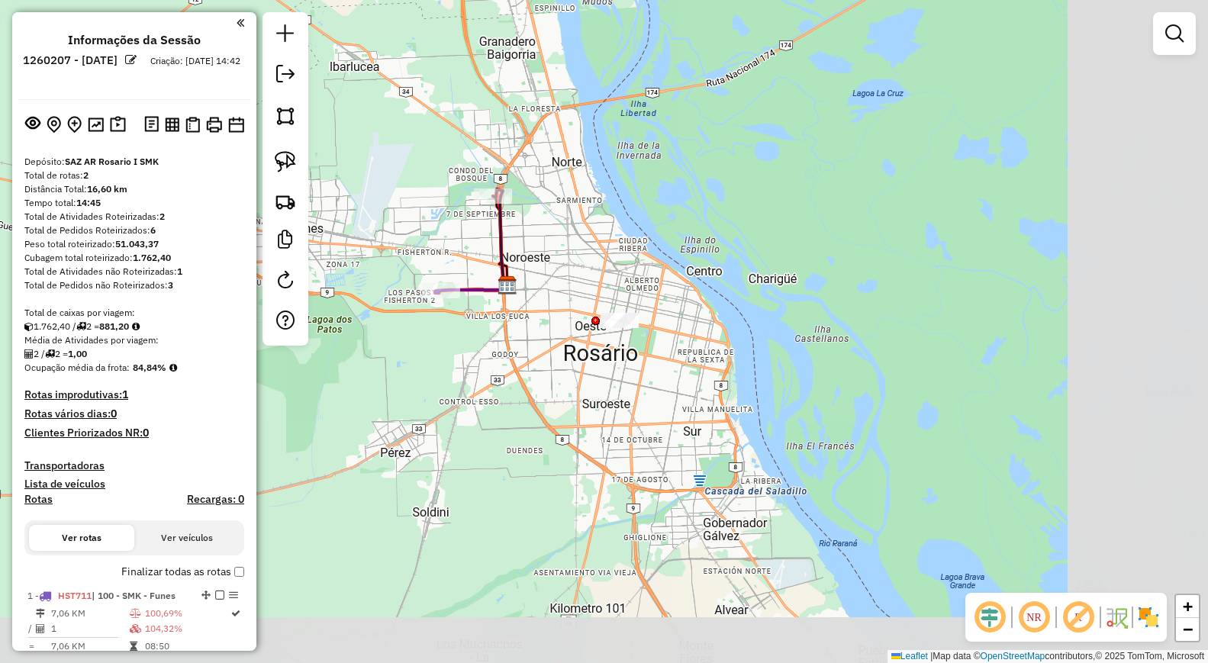
drag, startPoint x: 800, startPoint y: 426, endPoint x: 644, endPoint y: 207, distance: 269.1
click at [644, 207] on div "Janela de atendimento Grade de atendimento Capacidade Transportadoras Veículos …" at bounding box center [604, 331] width 1208 height 663
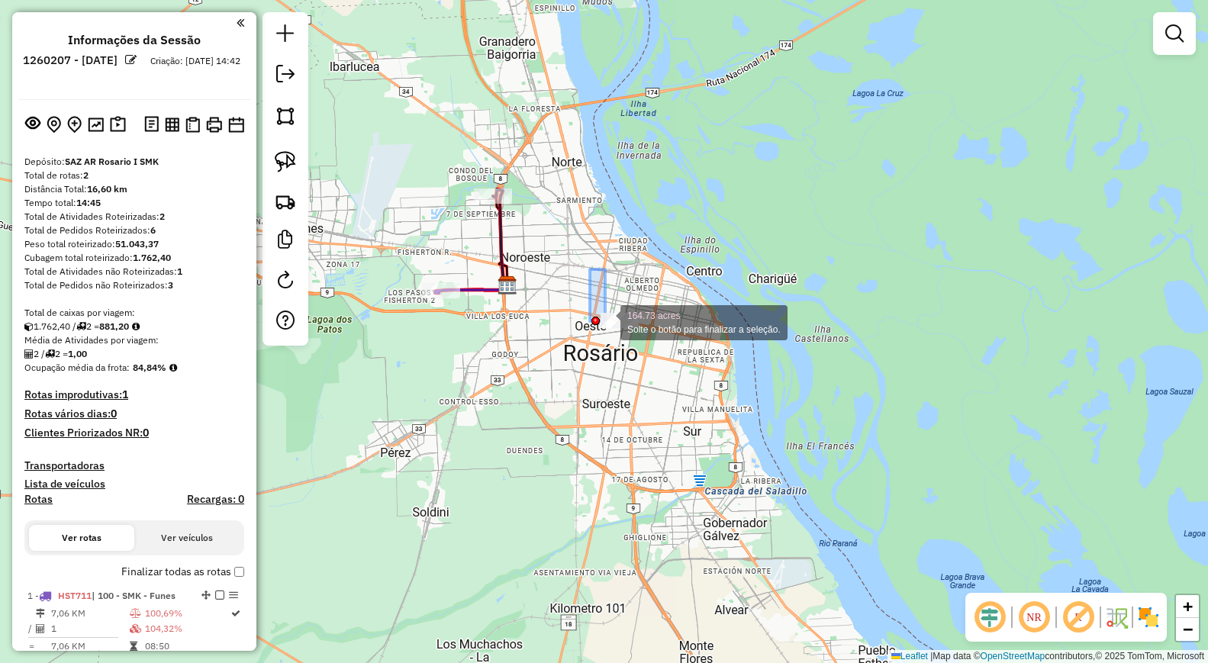
drag, startPoint x: 590, startPoint y: 269, endPoint x: 659, endPoint y: 365, distance: 118.6
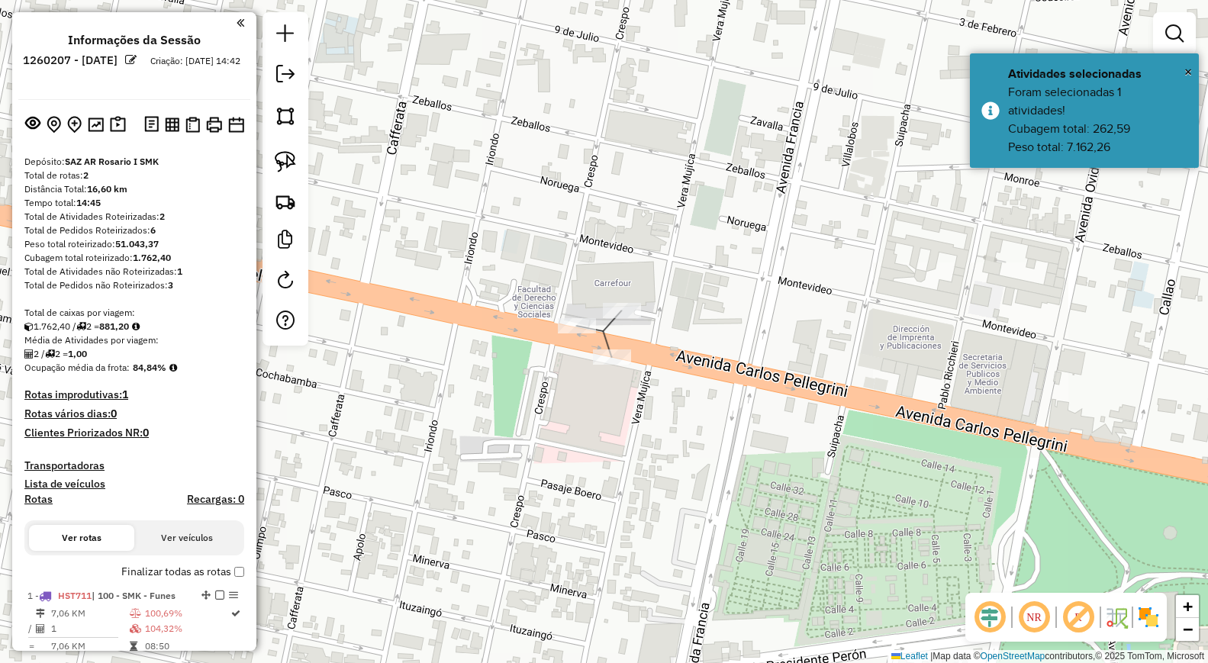
click at [623, 298] on div "Janela de atendimento Grade de atendimento Capacidade Transportadoras Veículos …" at bounding box center [604, 331] width 1208 height 663
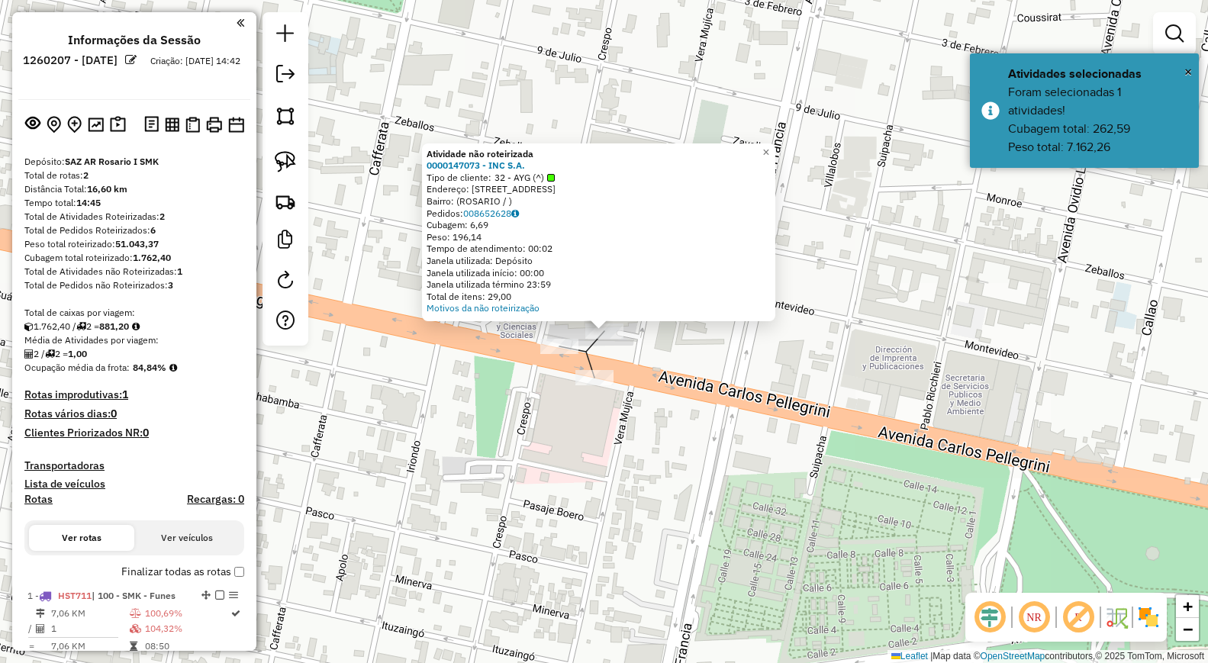
click at [392, 425] on div "Atividade não roteirizada 0000147073 - INC S.A. Tipo de cliente: 32 - AYG (^) E…" at bounding box center [604, 331] width 1208 height 663
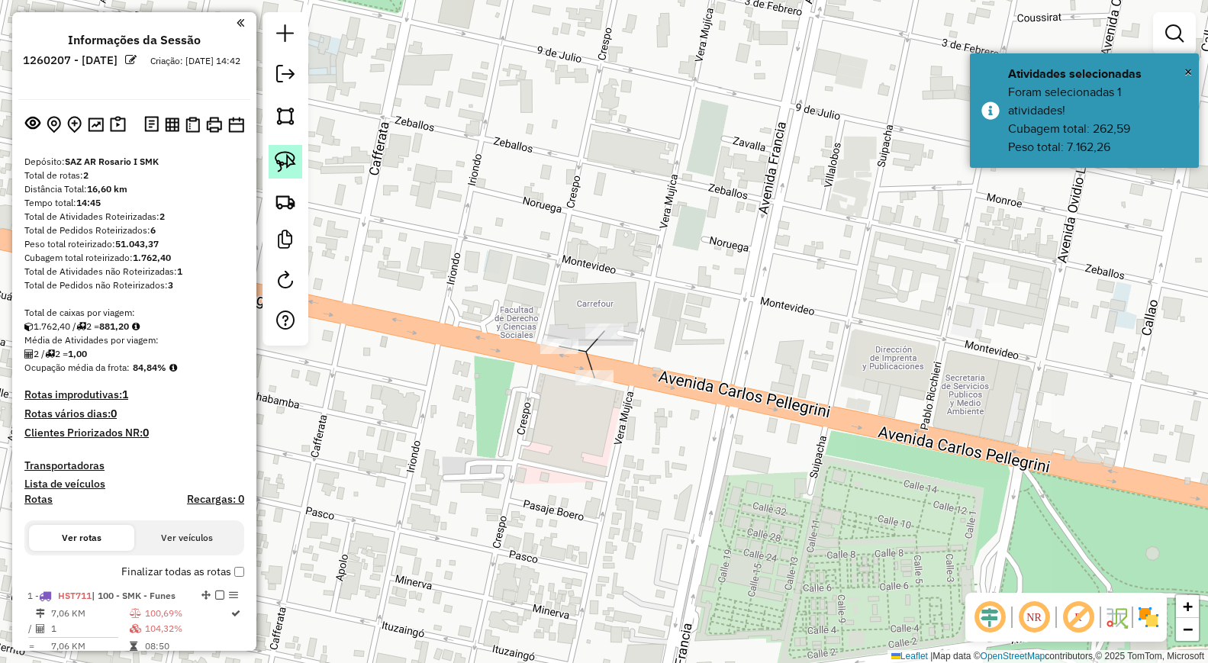
click at [292, 160] on img at bounding box center [285, 161] width 21 height 21
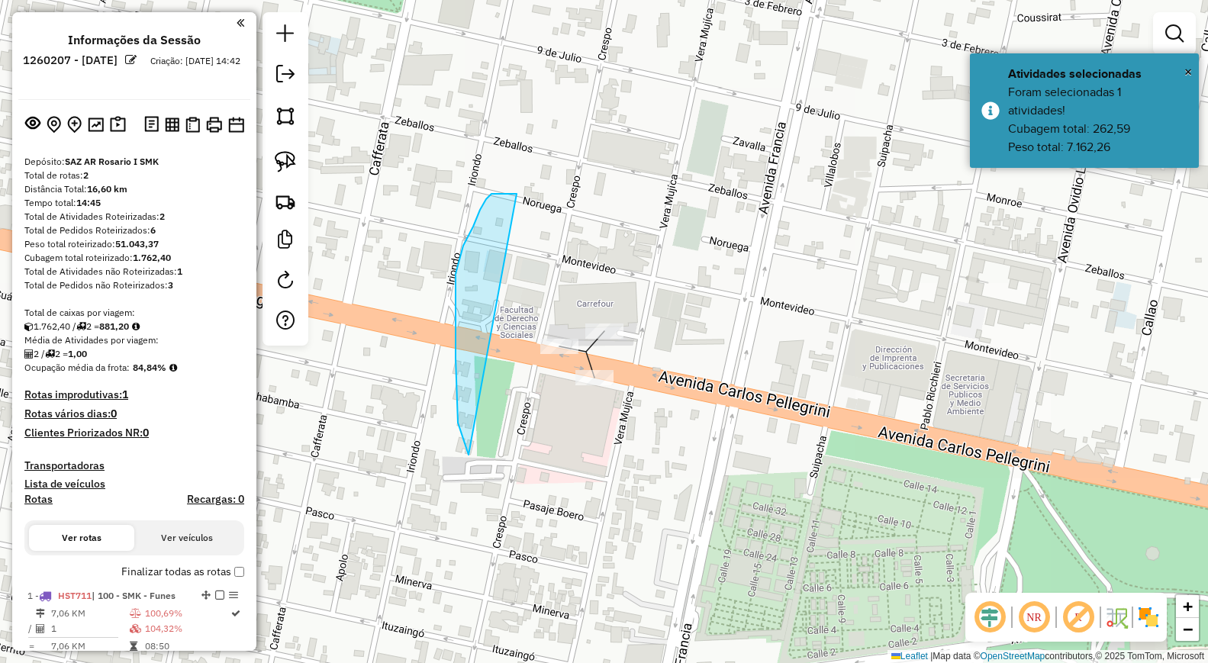
drag, startPoint x: 463, startPoint y: 246, endPoint x: 742, endPoint y: 401, distance: 319.3
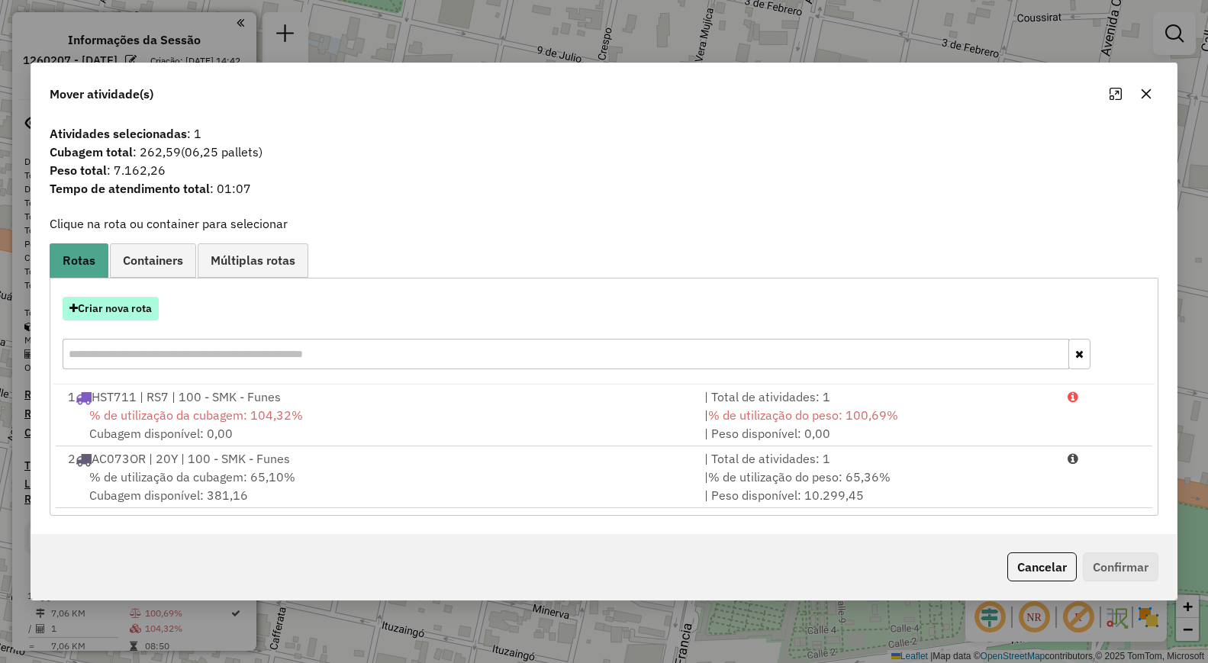
click at [139, 299] on button "Criar nova rota" at bounding box center [111, 309] width 96 height 24
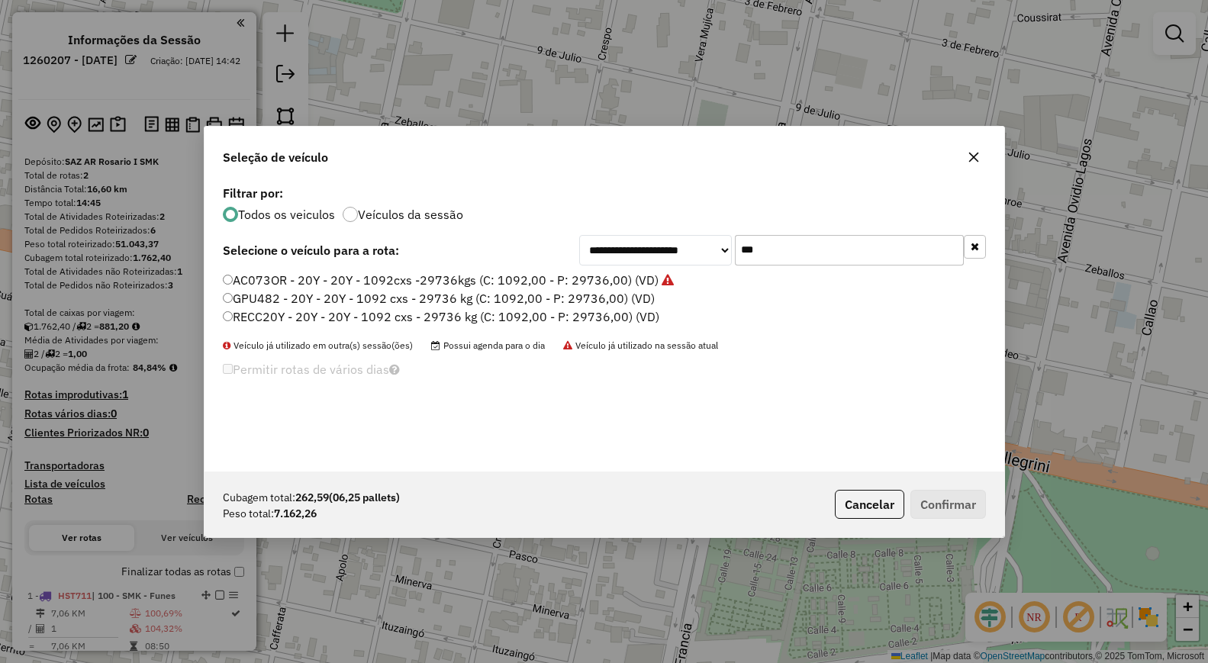
click at [767, 246] on input "***" at bounding box center [849, 250] width 229 height 31
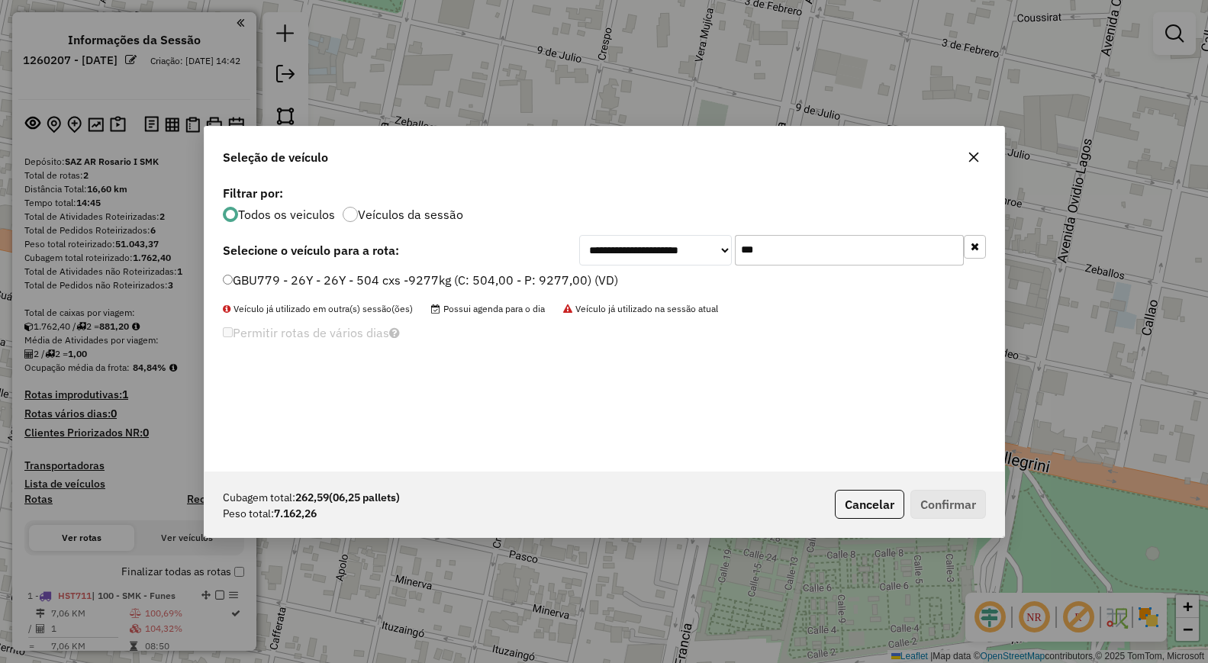
type input "***"
click at [576, 285] on label "GBU779 - 26Y - 26Y - 504 cxs -9277kg (C: 504,00 - P: 9277,00) (VD)" at bounding box center [420, 280] width 395 height 18
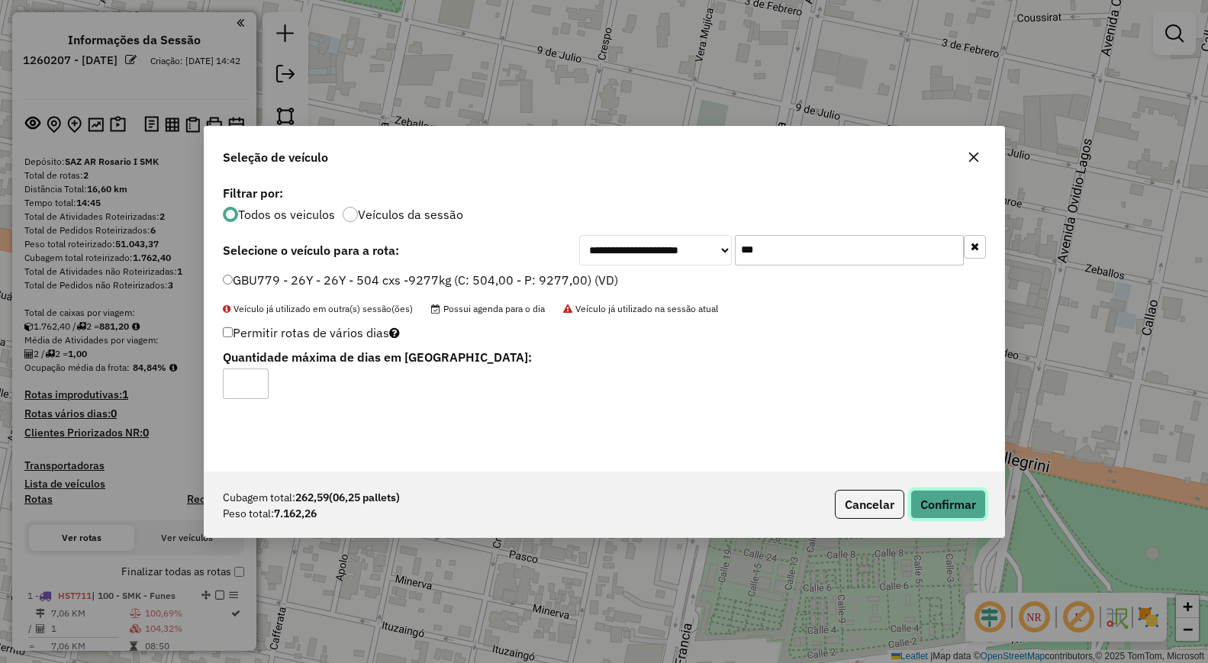
click at [952, 497] on button "Confirmar" at bounding box center [948, 504] width 76 height 29
